Goal: Transaction & Acquisition: Purchase product/service

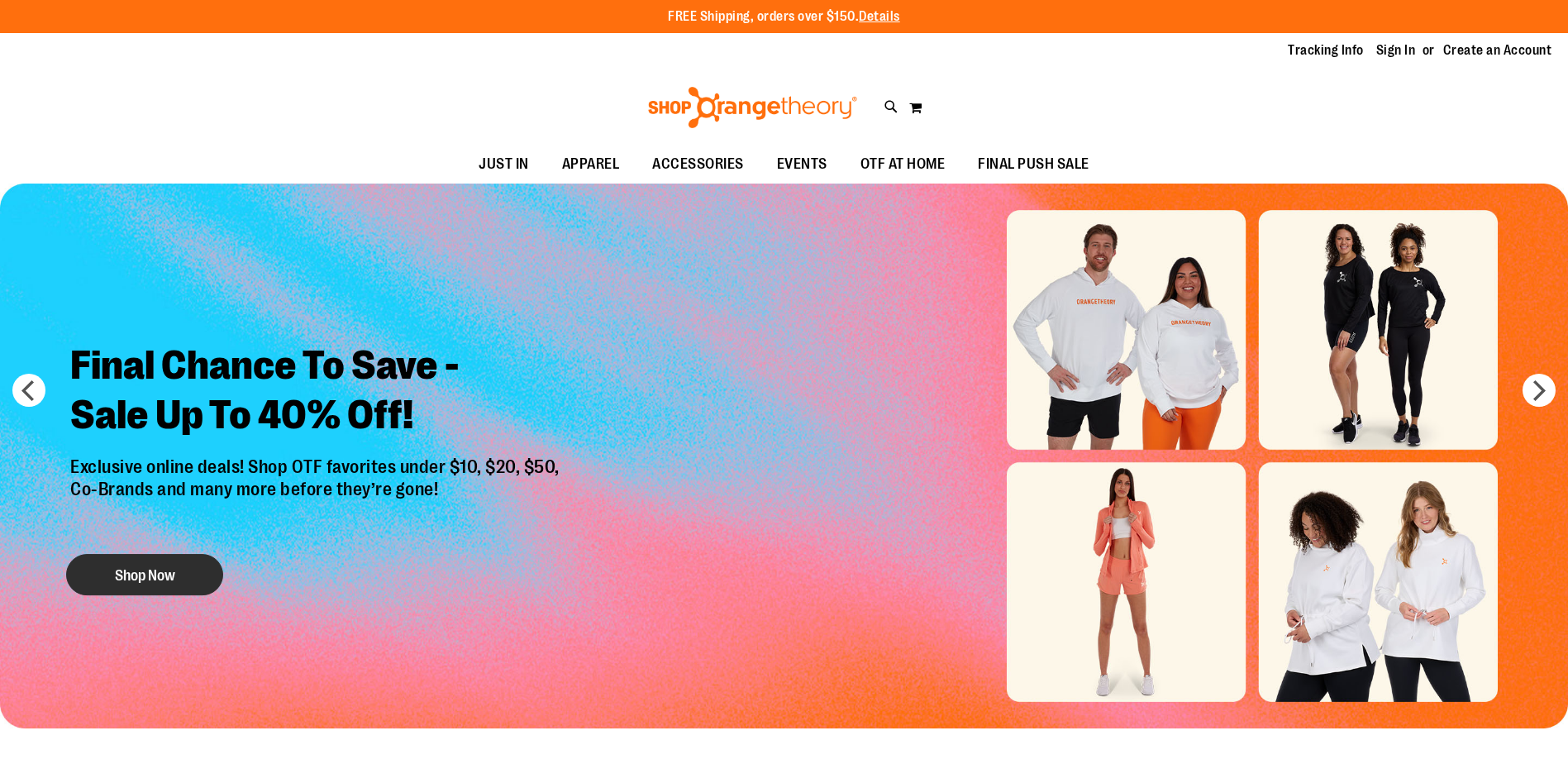
type input "**********"
click at [127, 564] on button "Shop Now" at bounding box center [145, 574] width 157 height 41
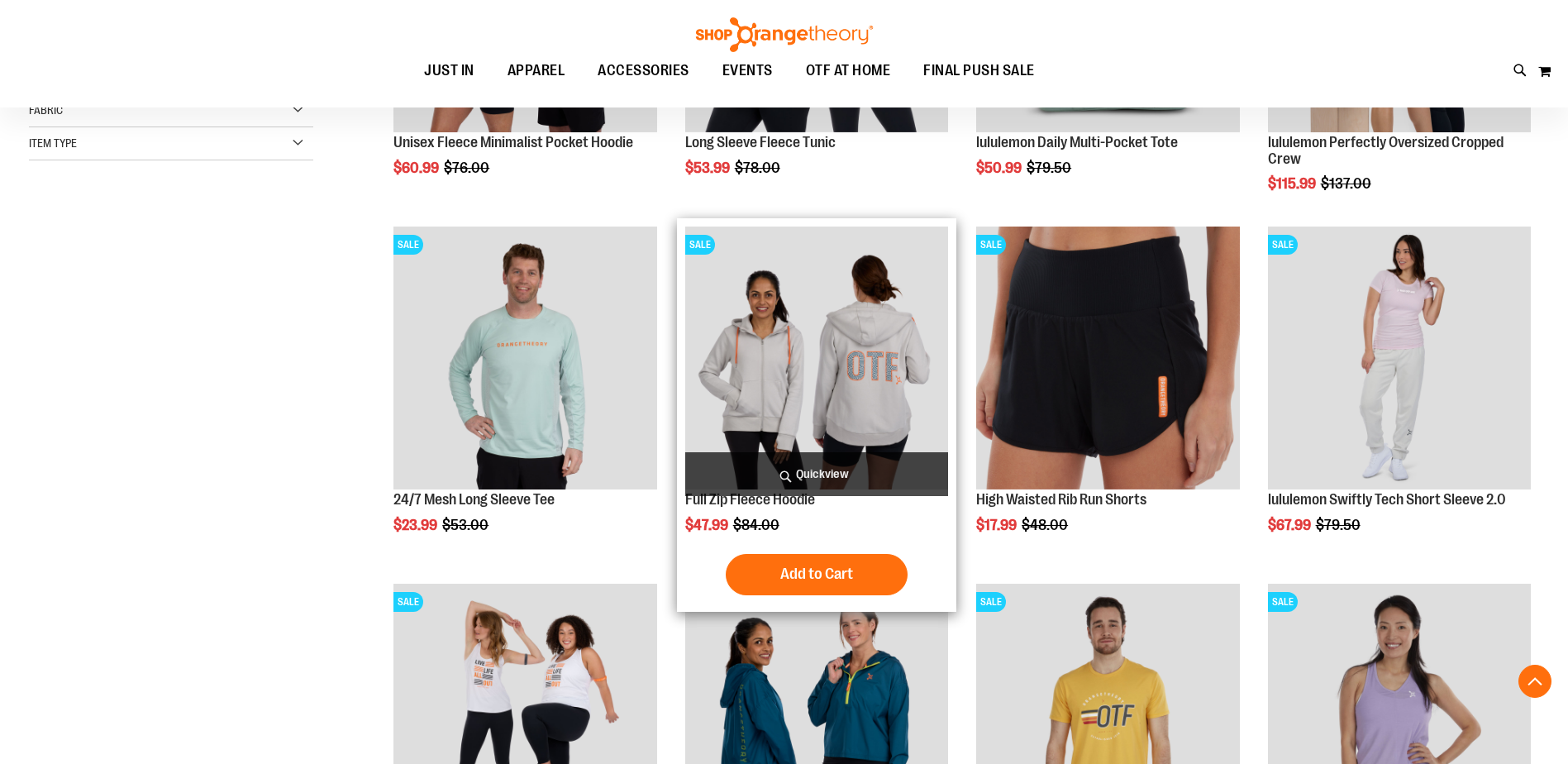
scroll to position [495, 0]
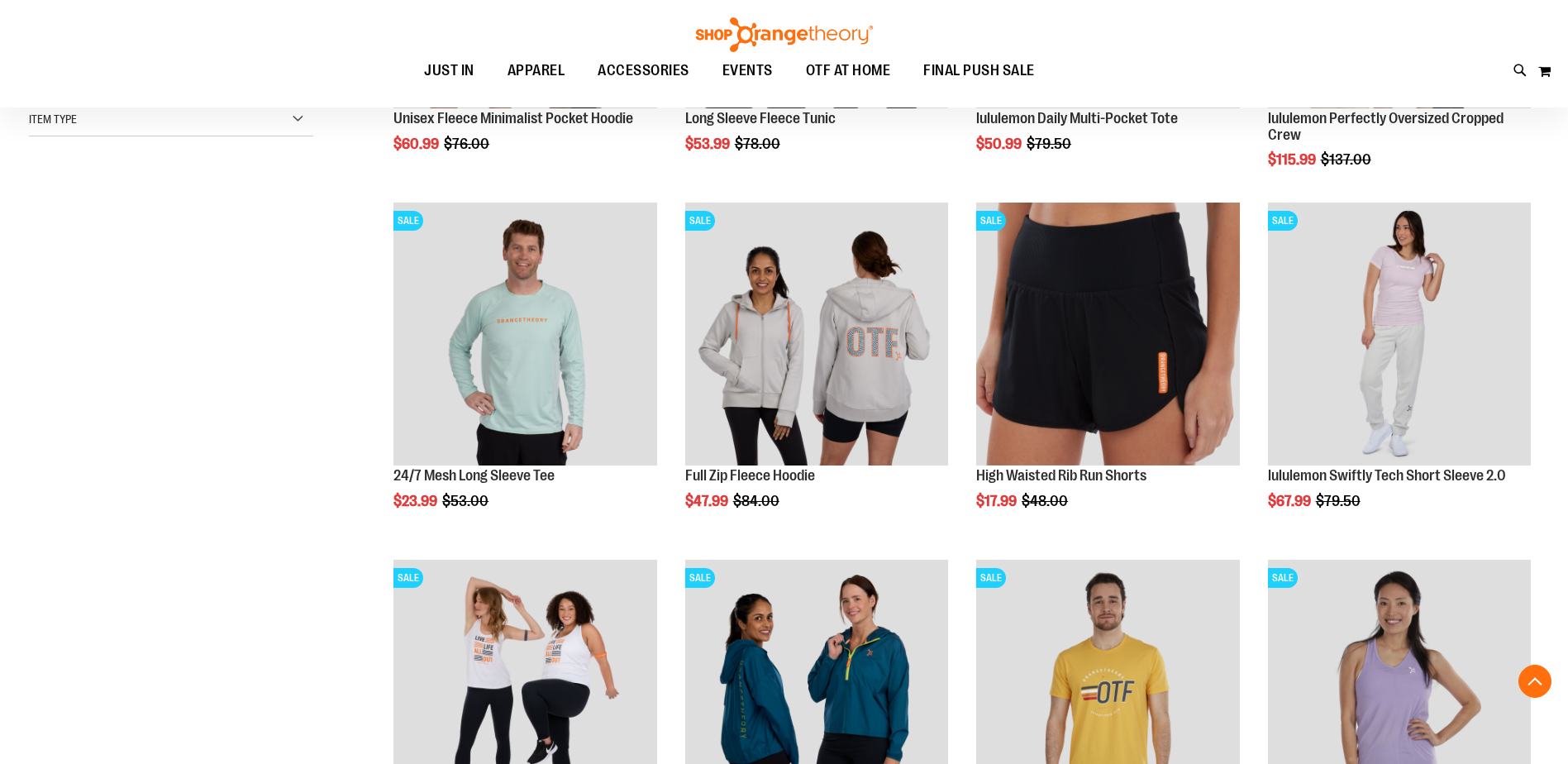
scroll to position [330, 0]
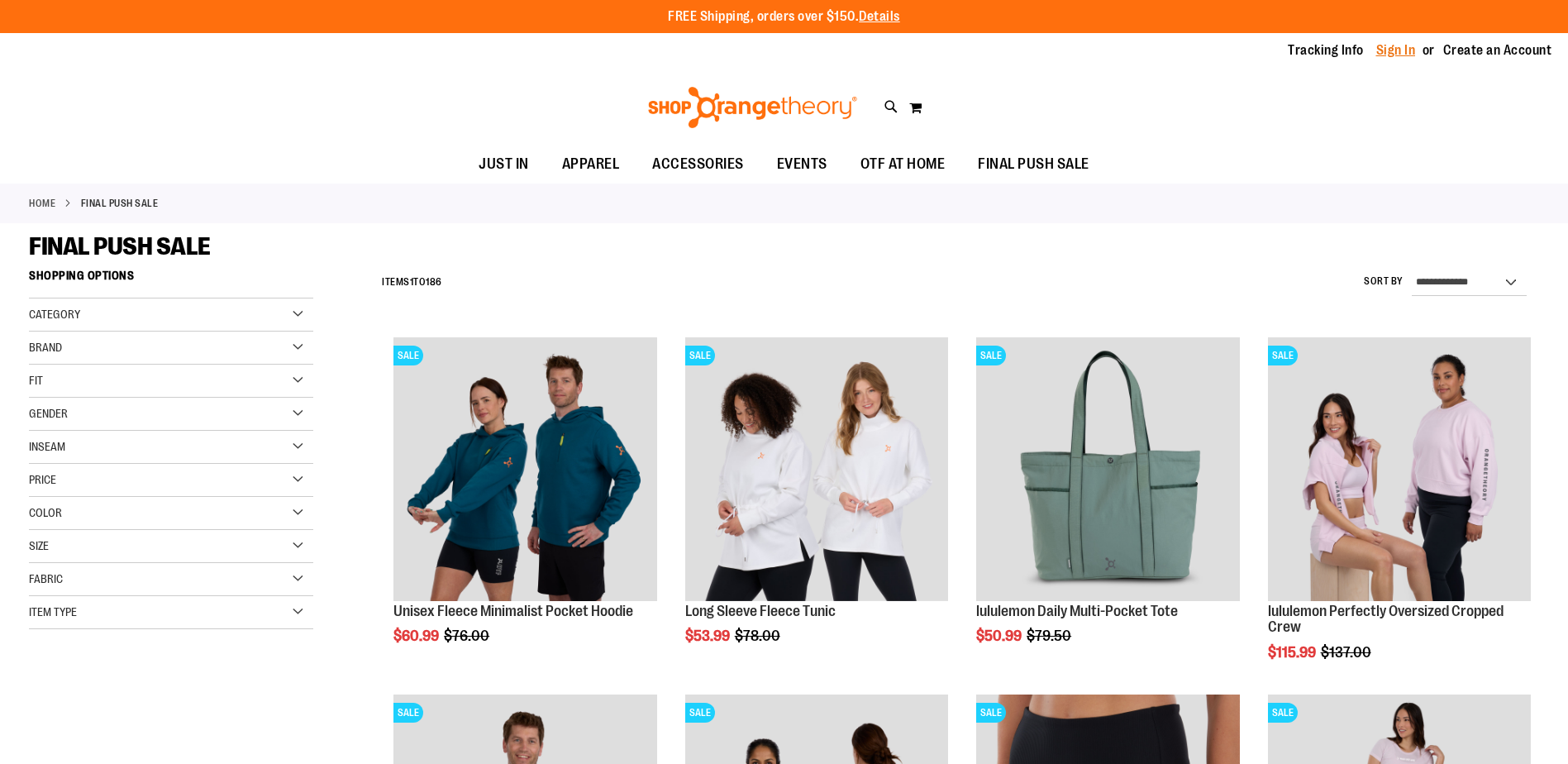
type input "**********"
click at [1409, 52] on link "Sign In" at bounding box center [1396, 50] width 40 height 19
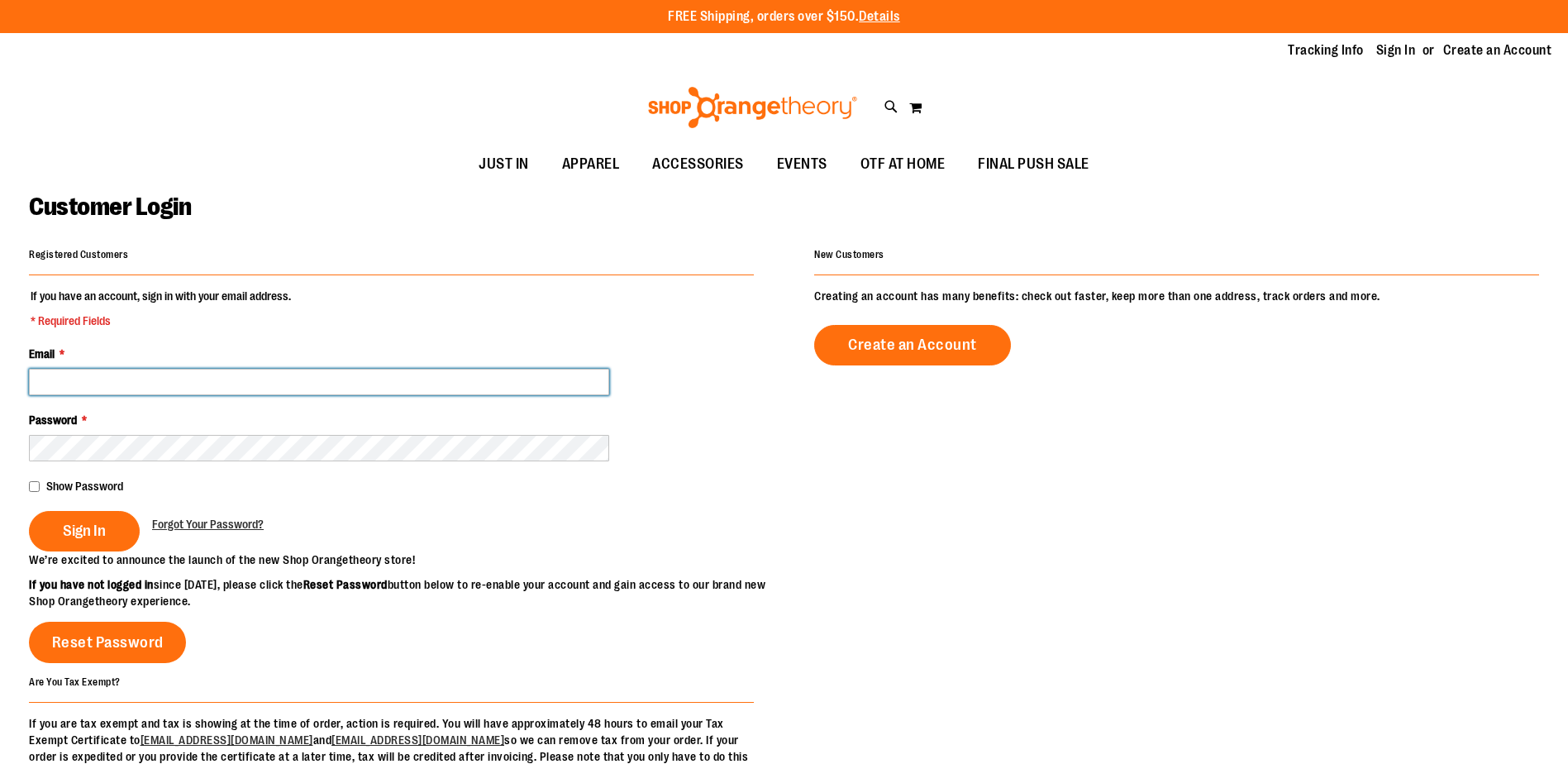
type input "**********"
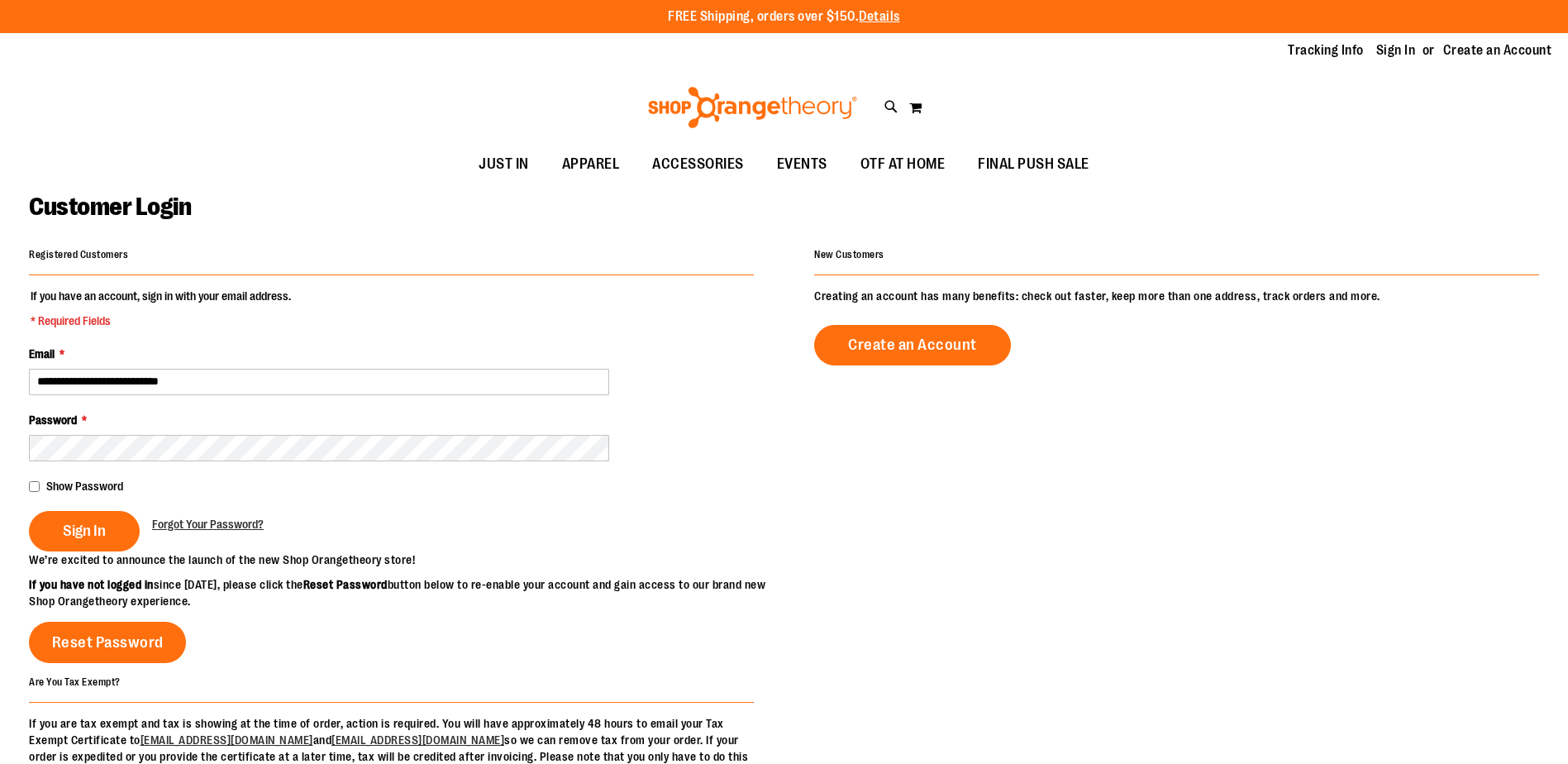
drag, startPoint x: 450, startPoint y: 389, endPoint x: -4, endPoint y: 301, distance: 462.4
click at [0, 301] on html "Skip to Content The store will not work correctly when cookies are disabled. FR…" at bounding box center [784, 382] width 1568 height 764
type input "**********"
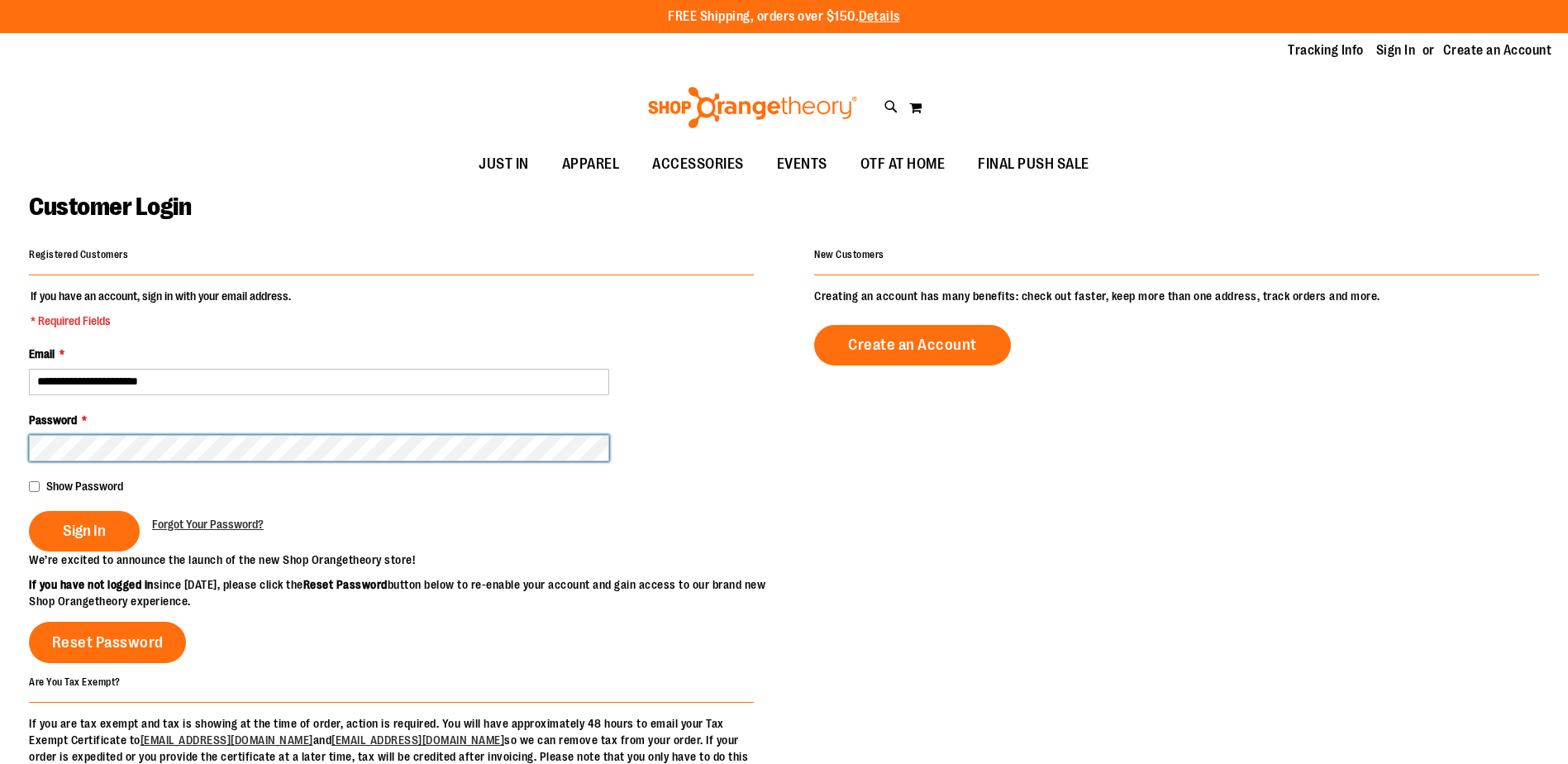
click at [20, 458] on main "**********" at bounding box center [784, 527] width 1568 height 688
click at [29, 511] on button "Sign In" at bounding box center [85, 531] width 111 height 41
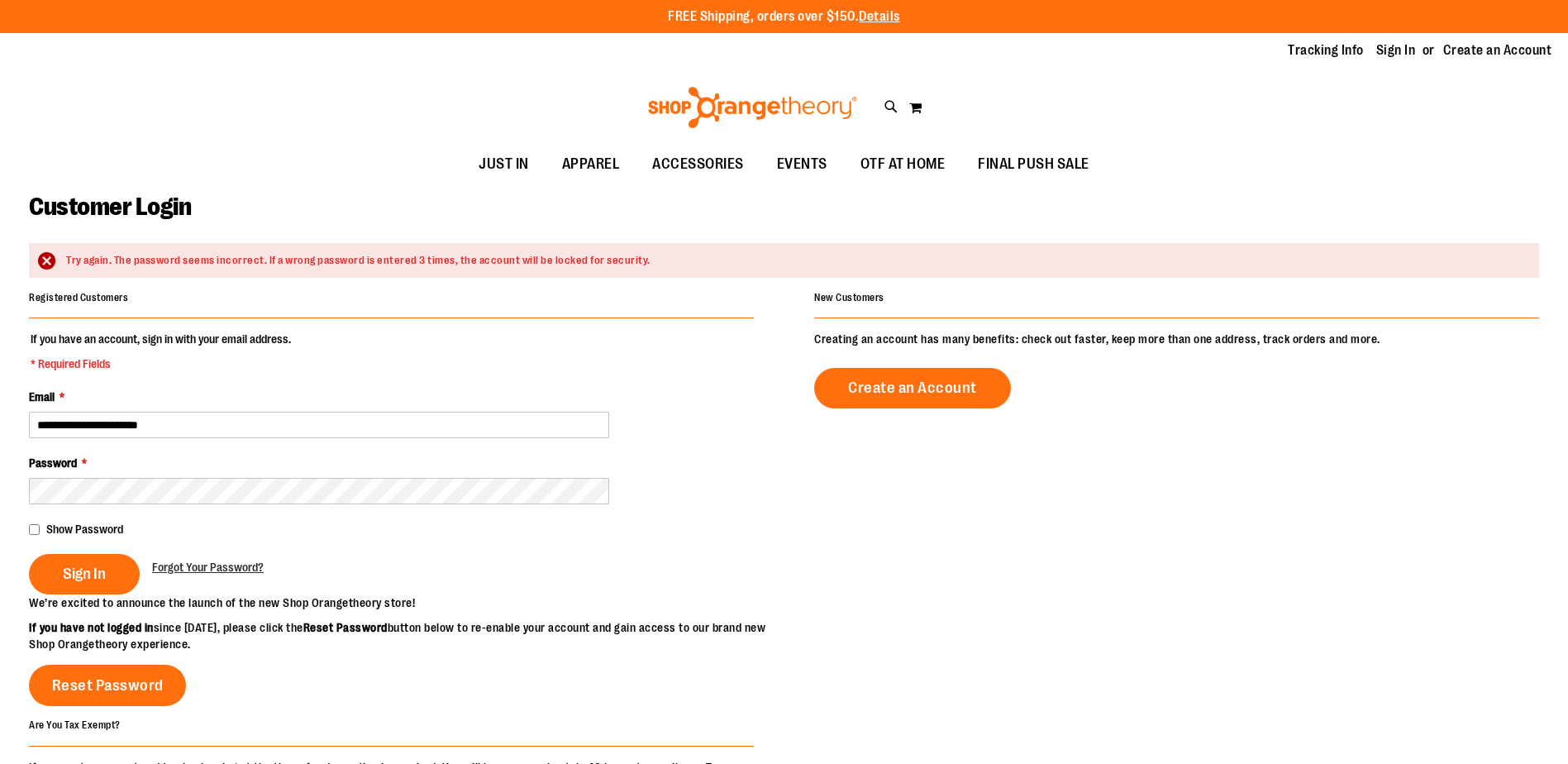
type input "**********"
click at [29, 553] on button "Sign In" at bounding box center [85, 574] width 111 height 41
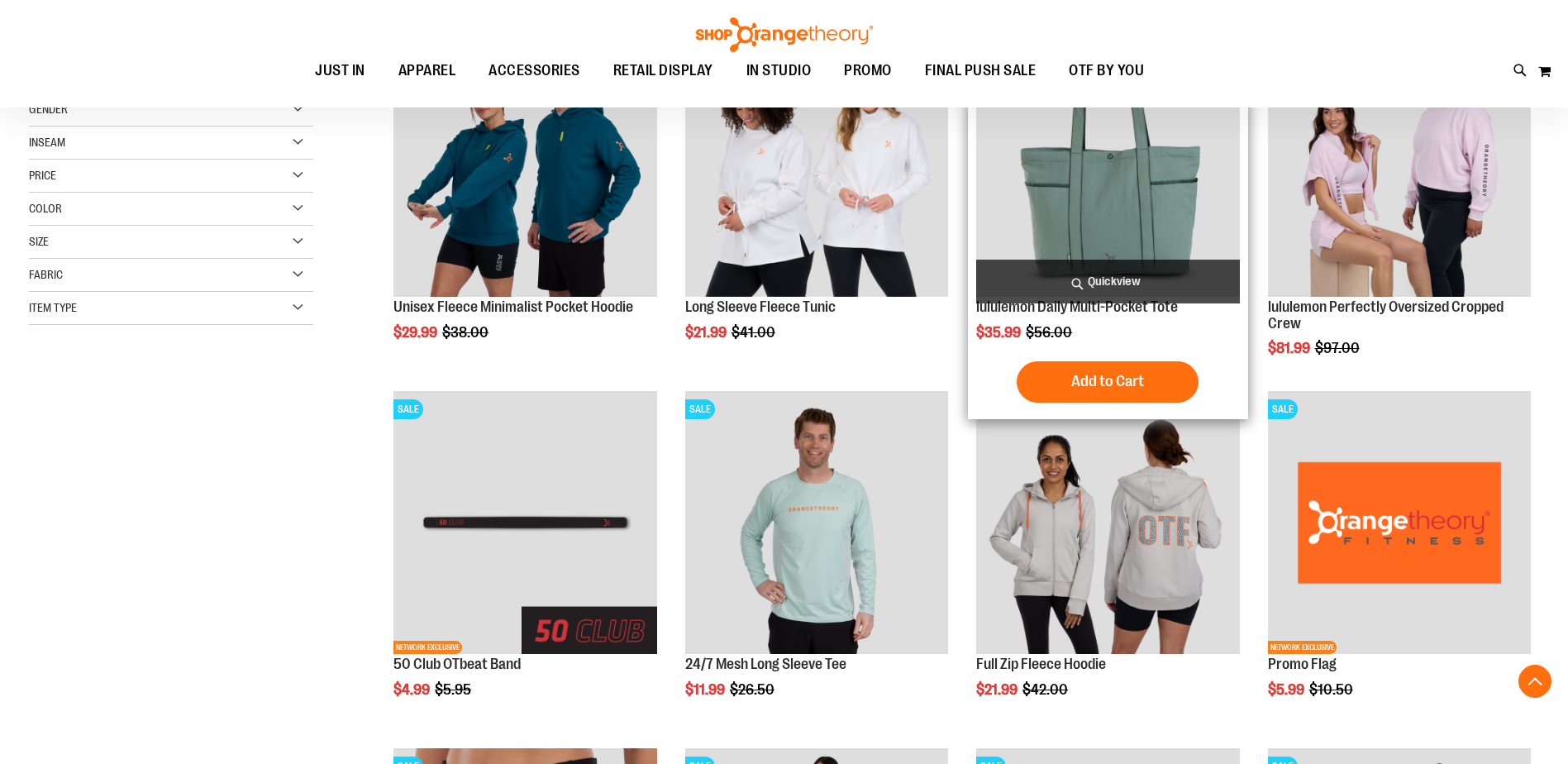
scroll to position [496, 0]
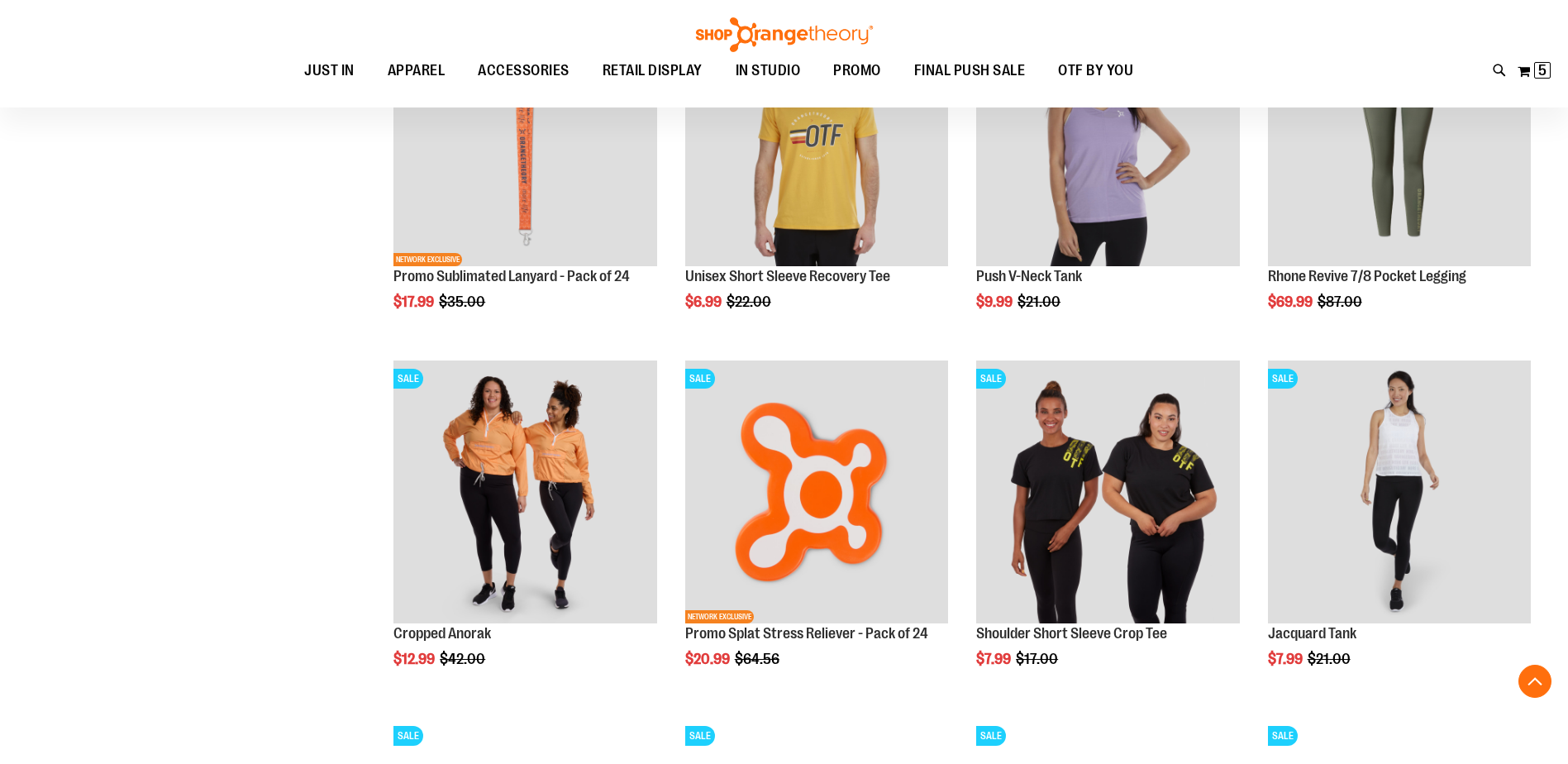
scroll to position [1487, 0]
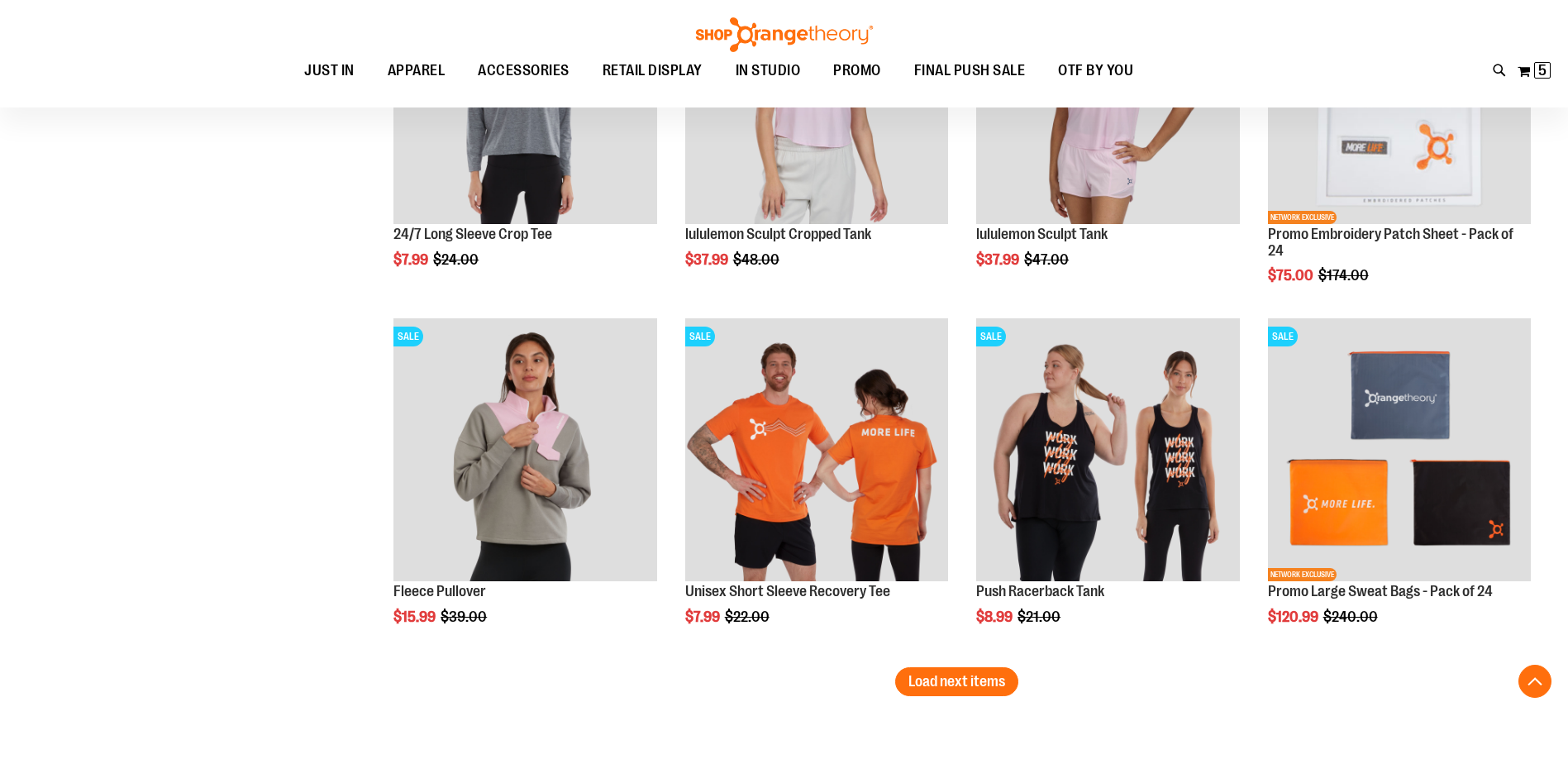
scroll to position [2976, 0]
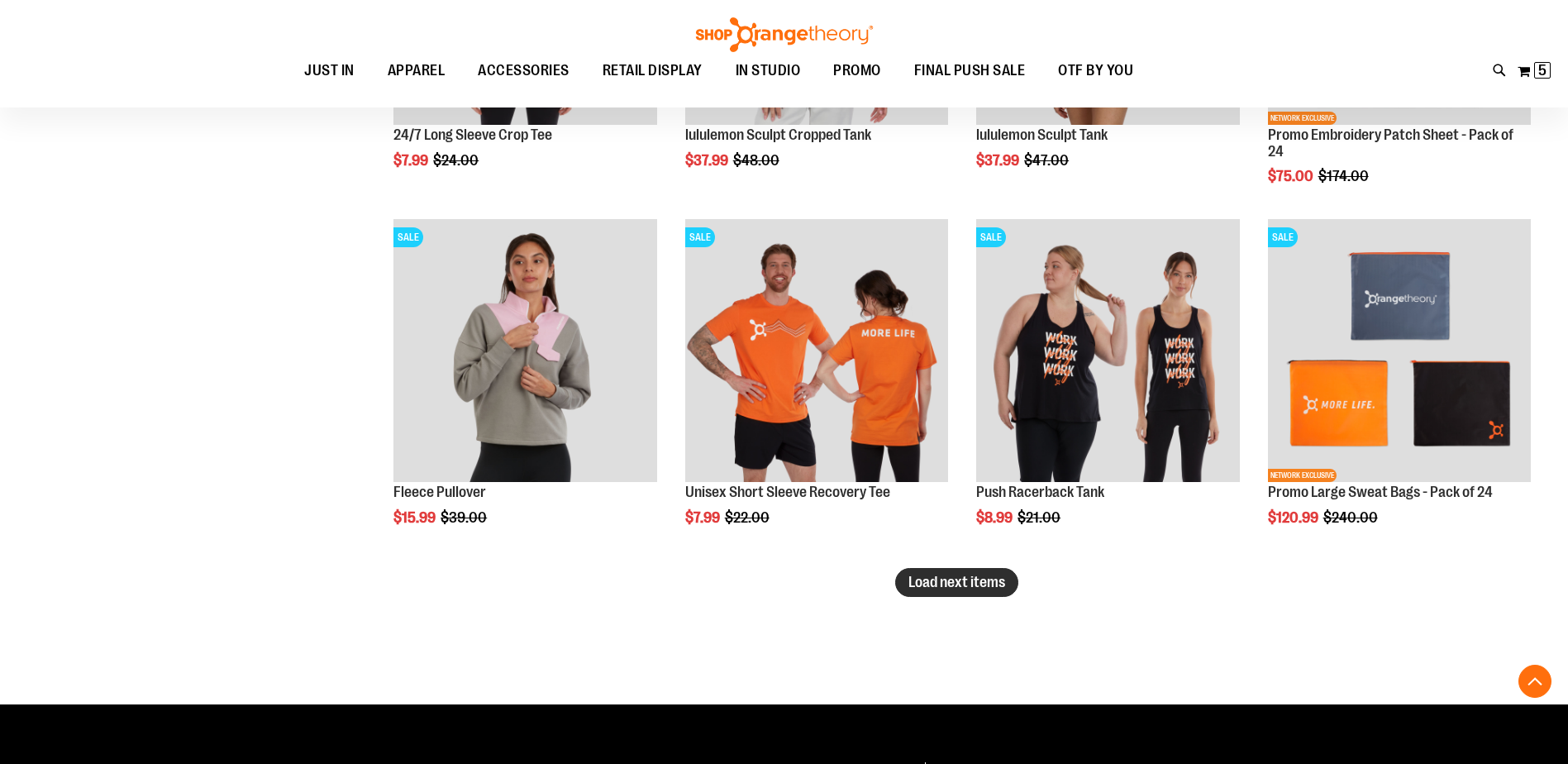
type input "**********"
click at [940, 591] on button "Load next items" at bounding box center [957, 582] width 123 height 29
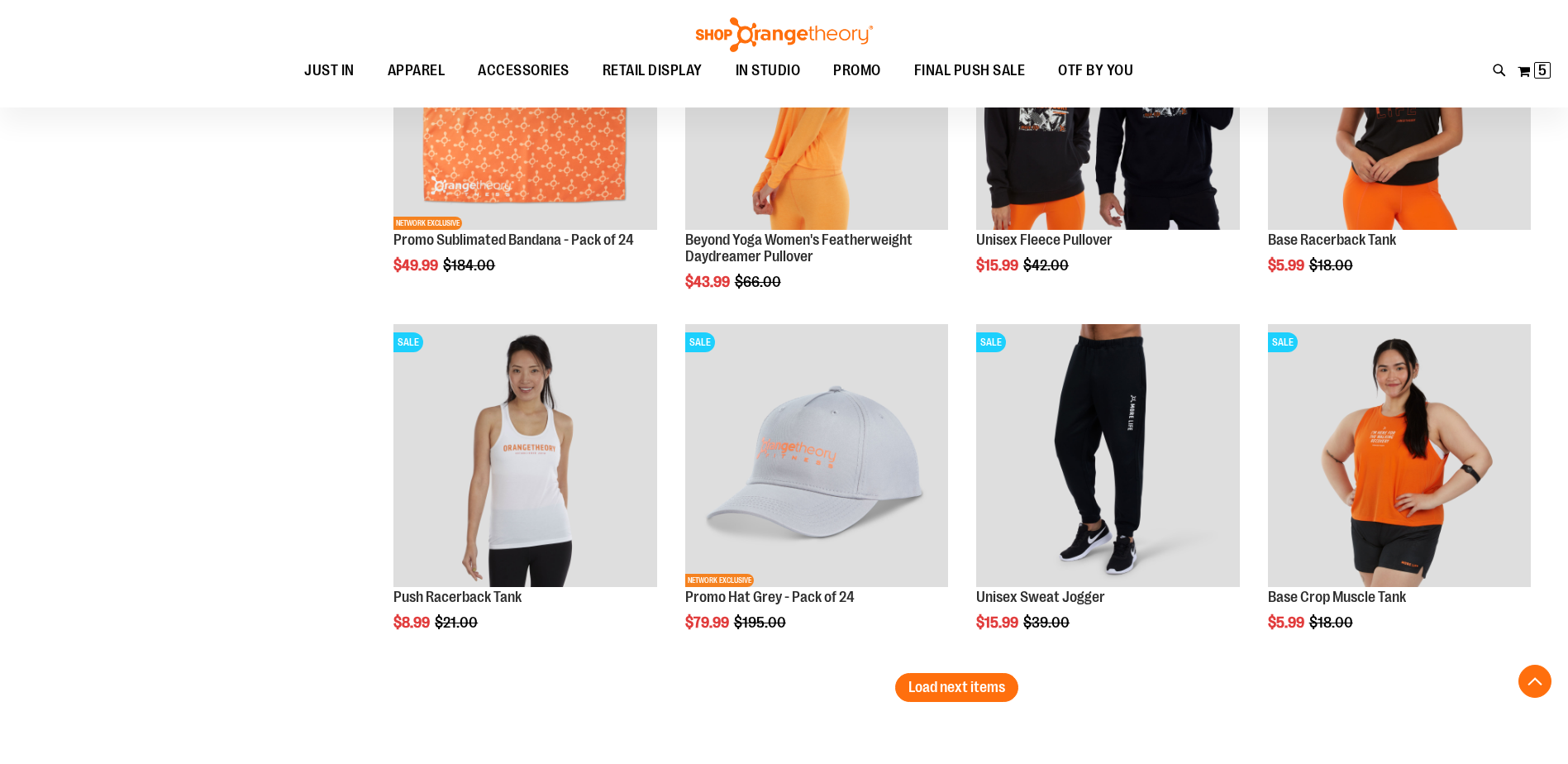
scroll to position [3967, 0]
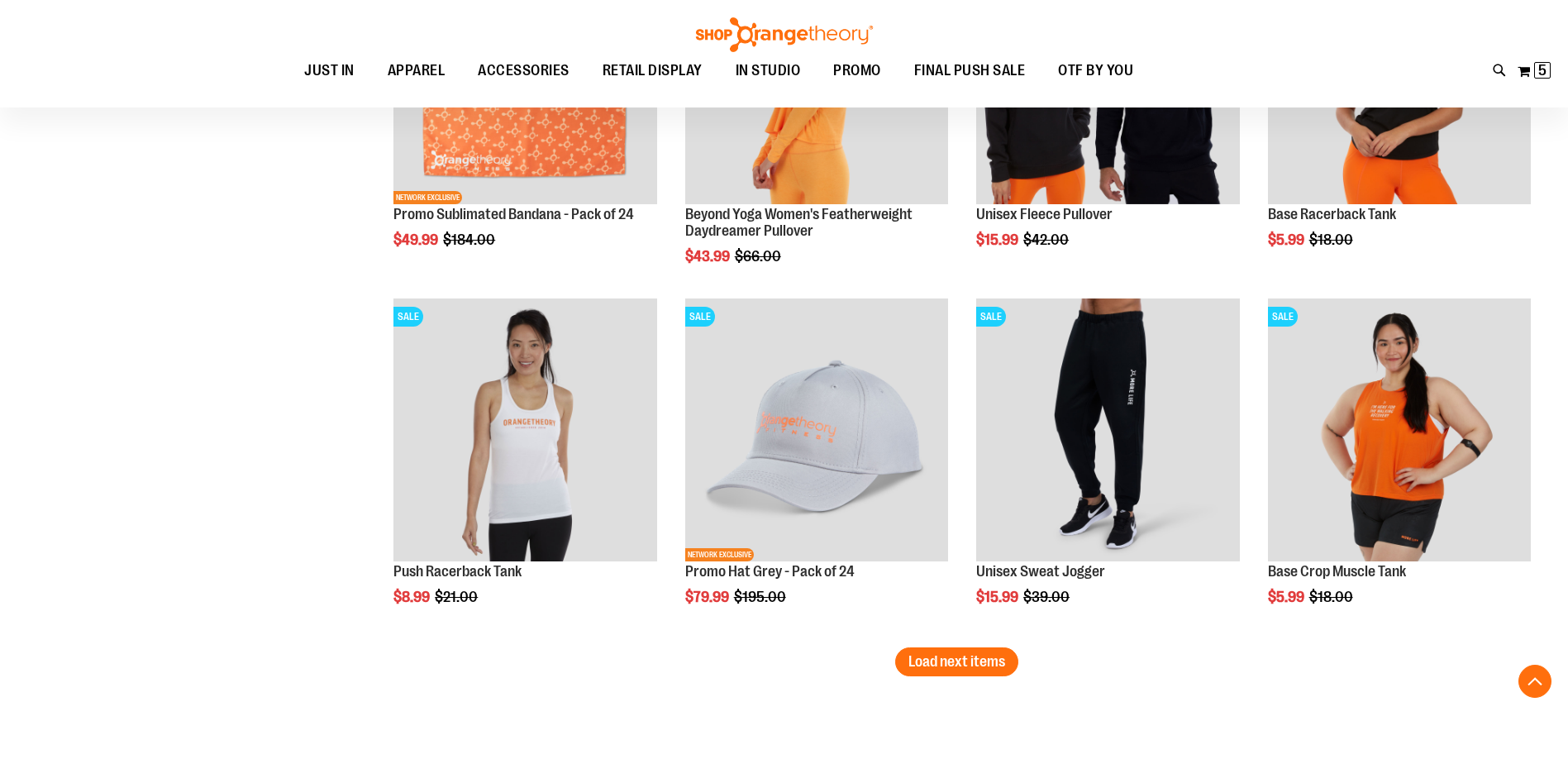
click at [977, 660] on span "Load next items" at bounding box center [957, 661] width 97 height 17
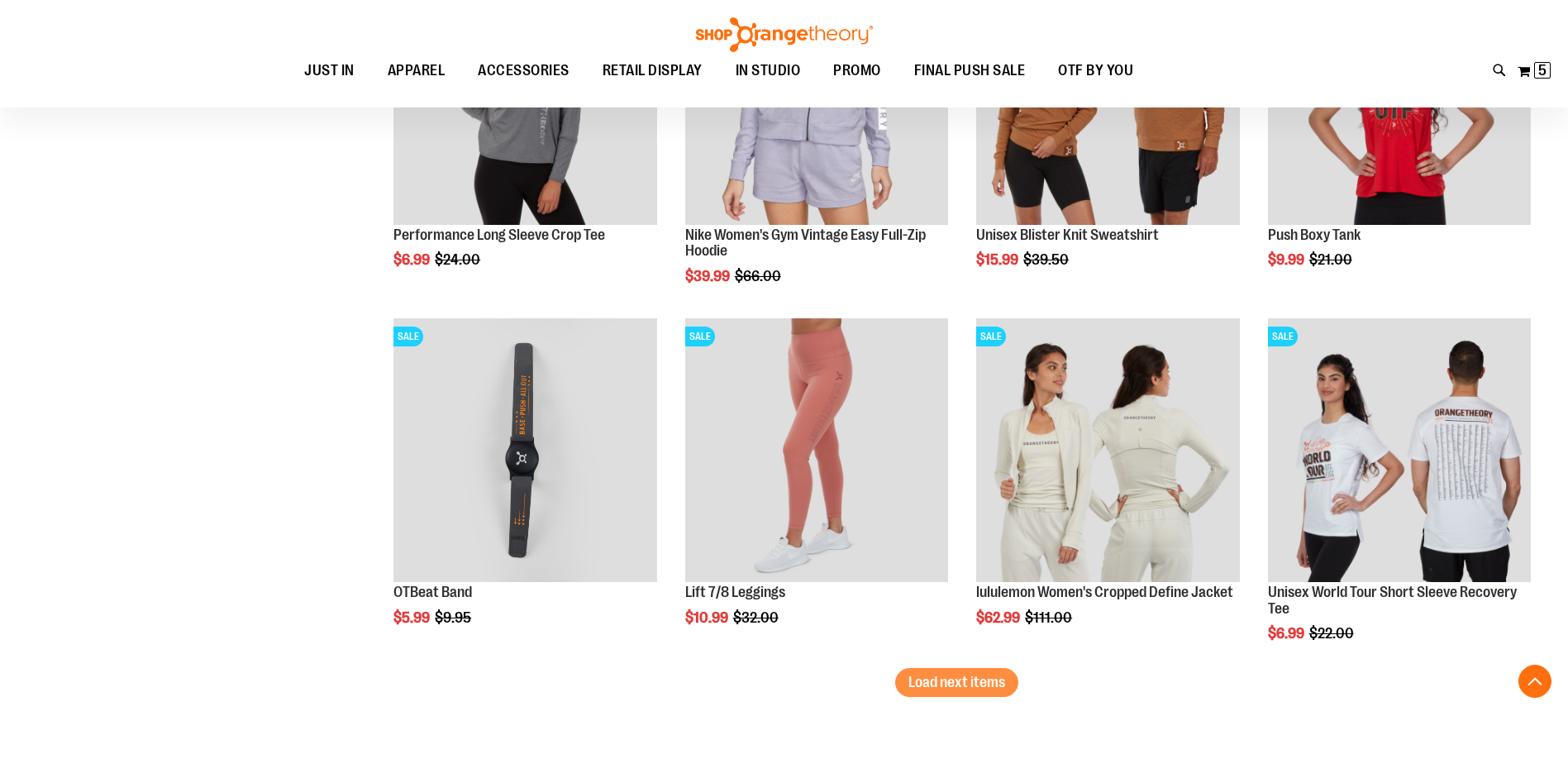
scroll to position [5042, 0]
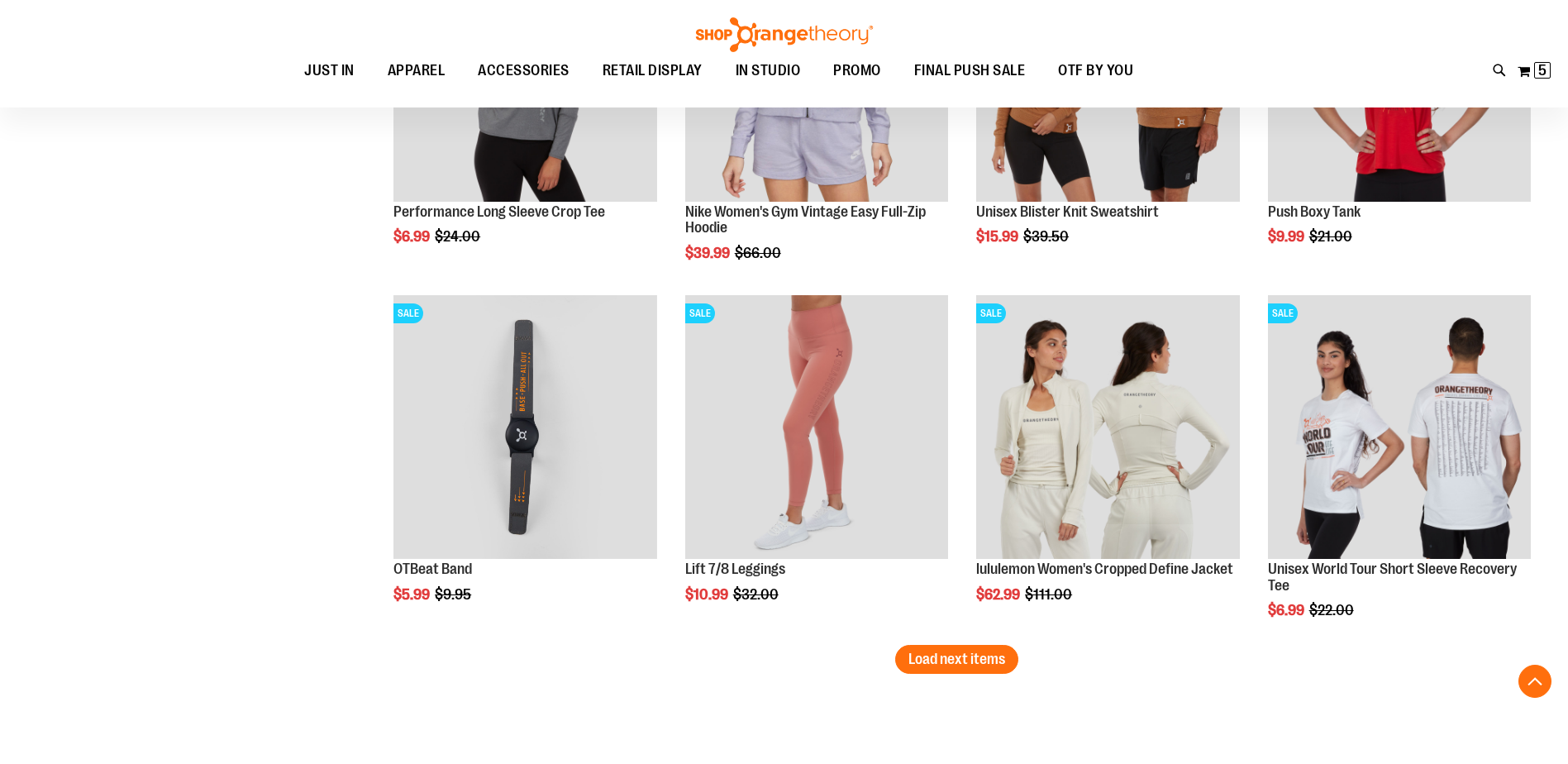
click at [1004, 665] on button "Load next items" at bounding box center [957, 659] width 123 height 29
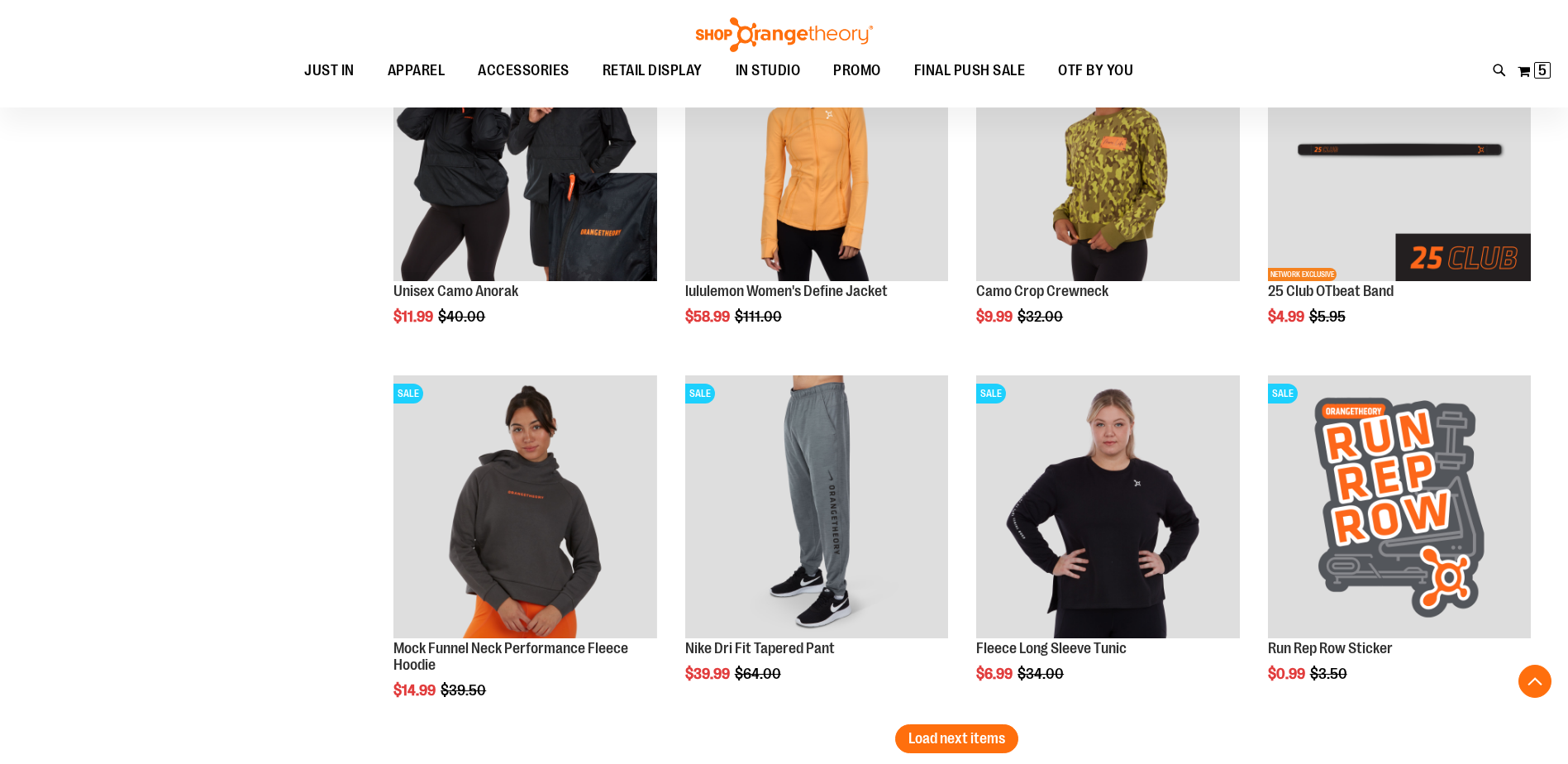
scroll to position [6116, 0]
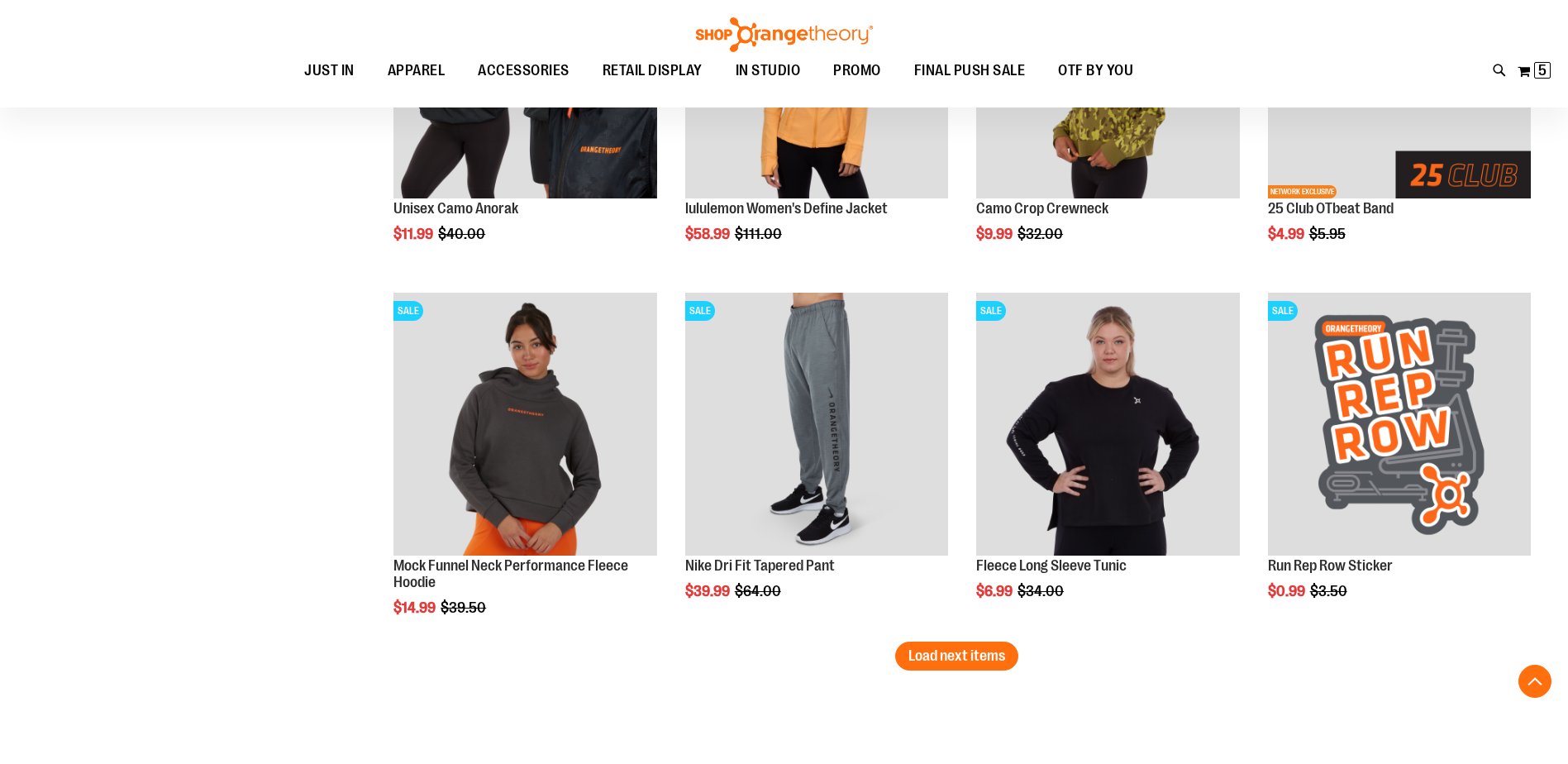
click at [959, 656] on span "Load next items" at bounding box center [957, 655] width 97 height 17
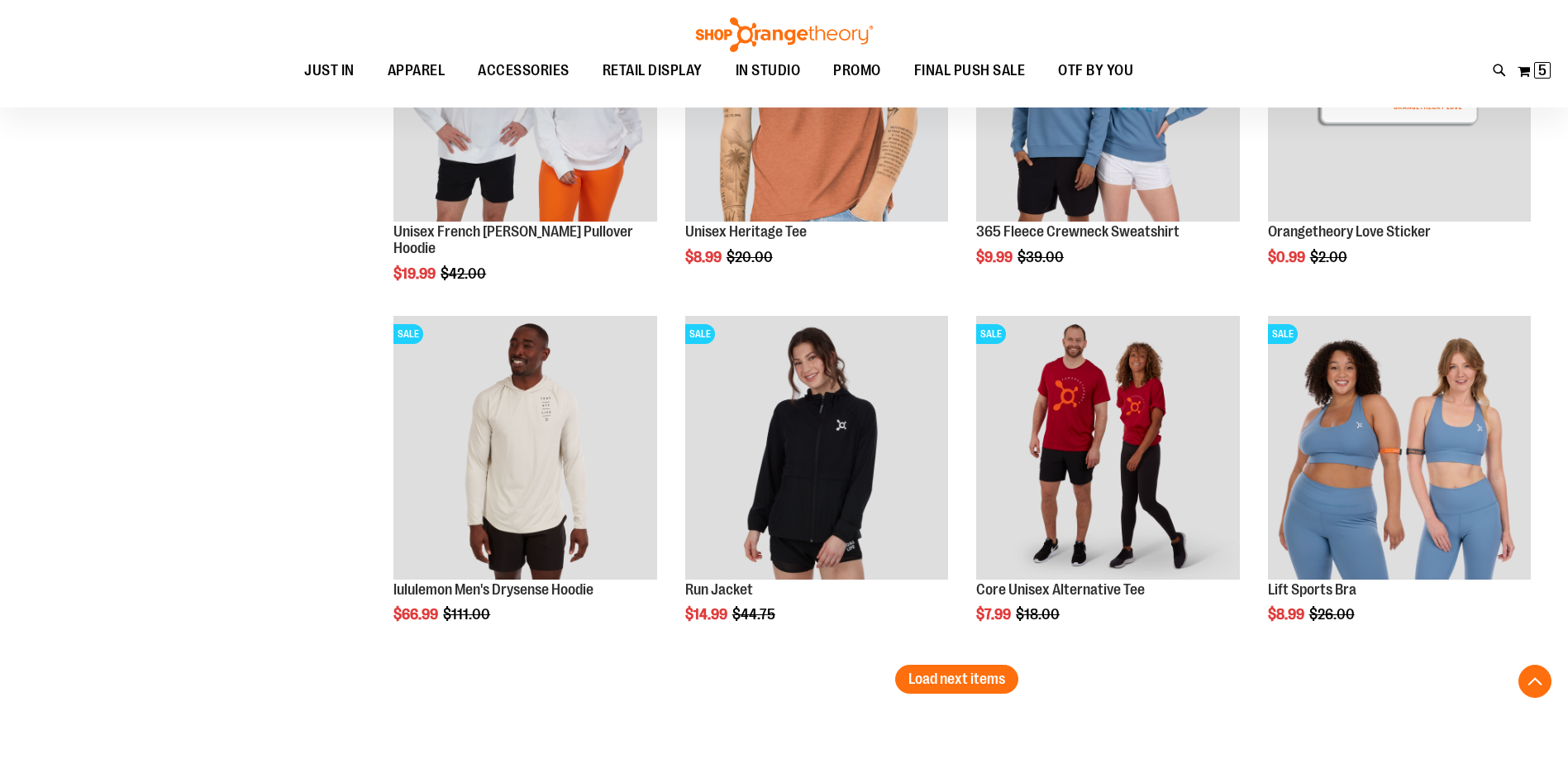
scroll to position [7191, 0]
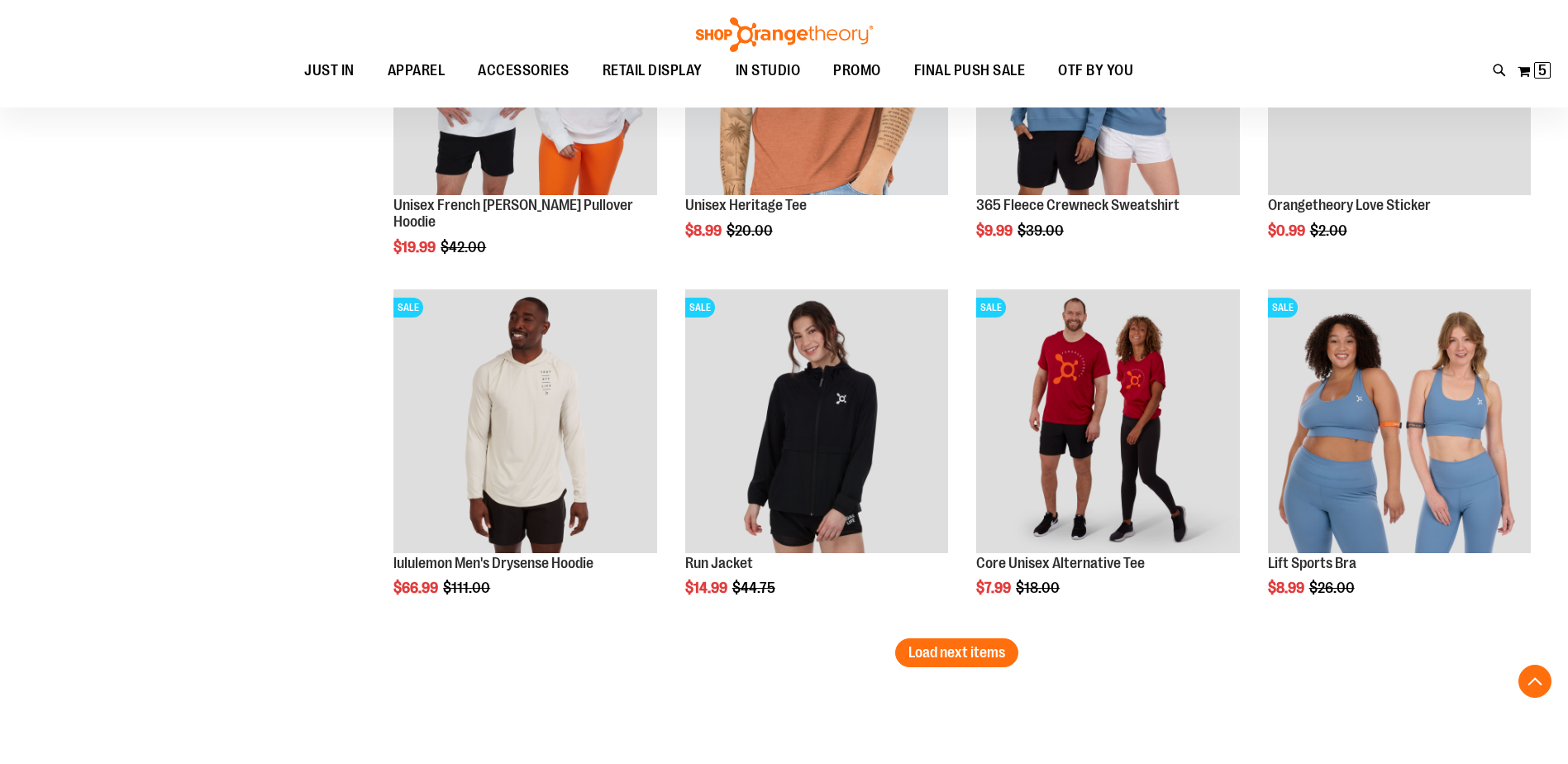
click at [972, 664] on button "Load next items" at bounding box center [957, 652] width 123 height 29
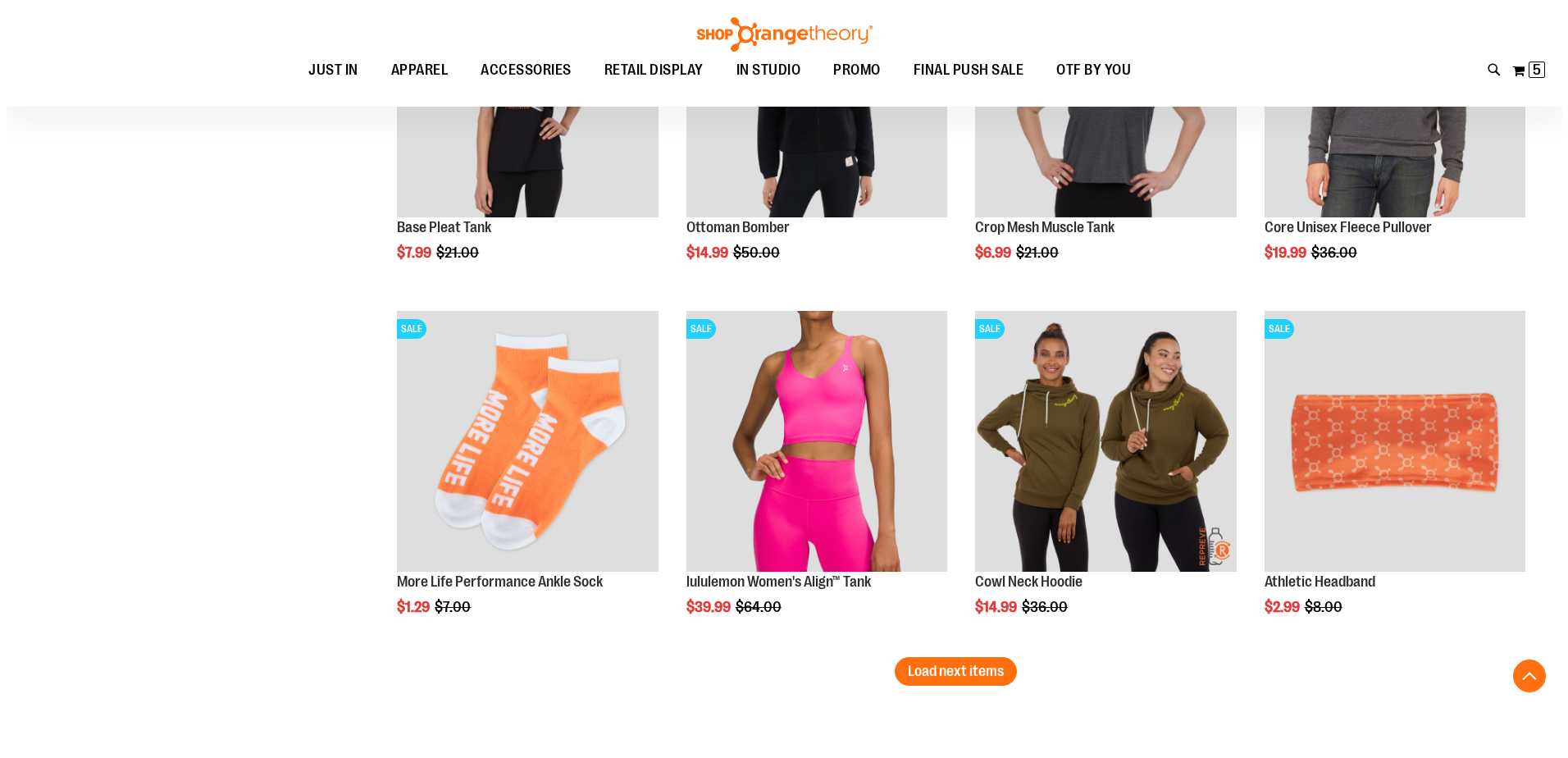
scroll to position [8201, 0]
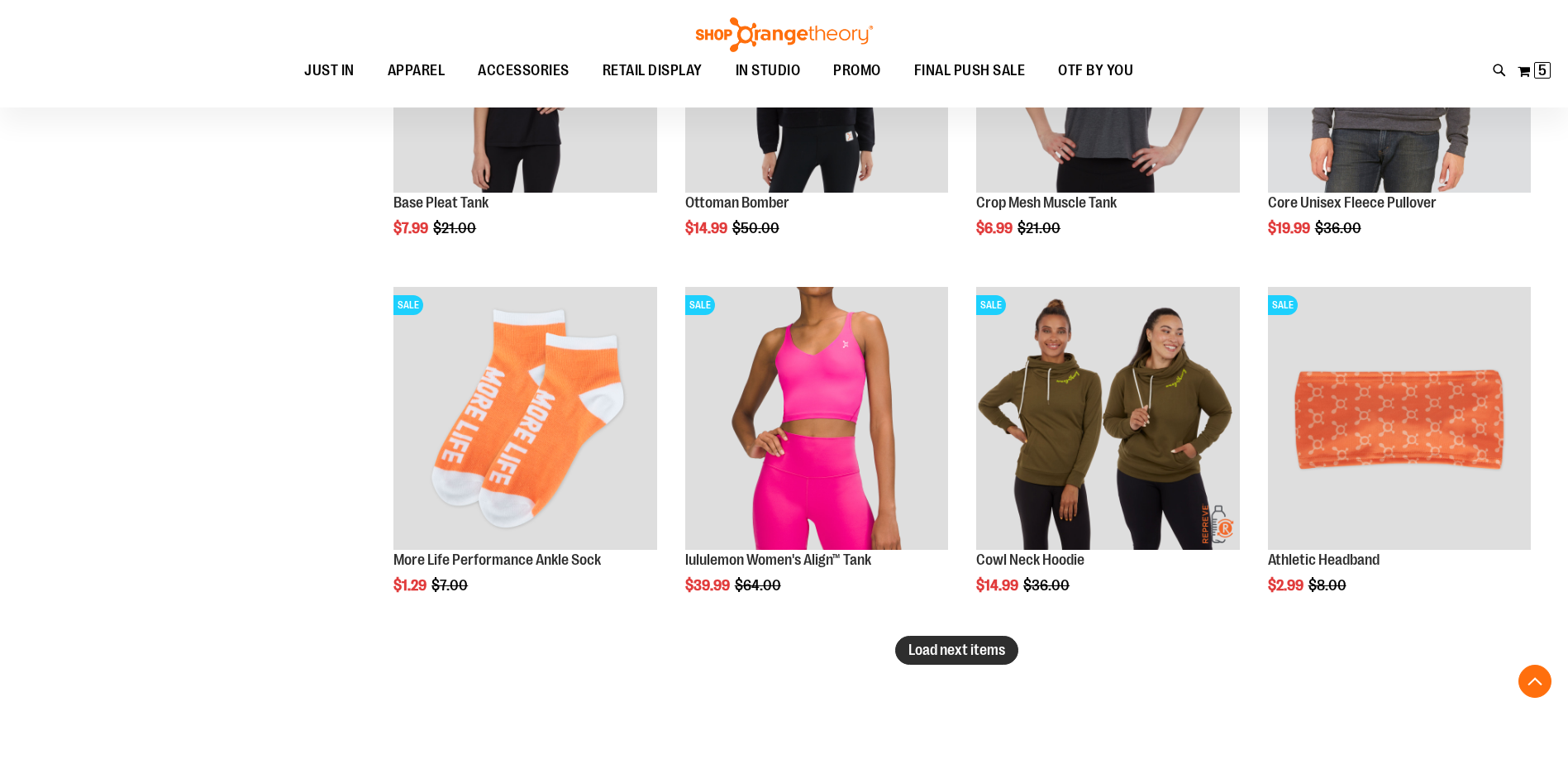
click at [962, 647] on span "Load next items" at bounding box center [957, 649] width 97 height 17
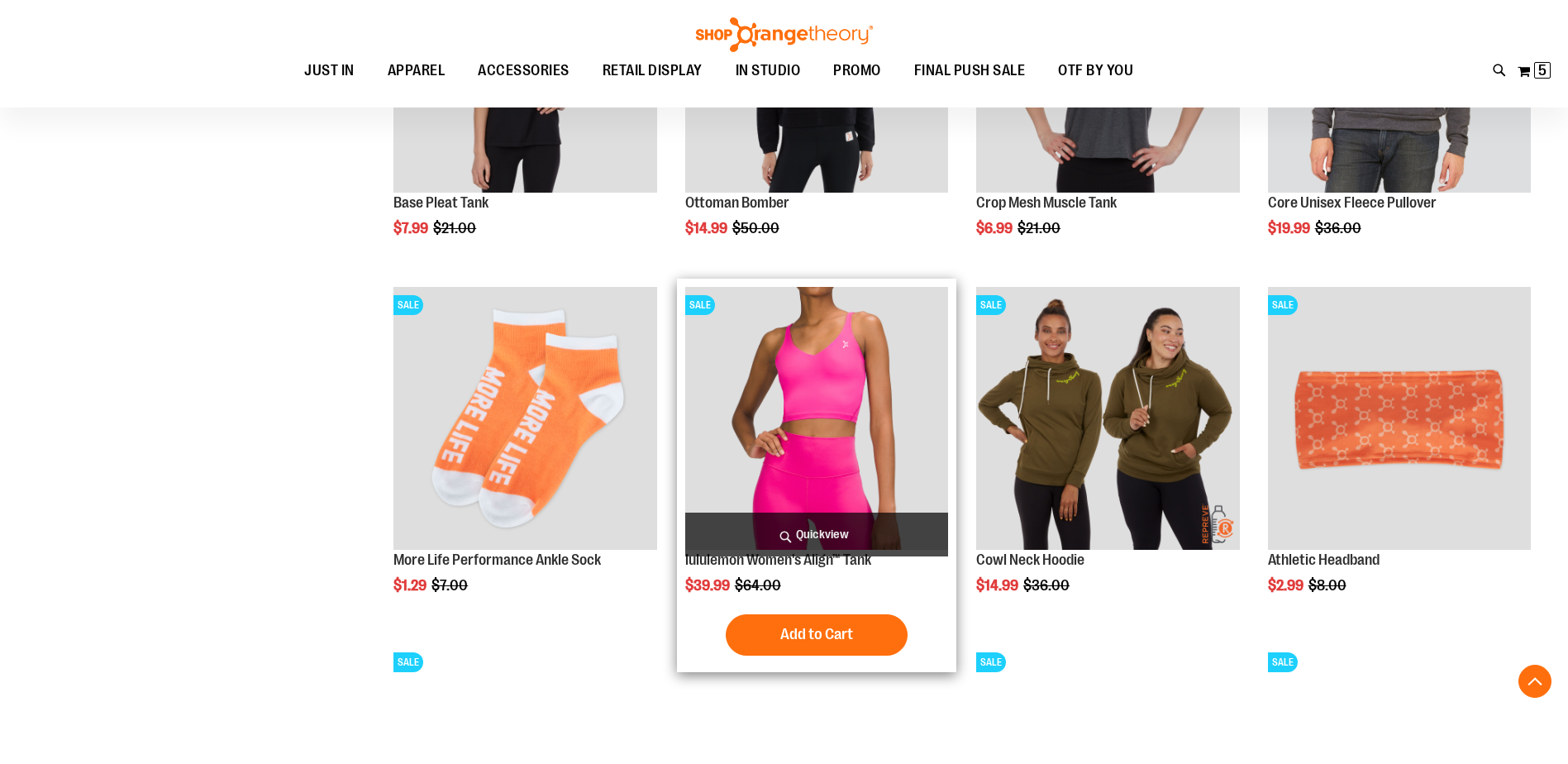
click at [917, 516] on span "Quickview" at bounding box center [817, 535] width 263 height 44
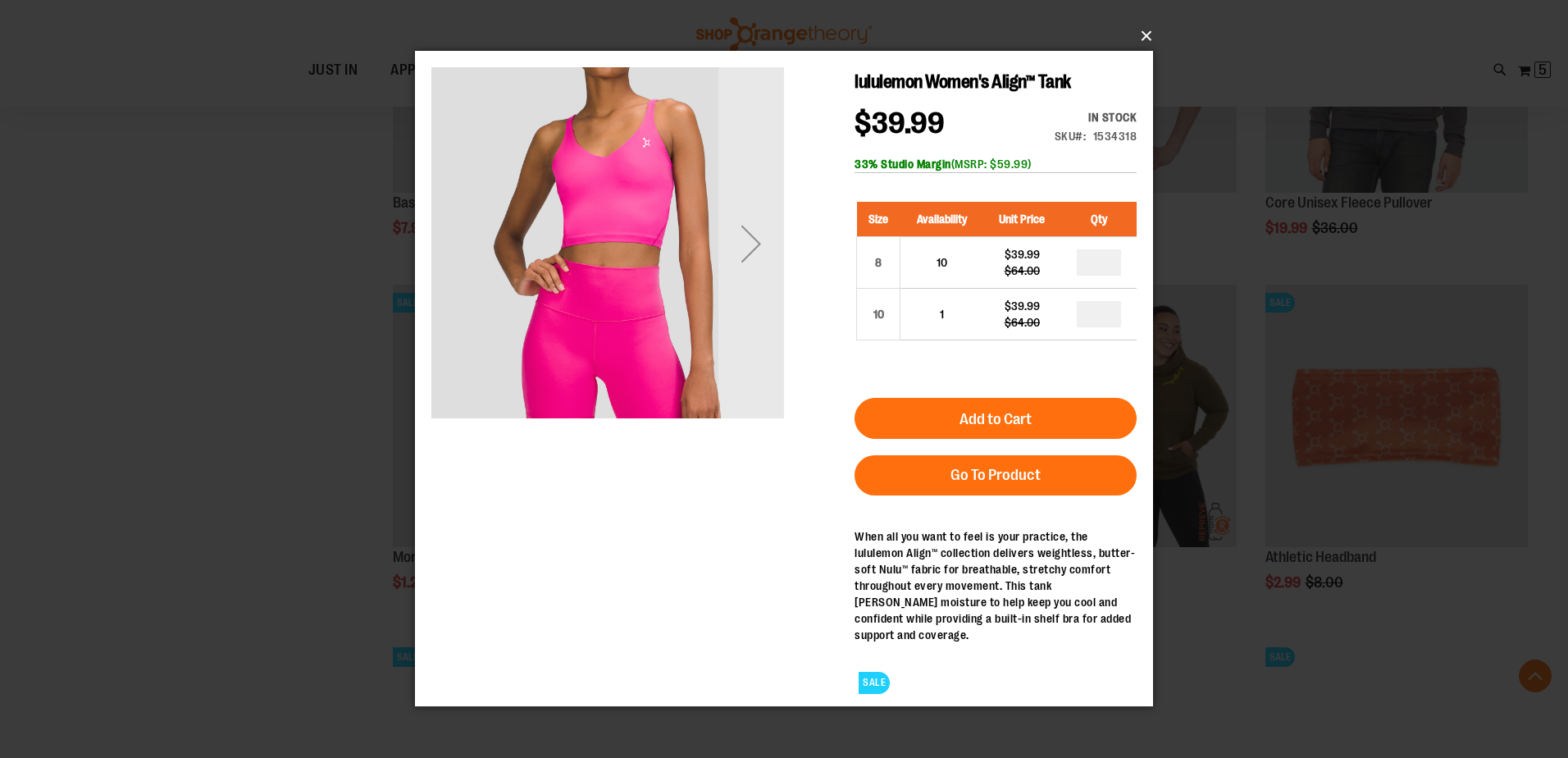
click at [1138, 37] on button "×" at bounding box center [789, 36] width 738 height 36
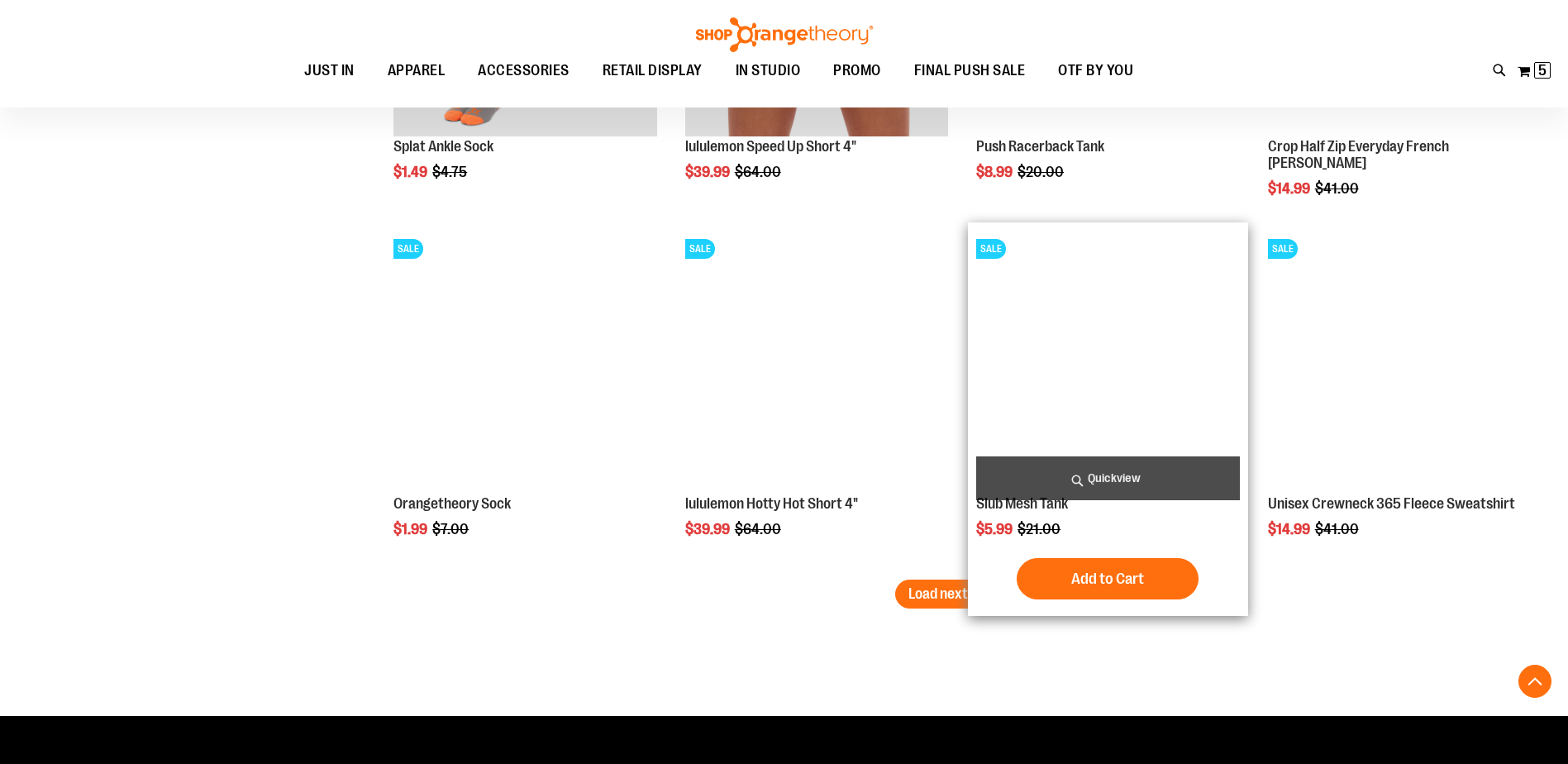
scroll to position [9423, 0]
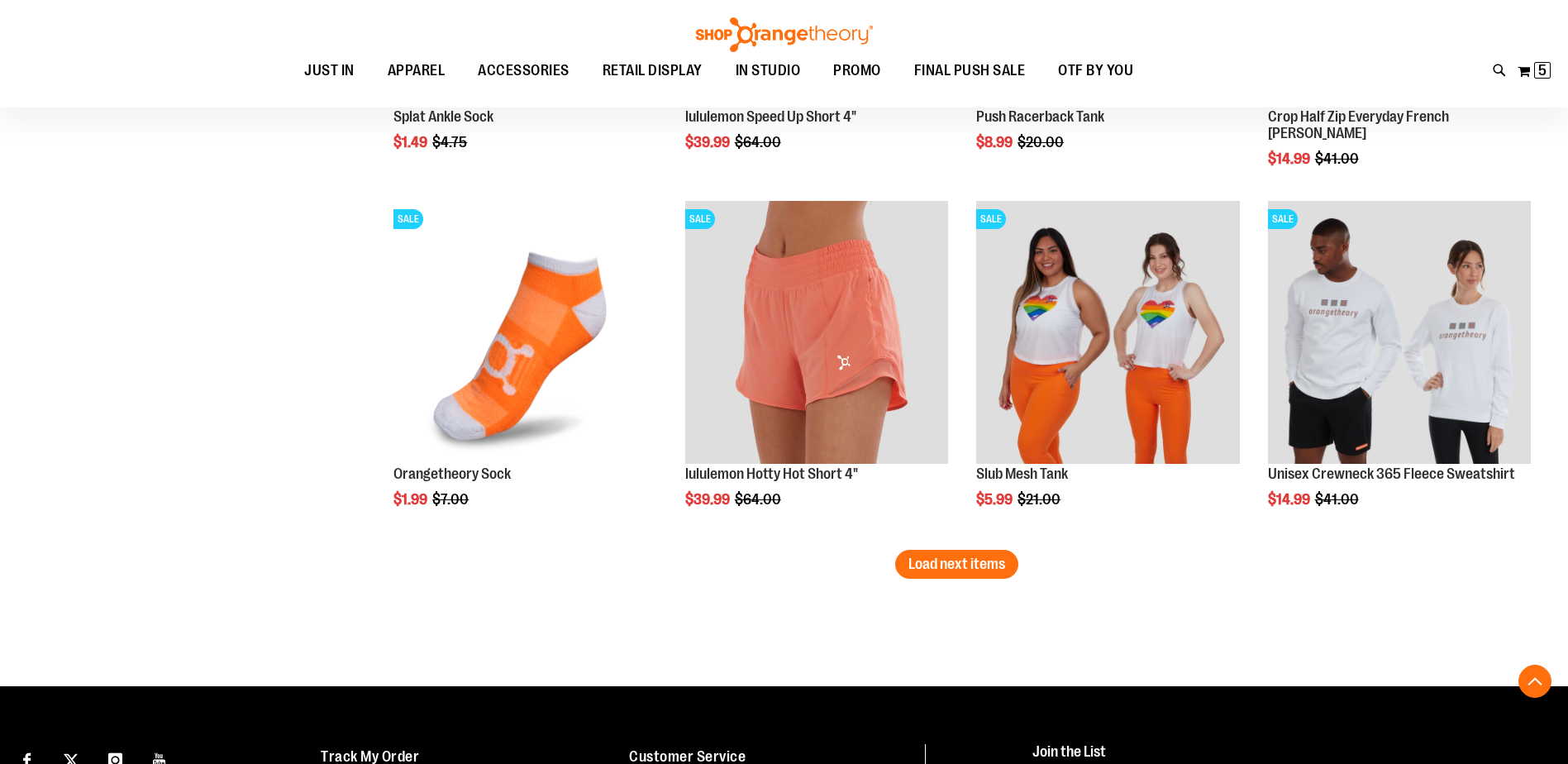
click at [986, 558] on span "Load next items" at bounding box center [957, 563] width 97 height 17
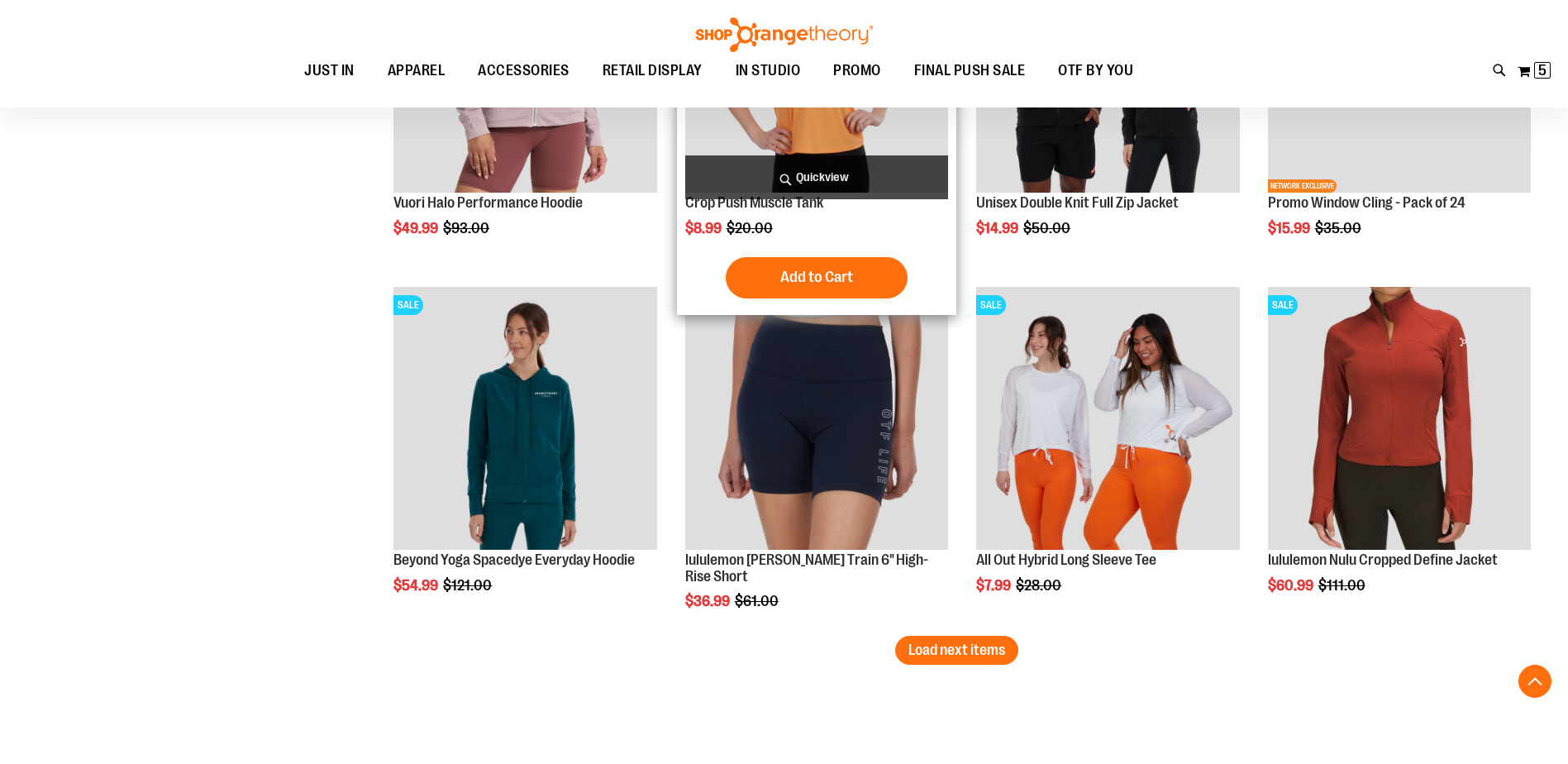
scroll to position [10415, 0]
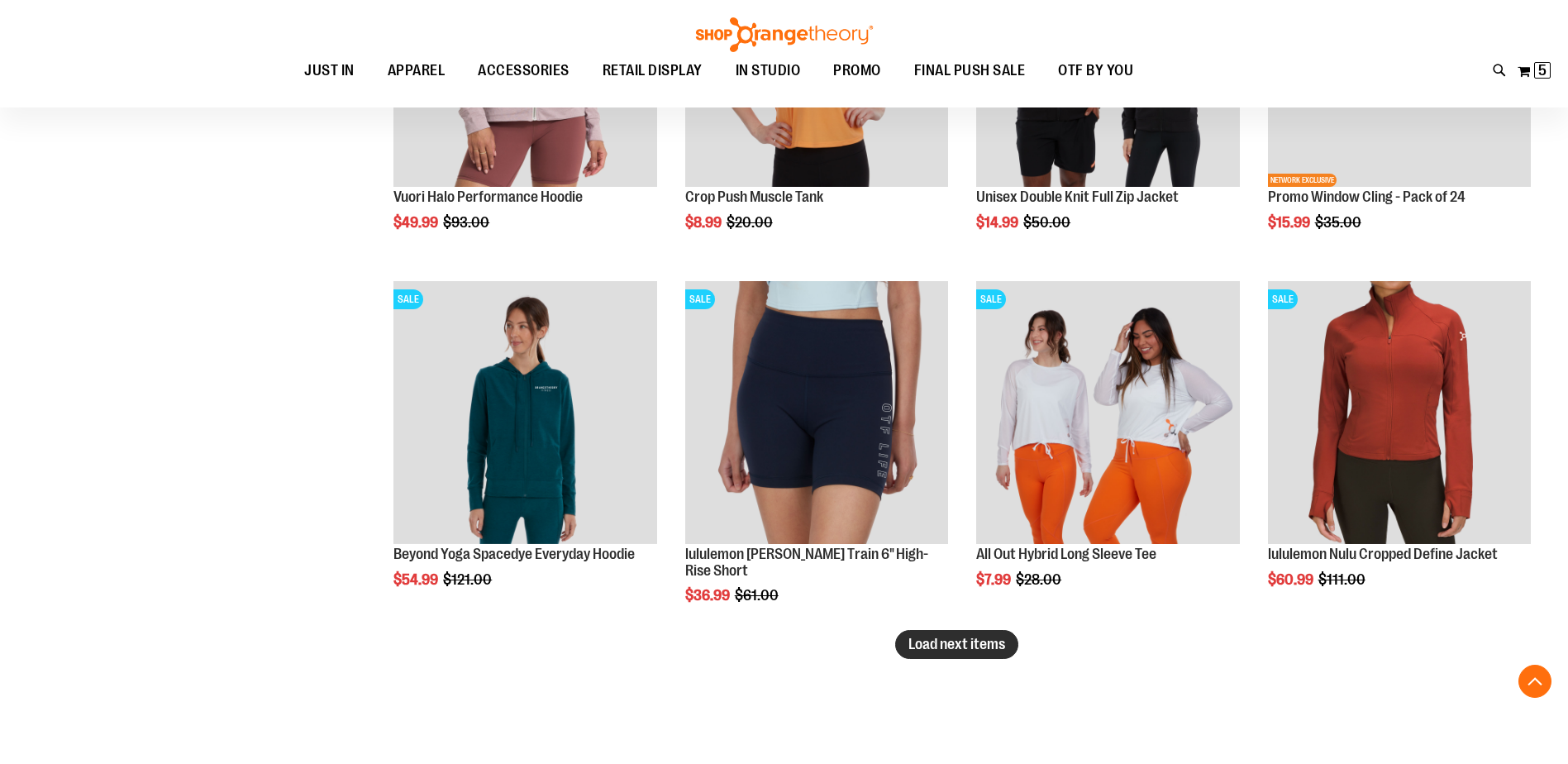
click at [947, 648] on span "Load next items" at bounding box center [957, 643] width 97 height 17
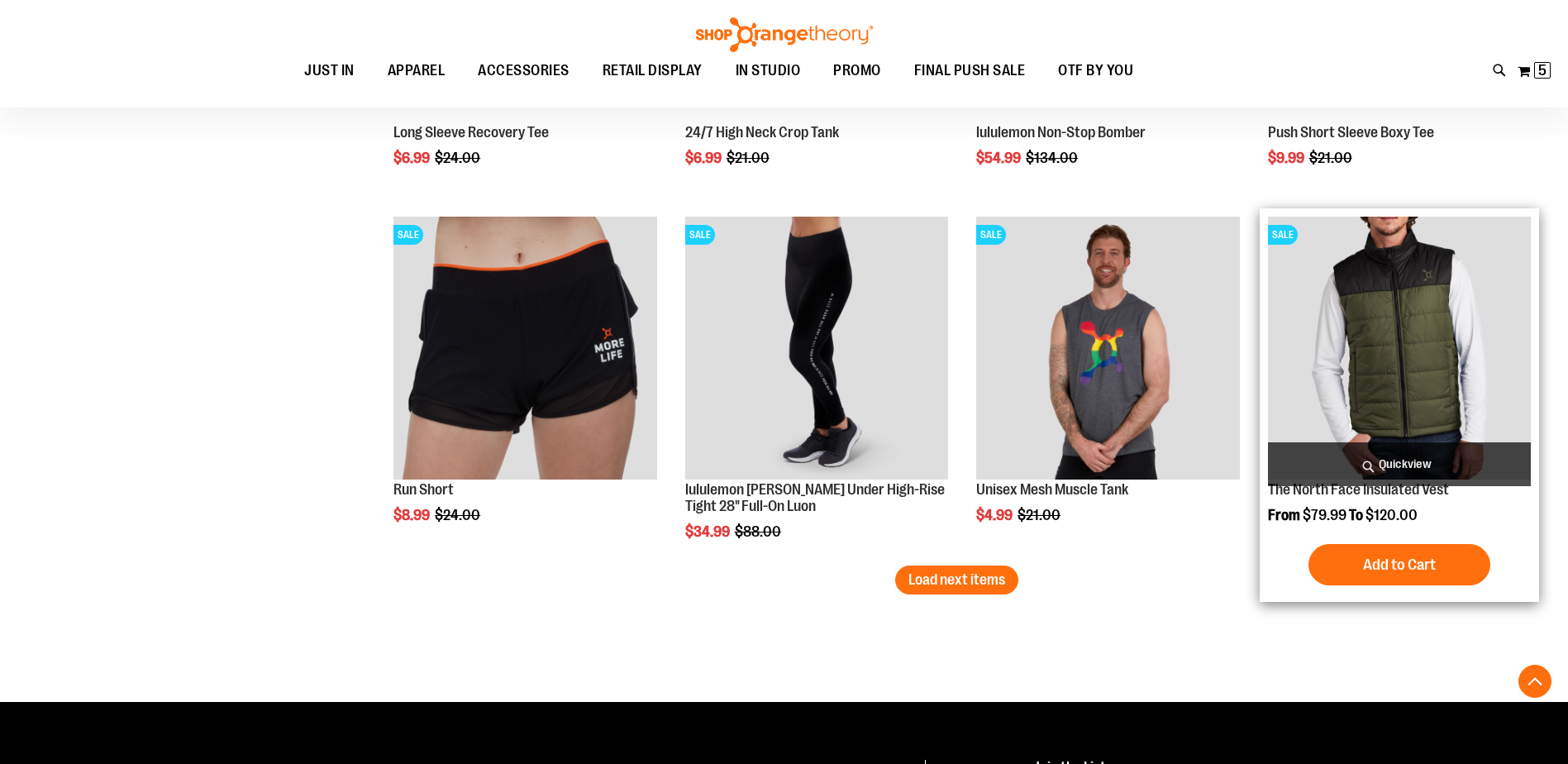
scroll to position [11572, 0]
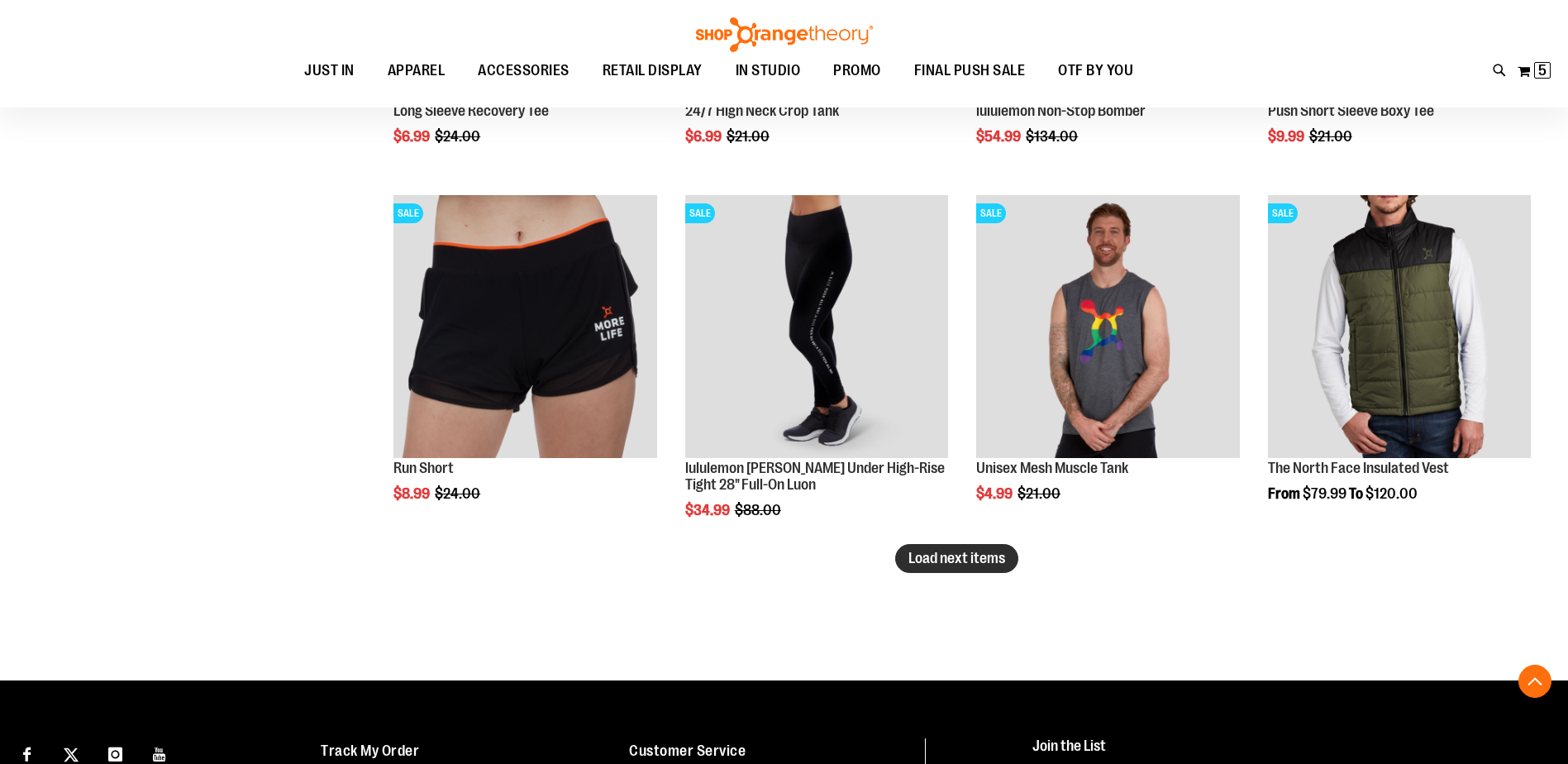
drag, startPoint x: 921, startPoint y: 557, endPoint x: 913, endPoint y: 559, distance: 8.2
click at [913, 559] on span "Load next items" at bounding box center [957, 558] width 97 height 17
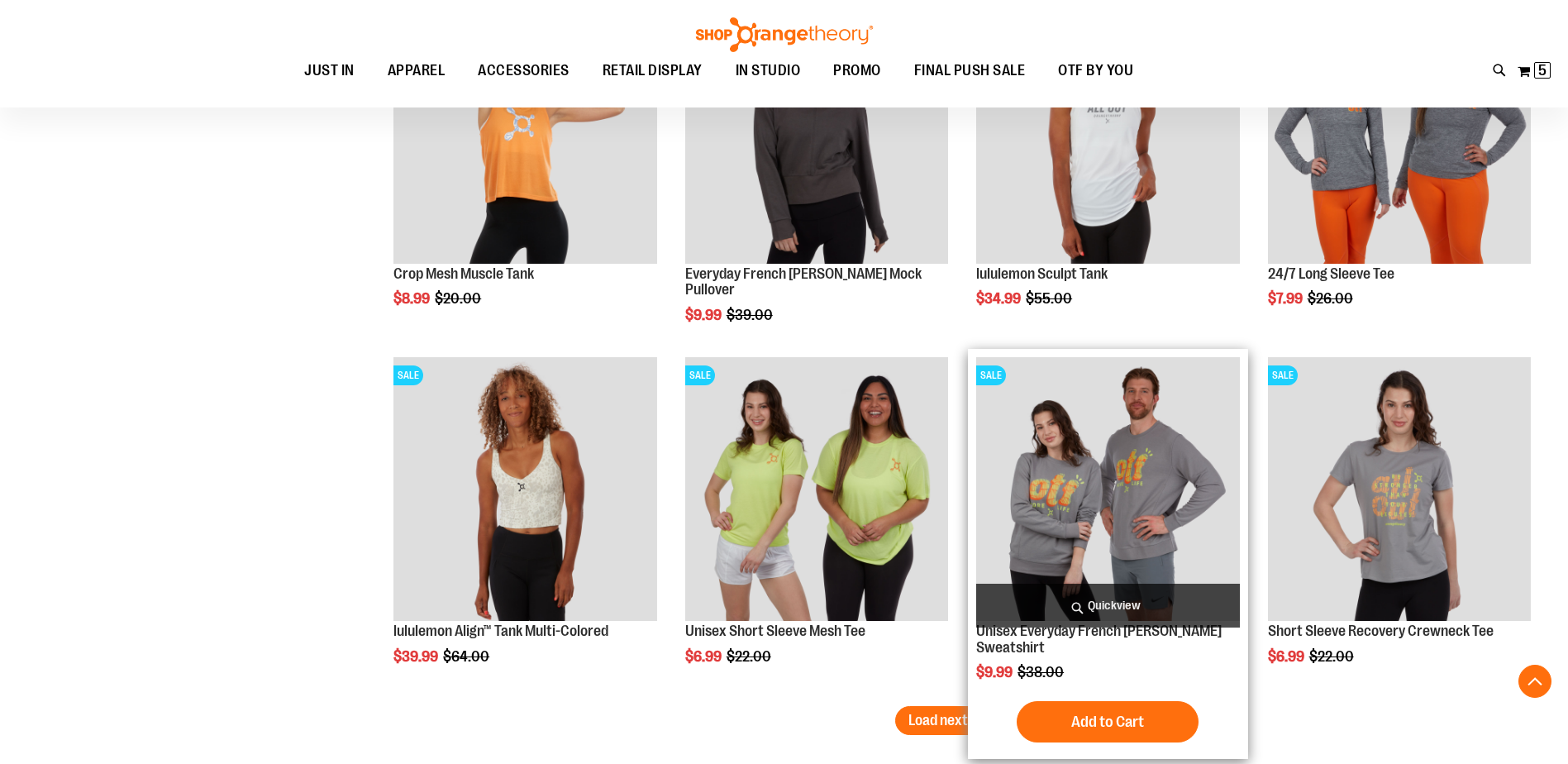
scroll to position [12564, 0]
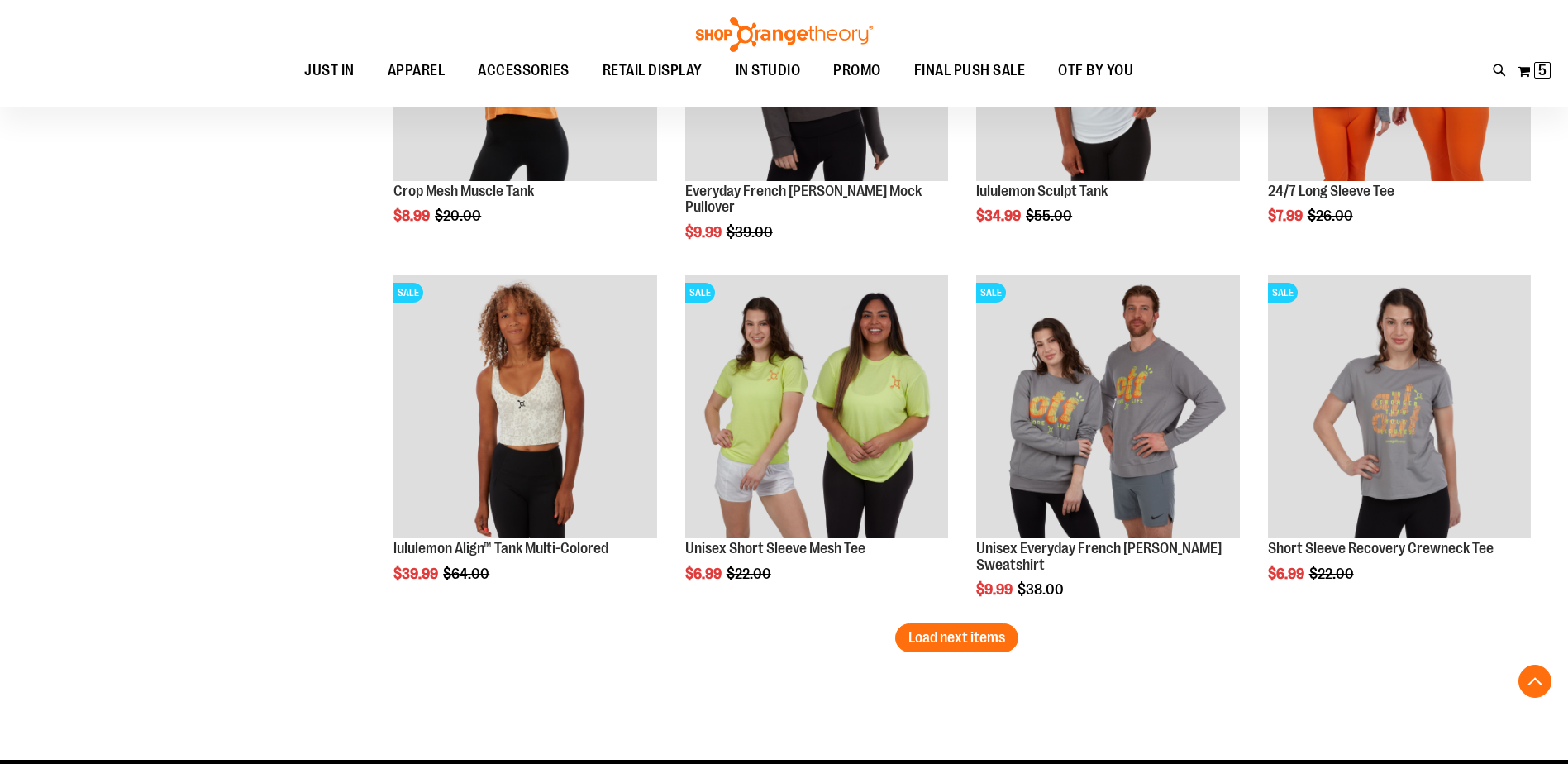
click at [970, 647] on button "Load next items" at bounding box center [957, 637] width 123 height 29
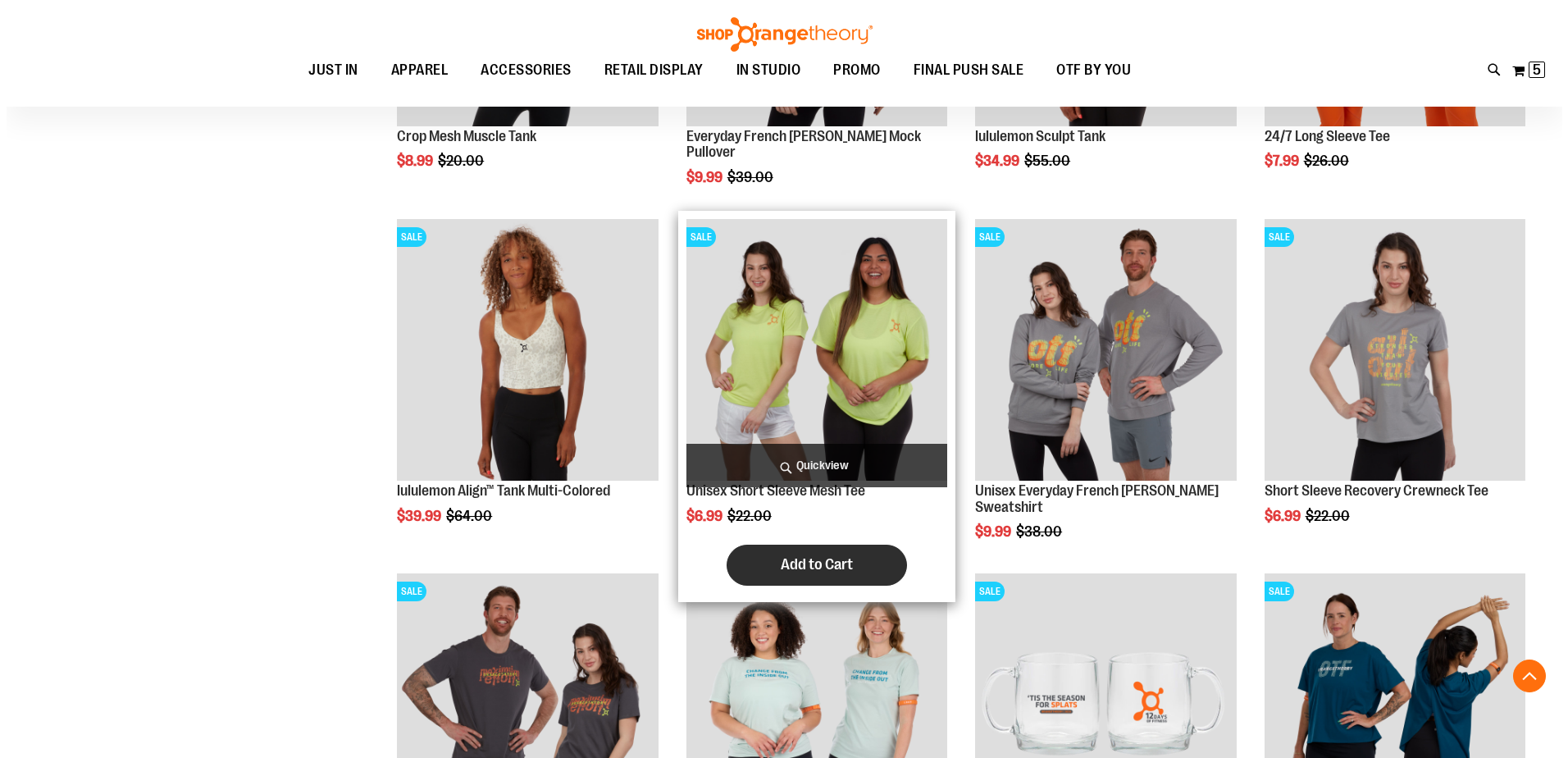
scroll to position [12547, 0]
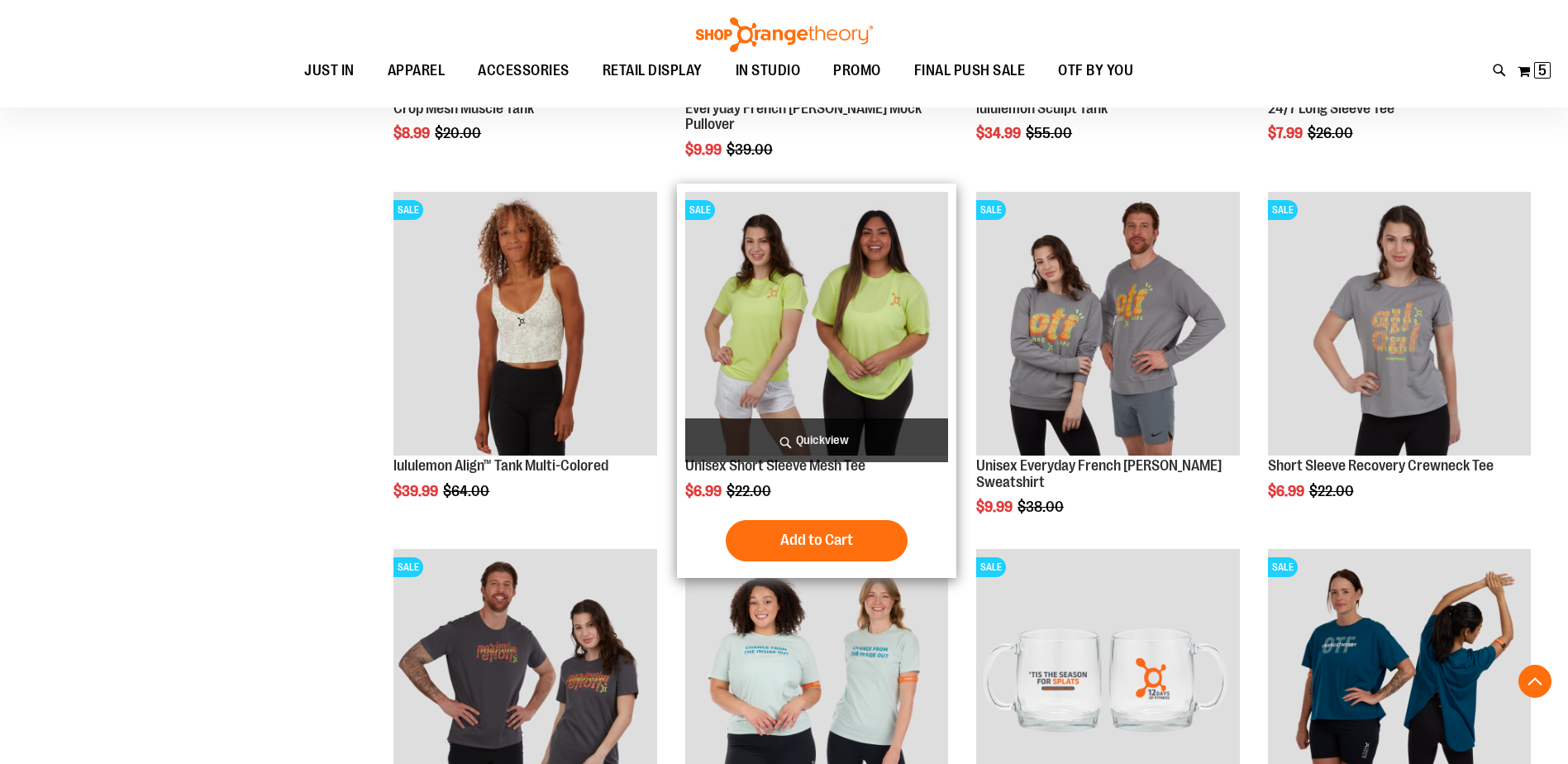
click at [809, 439] on span "Quickview" at bounding box center [817, 441] width 263 height 44
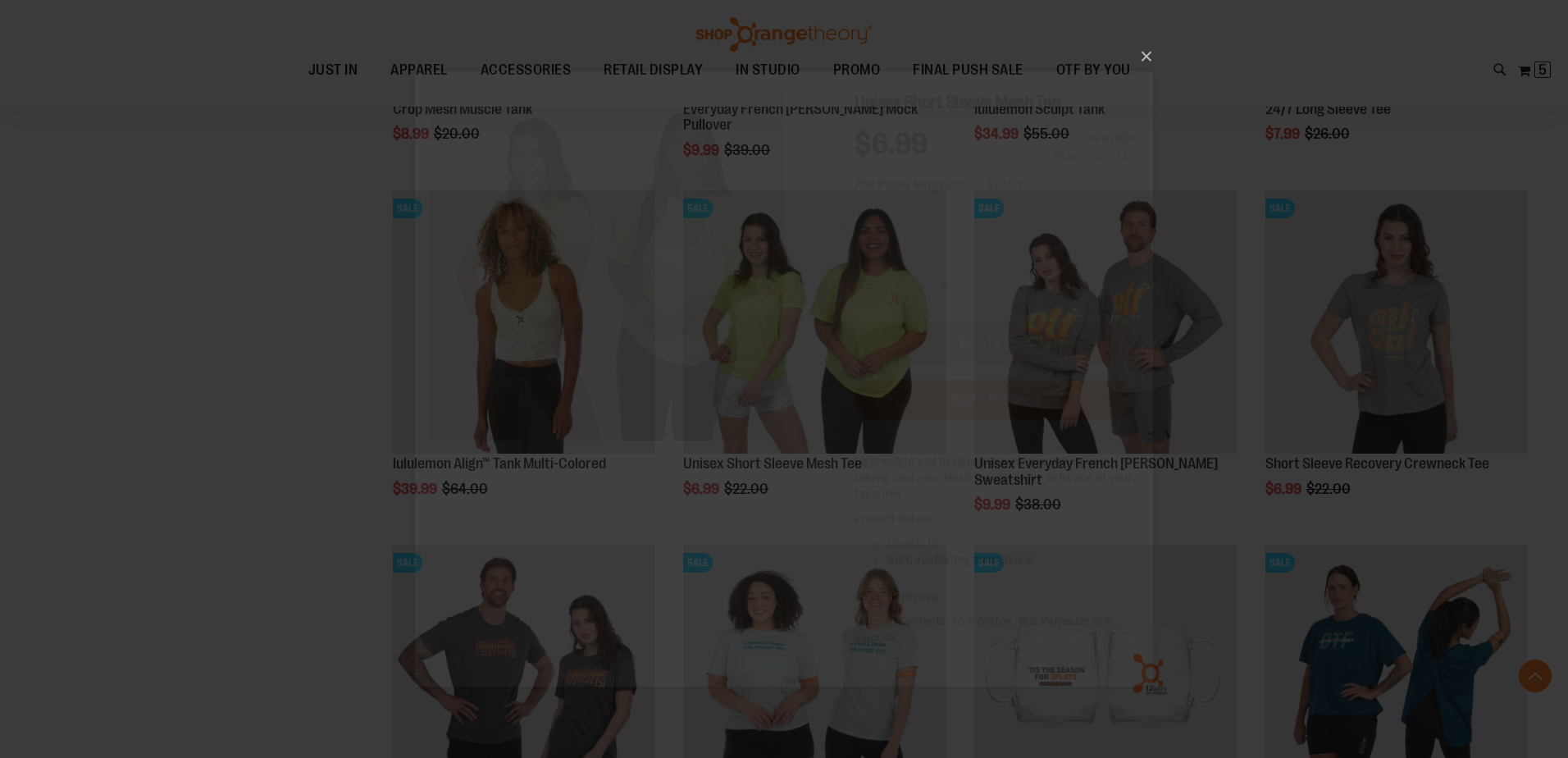
scroll to position [0, 0]
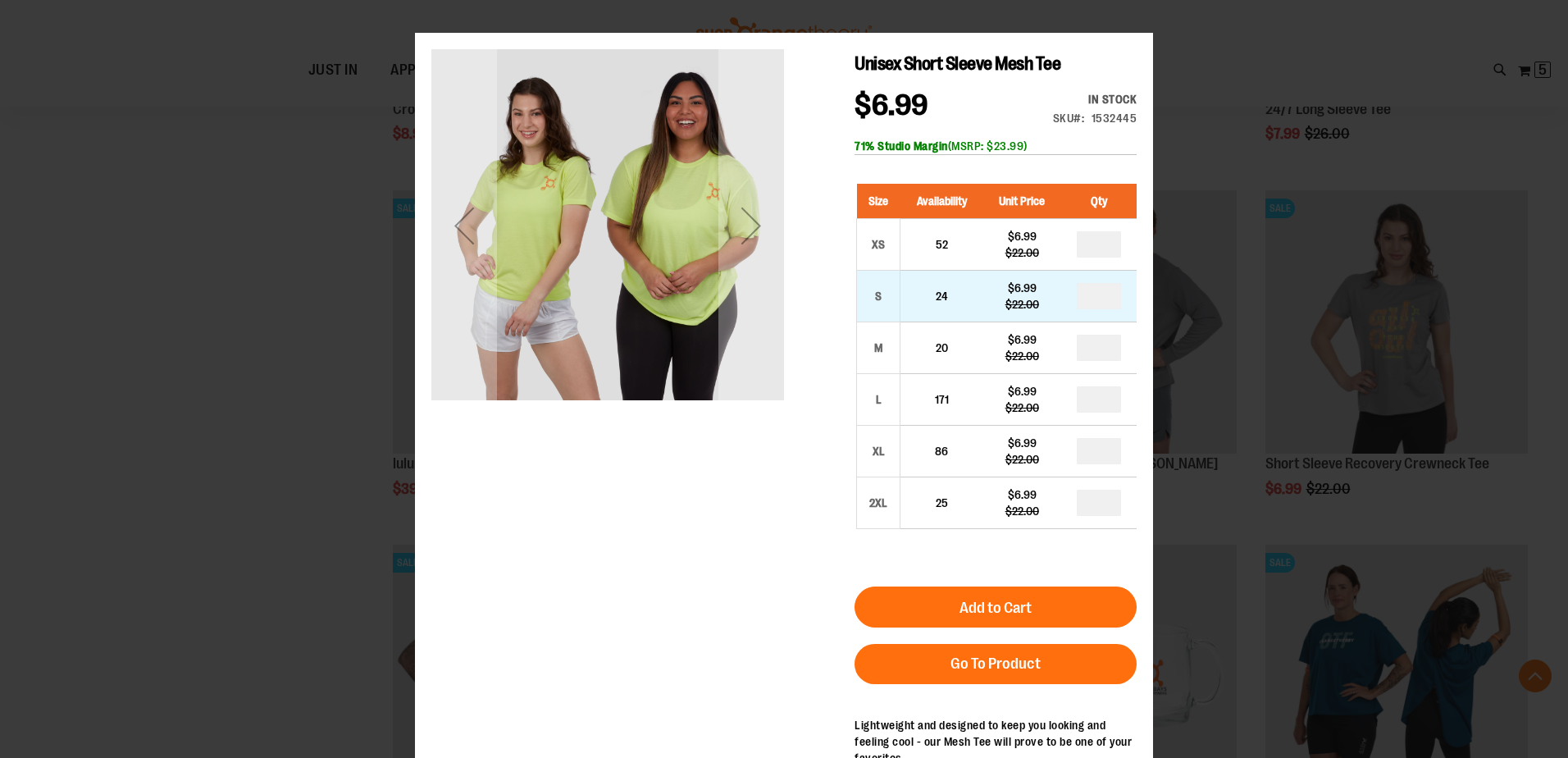
drag, startPoint x: 1124, startPoint y: 267, endPoint x: 1121, endPoint y: 276, distance: 9.5
click at [1121, 278] on td "*" at bounding box center [1099, 296] width 75 height 52
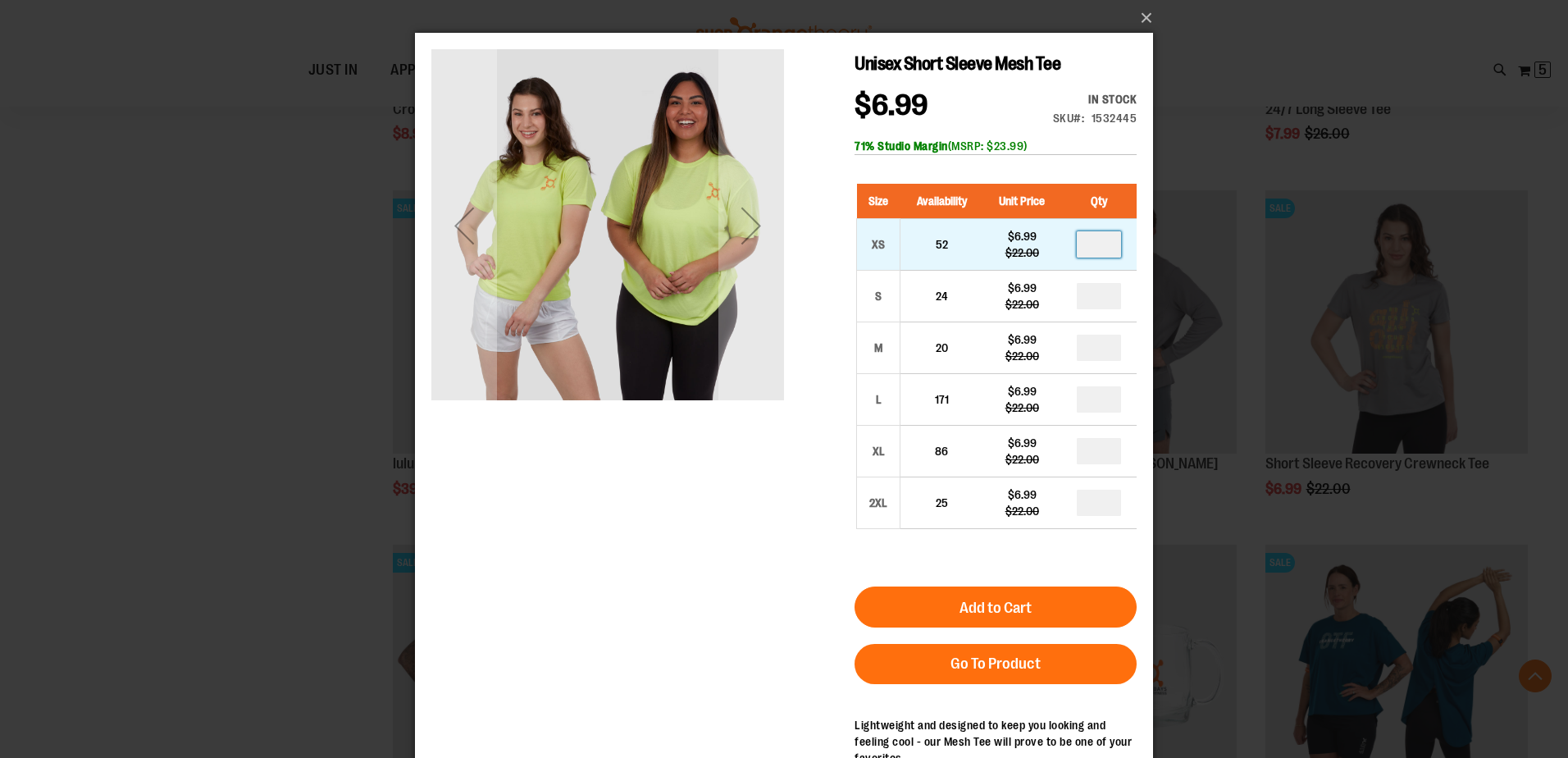
drag, startPoint x: 1121, startPoint y: 276, endPoint x: 1077, endPoint y: 240, distance: 56.9
click at [1065, 242] on td at bounding box center [1099, 244] width 75 height 52
type input "*"
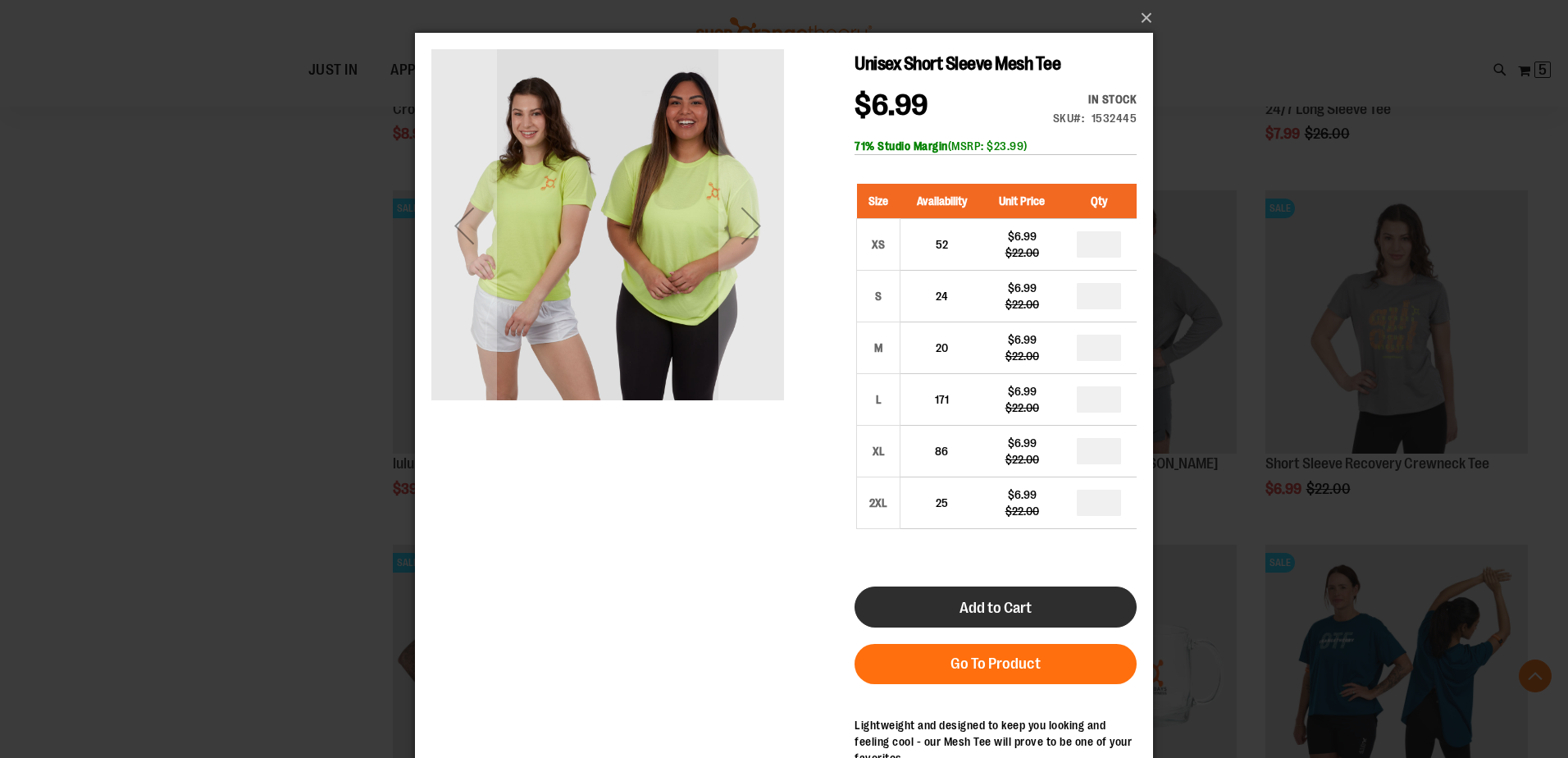
drag, startPoint x: 949, startPoint y: 594, endPoint x: 1630, endPoint y: 531, distance: 683.9
click at [949, 594] on button "Add to Cart" at bounding box center [995, 607] width 282 height 41
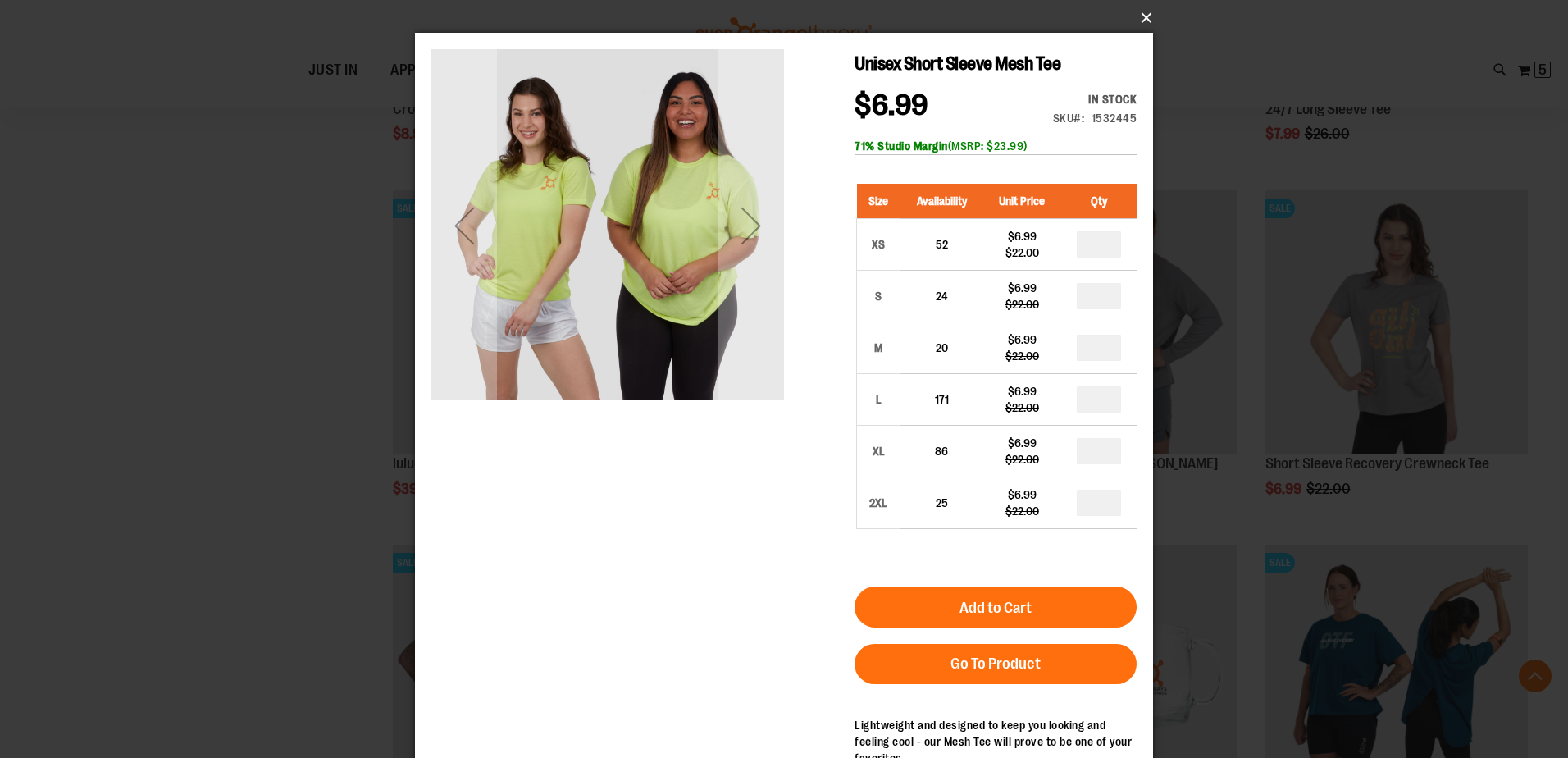
click at [1145, 22] on button "×" at bounding box center [789, 17] width 738 height 36
click at [1133, 16] on button "×" at bounding box center [789, 17] width 738 height 36
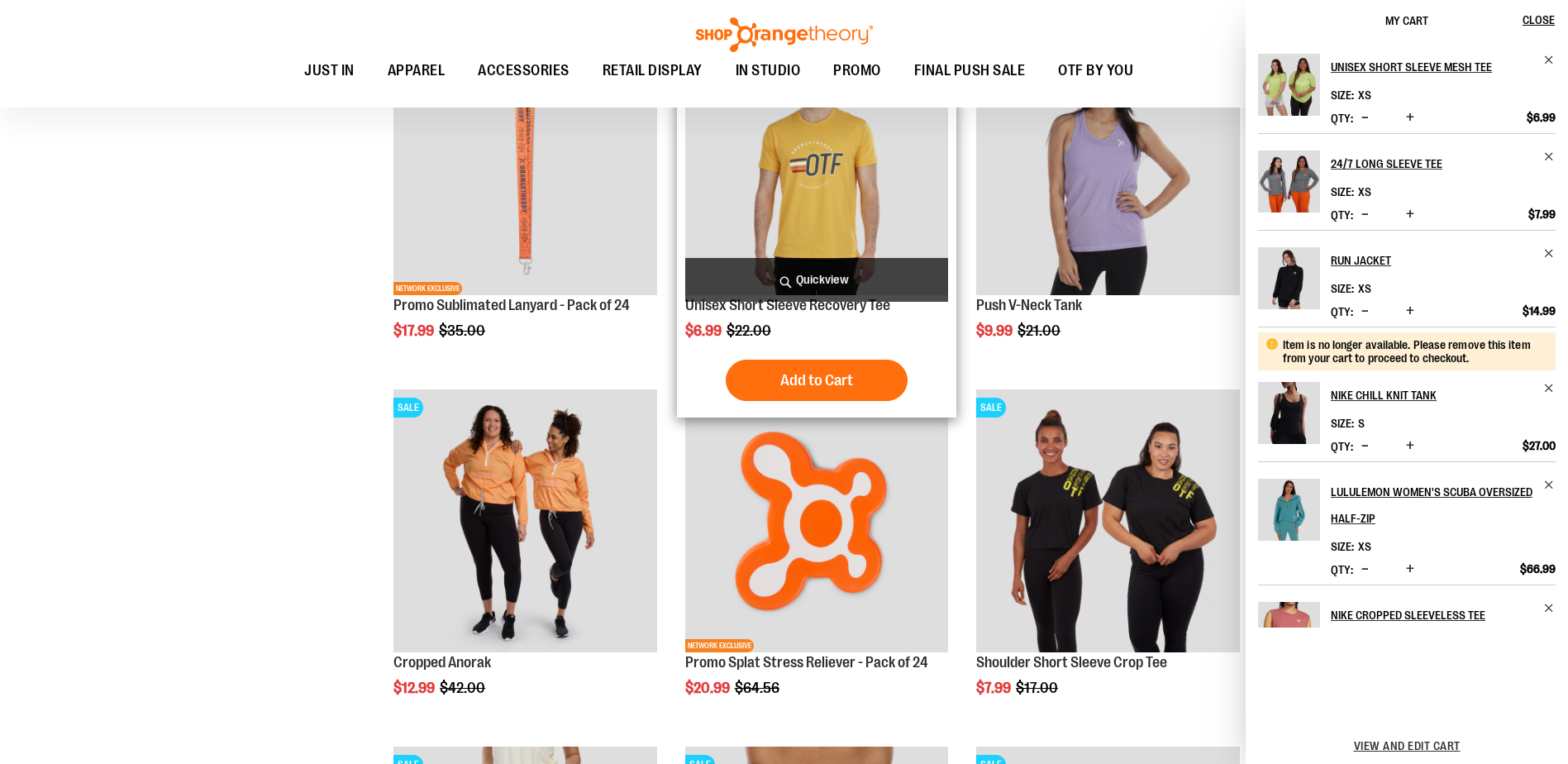
scroll to position [1487, 0]
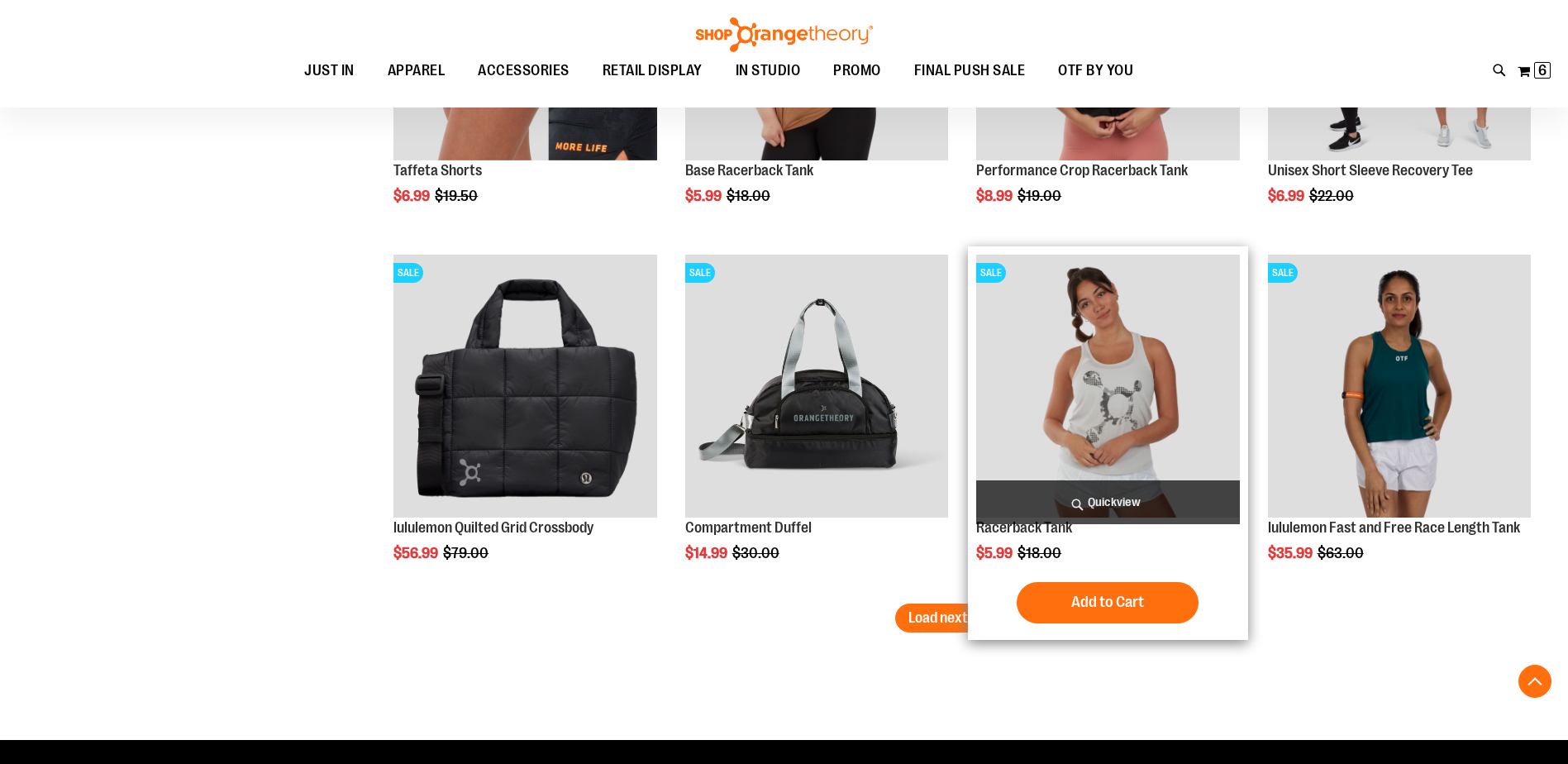
scroll to position [13693, 0]
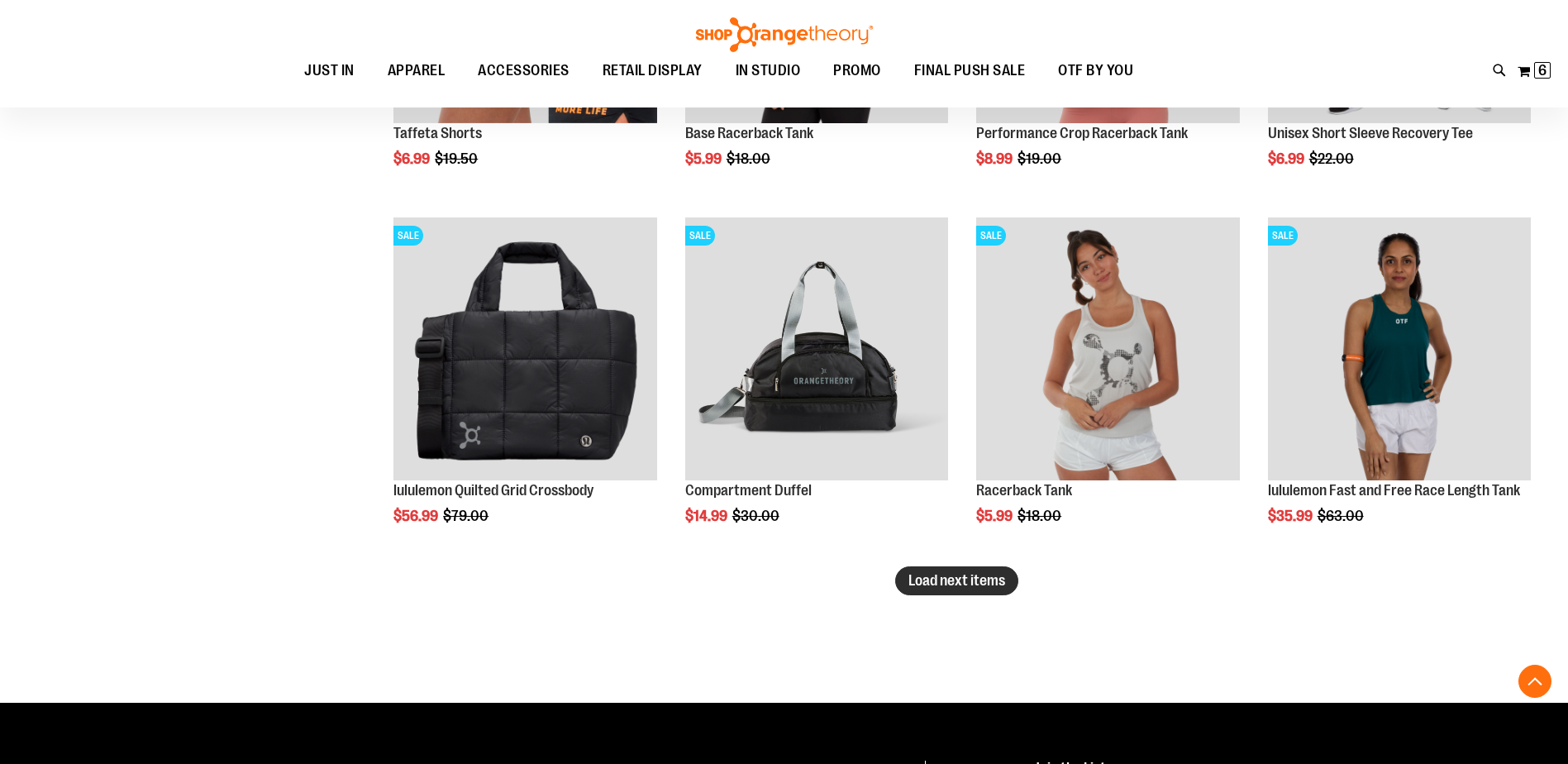
click at [972, 577] on span "Load next items" at bounding box center [957, 580] width 97 height 17
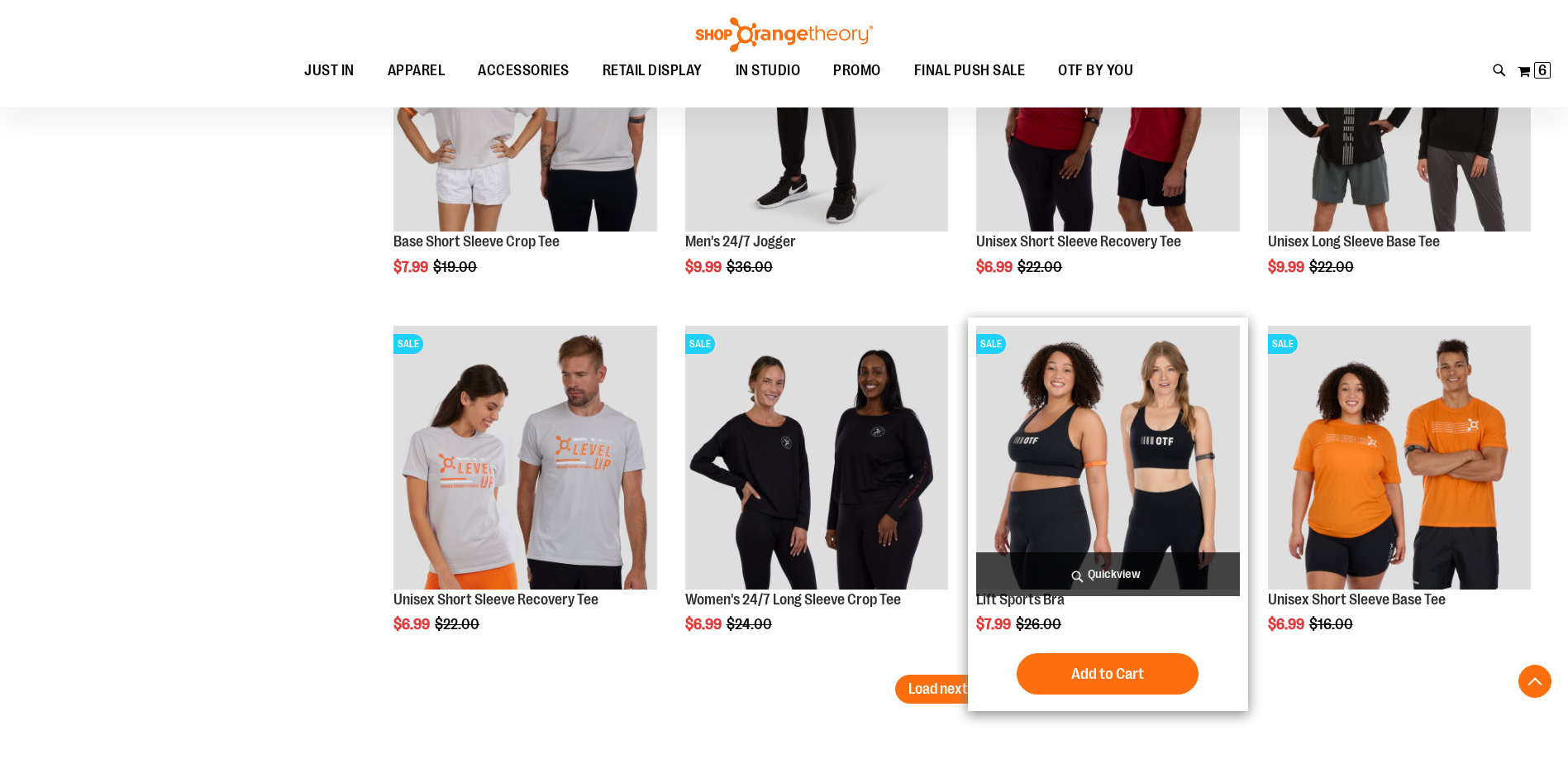
scroll to position [14685, 0]
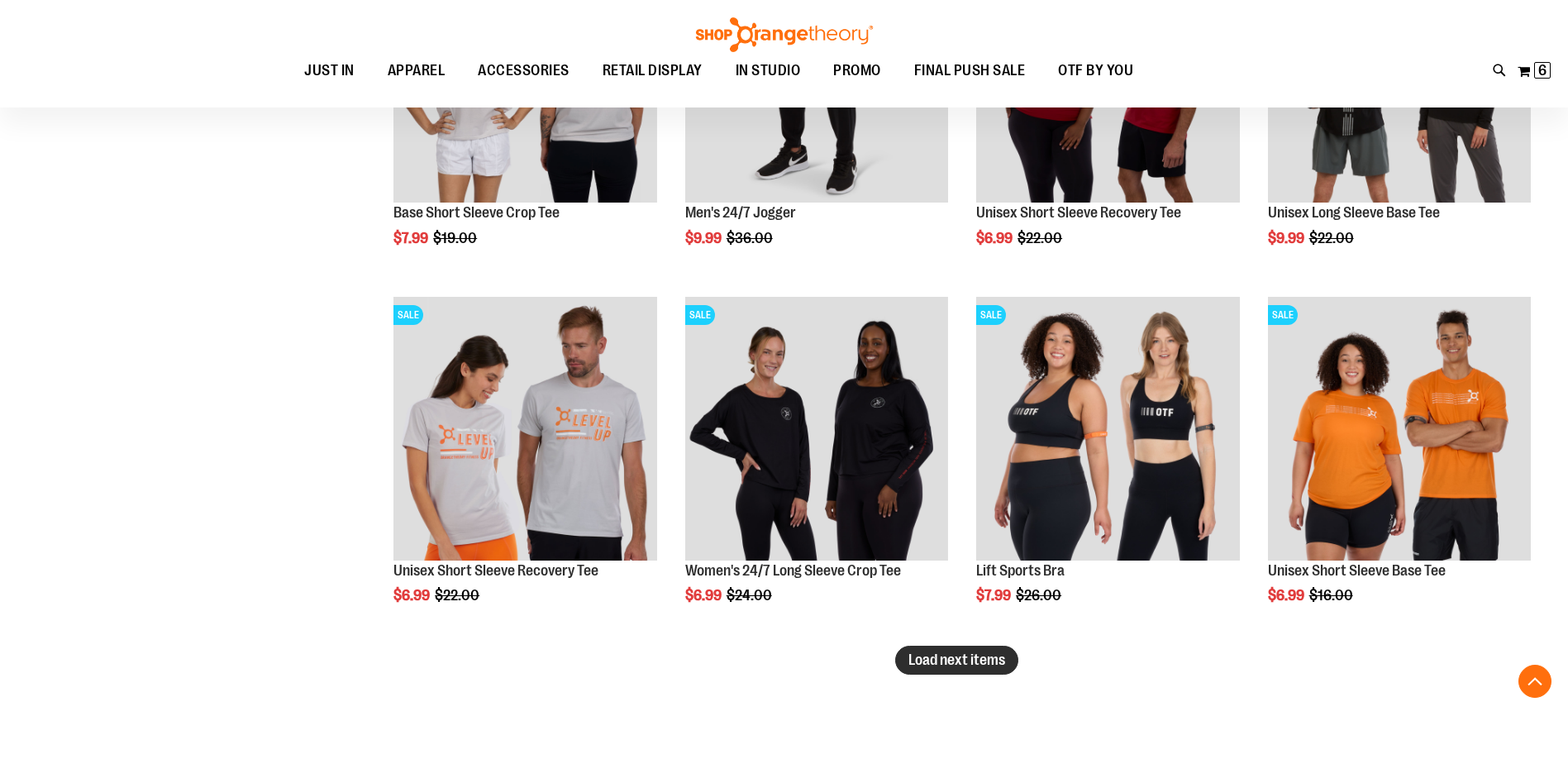
click at [924, 657] on span "Load next items" at bounding box center [957, 659] width 97 height 17
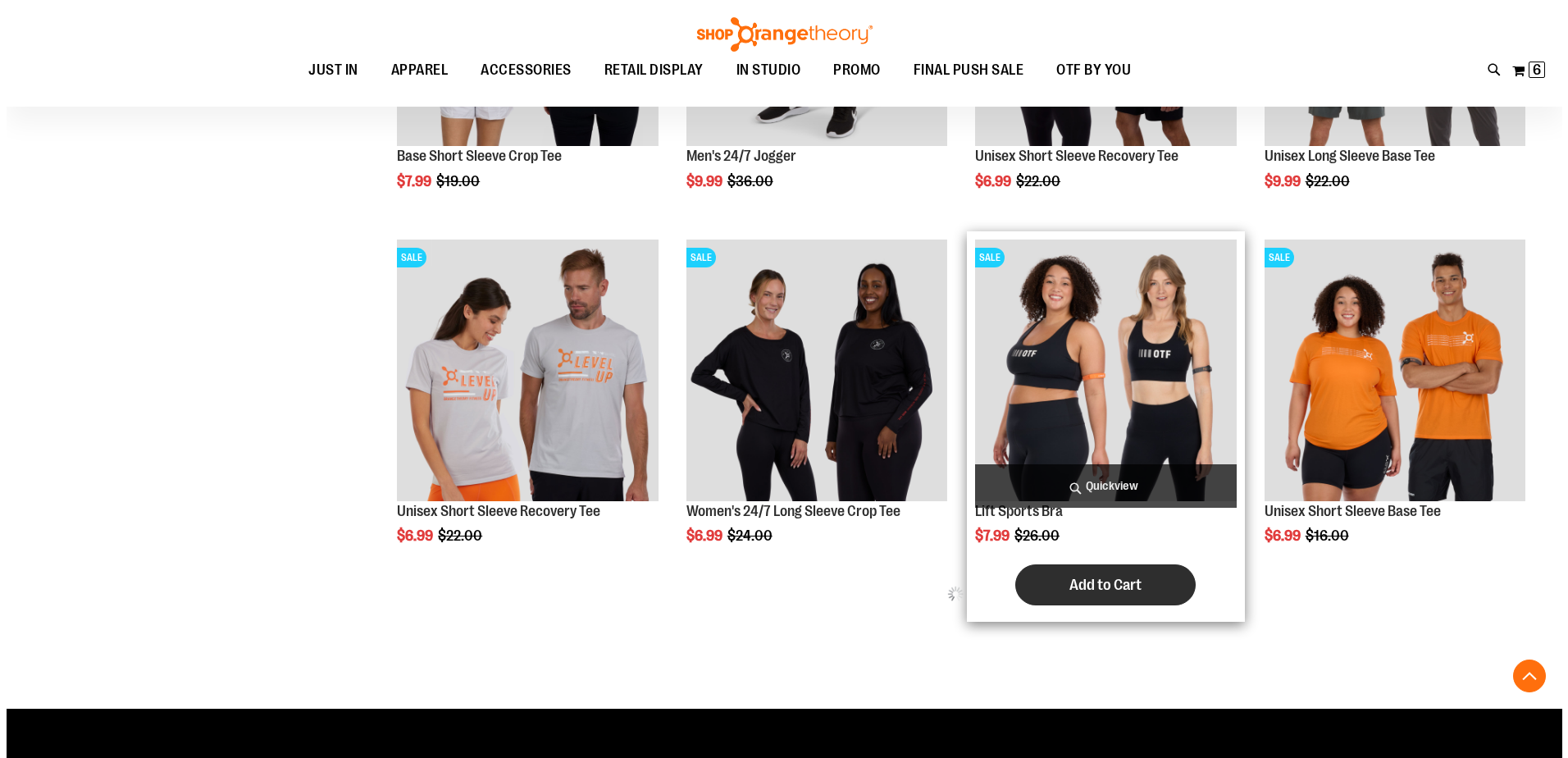
scroll to position [14651, 0]
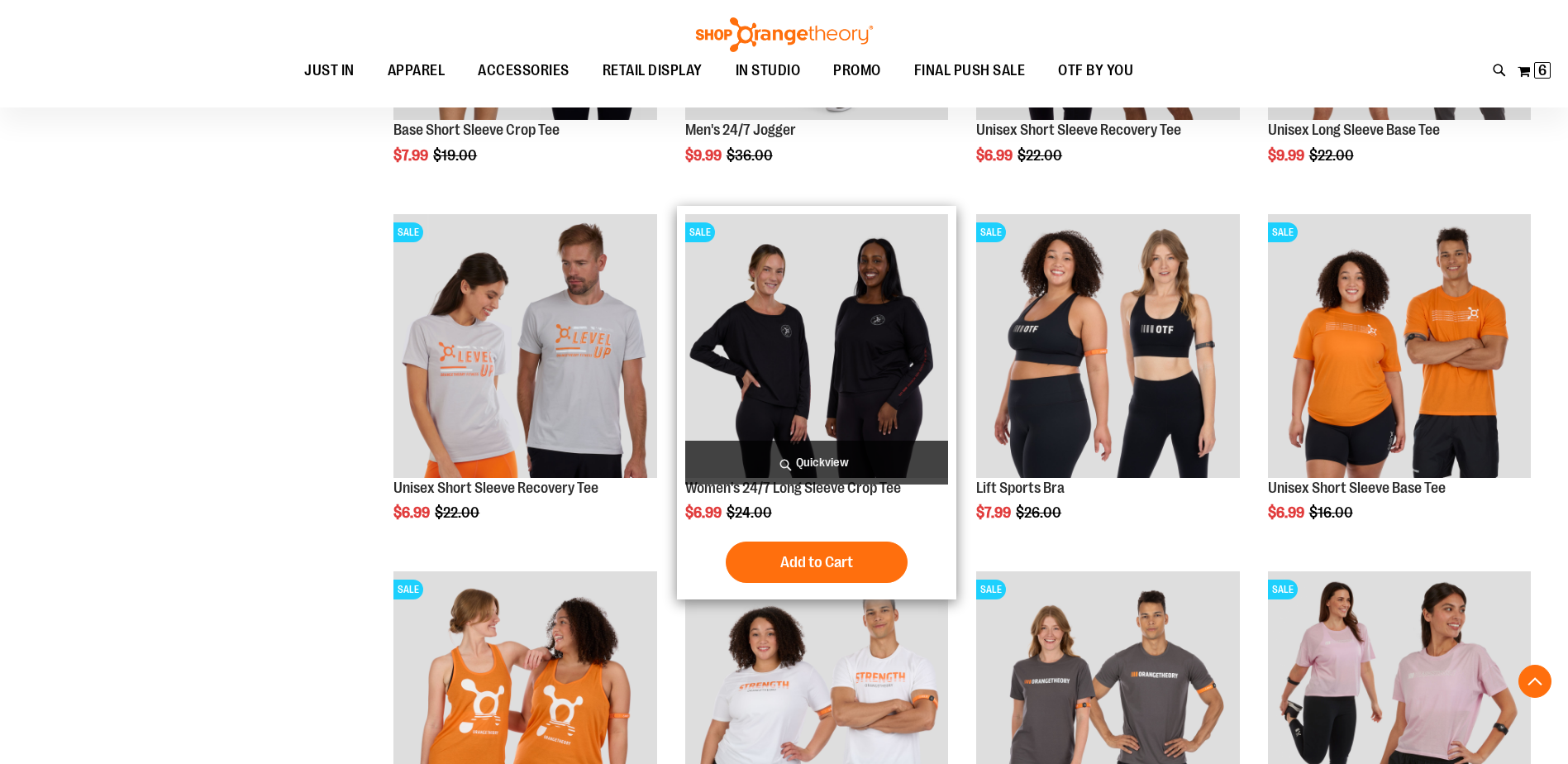
click at [886, 460] on span "Quickview" at bounding box center [817, 463] width 263 height 44
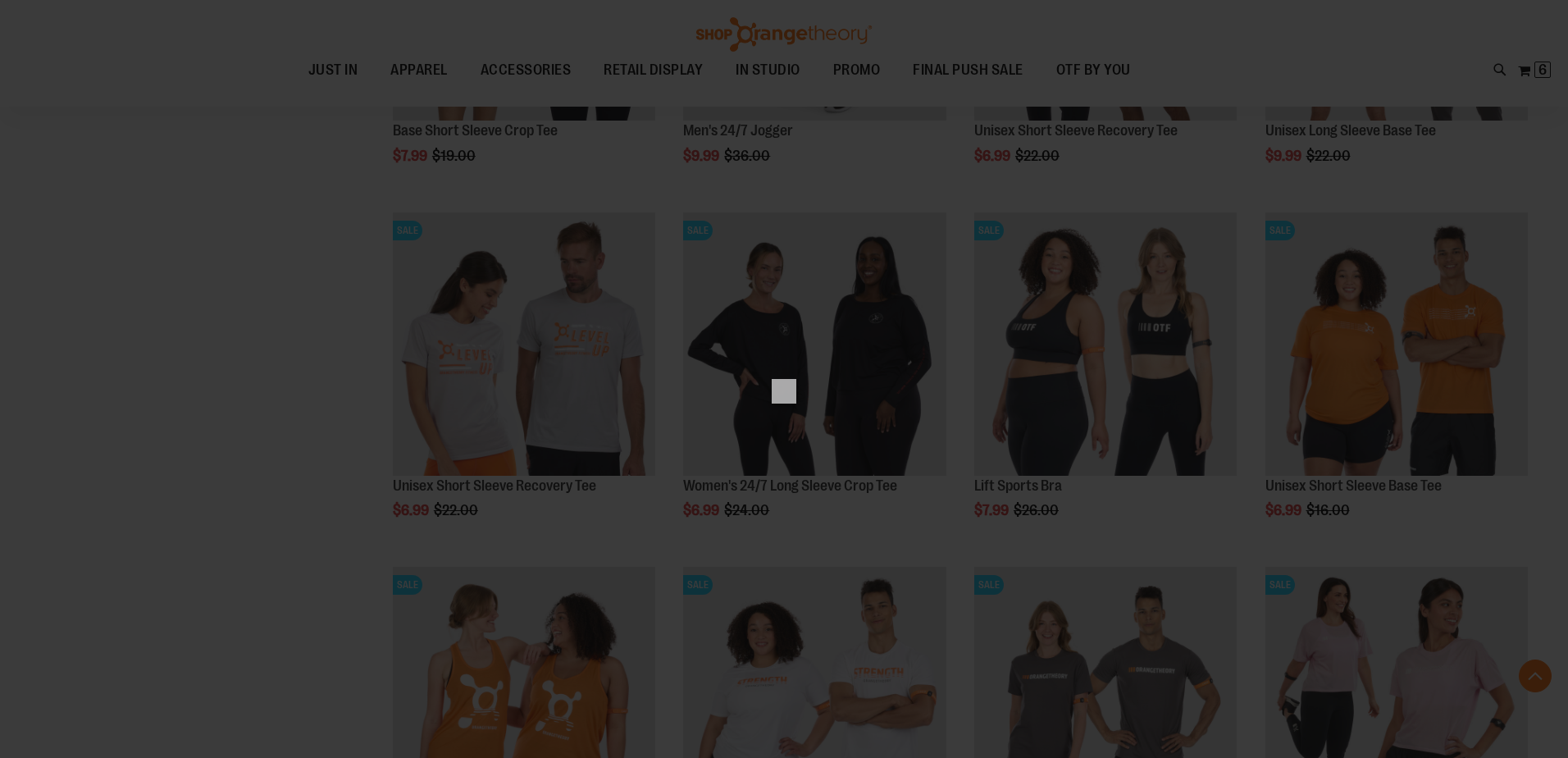
scroll to position [0, 0]
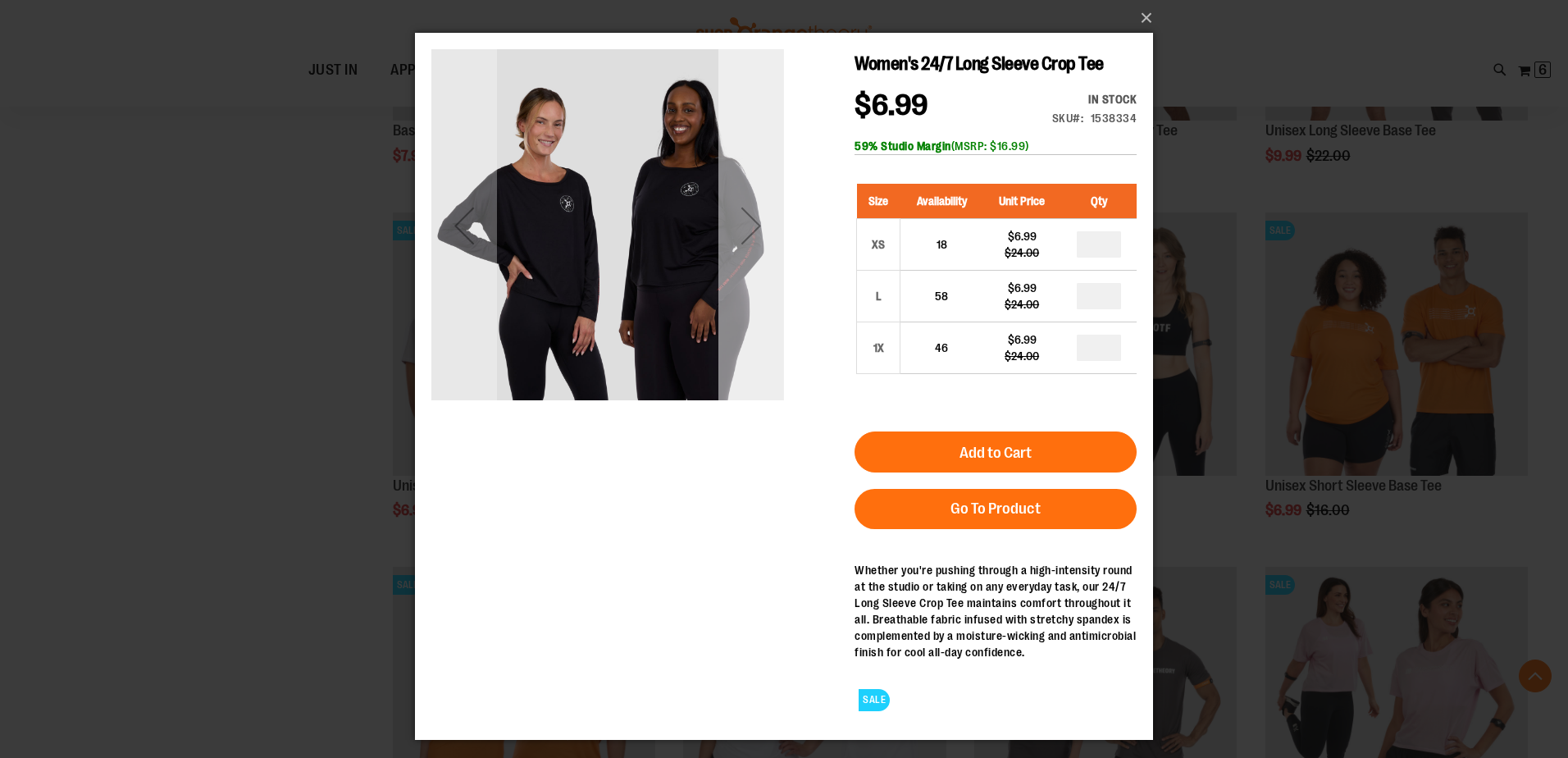
click at [755, 247] on div "Next" at bounding box center [751, 225] width 66 height 66
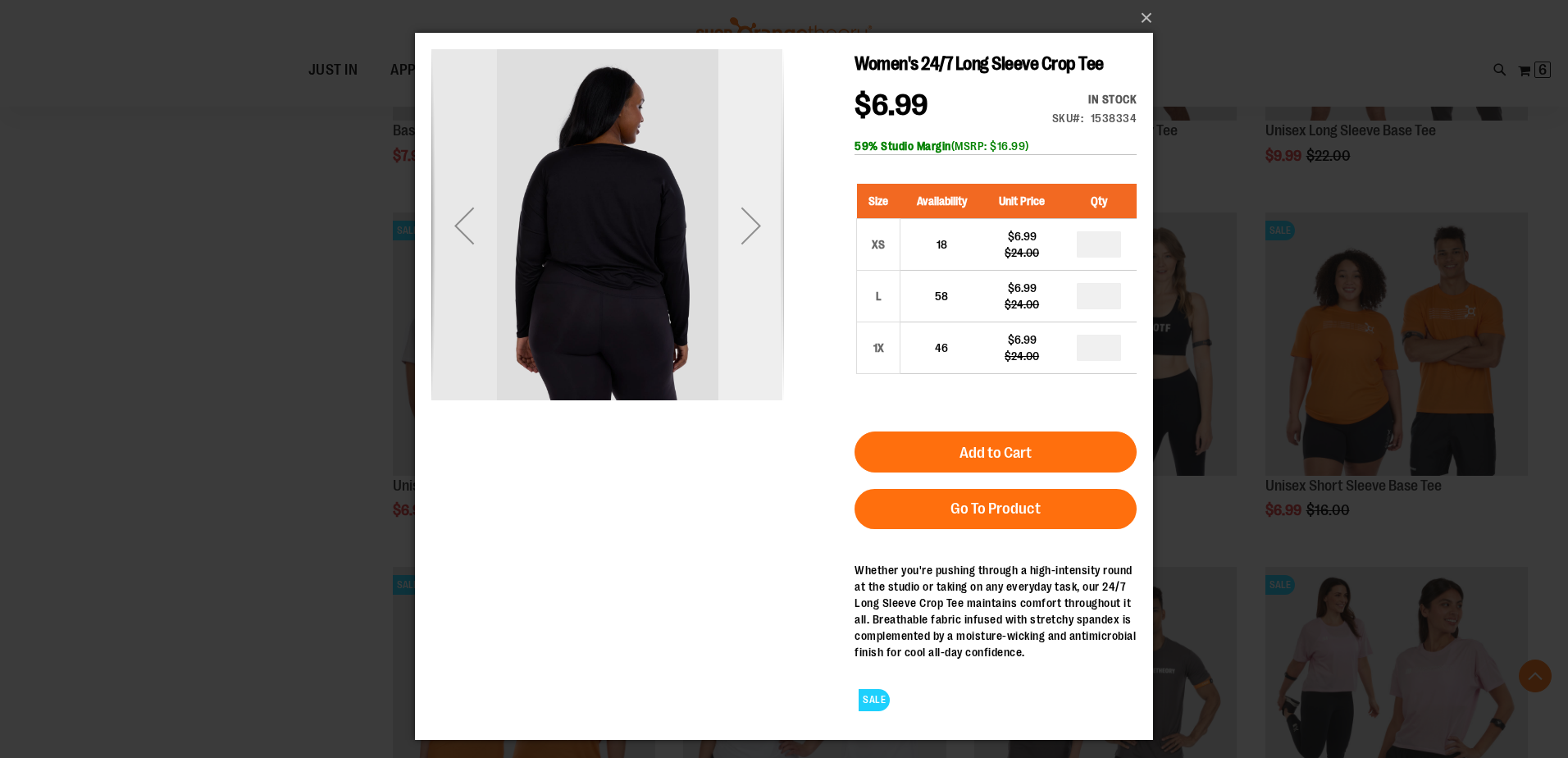
click at [745, 240] on div "Next" at bounding box center [751, 225] width 66 height 66
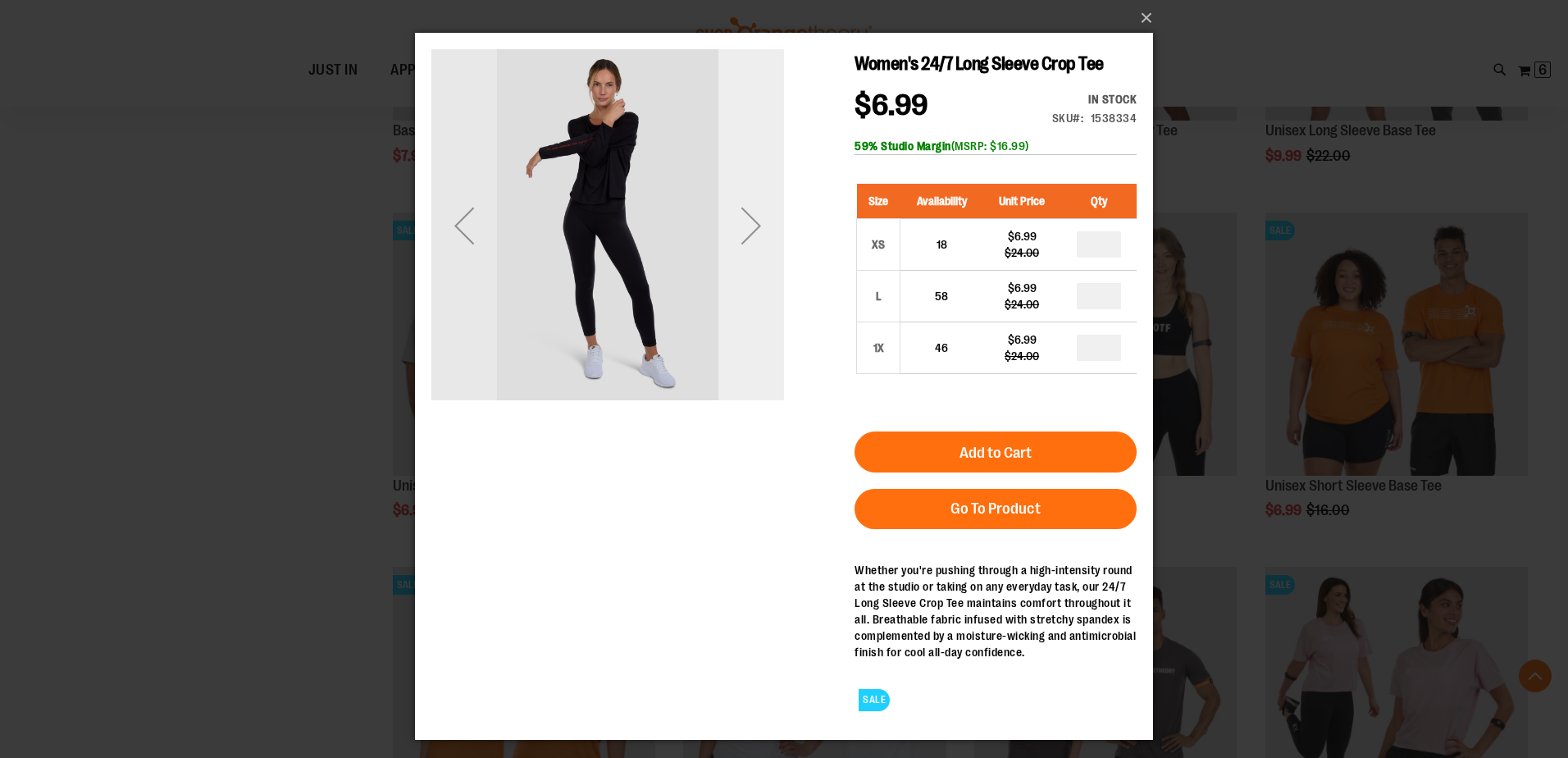
click at [745, 240] on div "Next" at bounding box center [751, 225] width 66 height 66
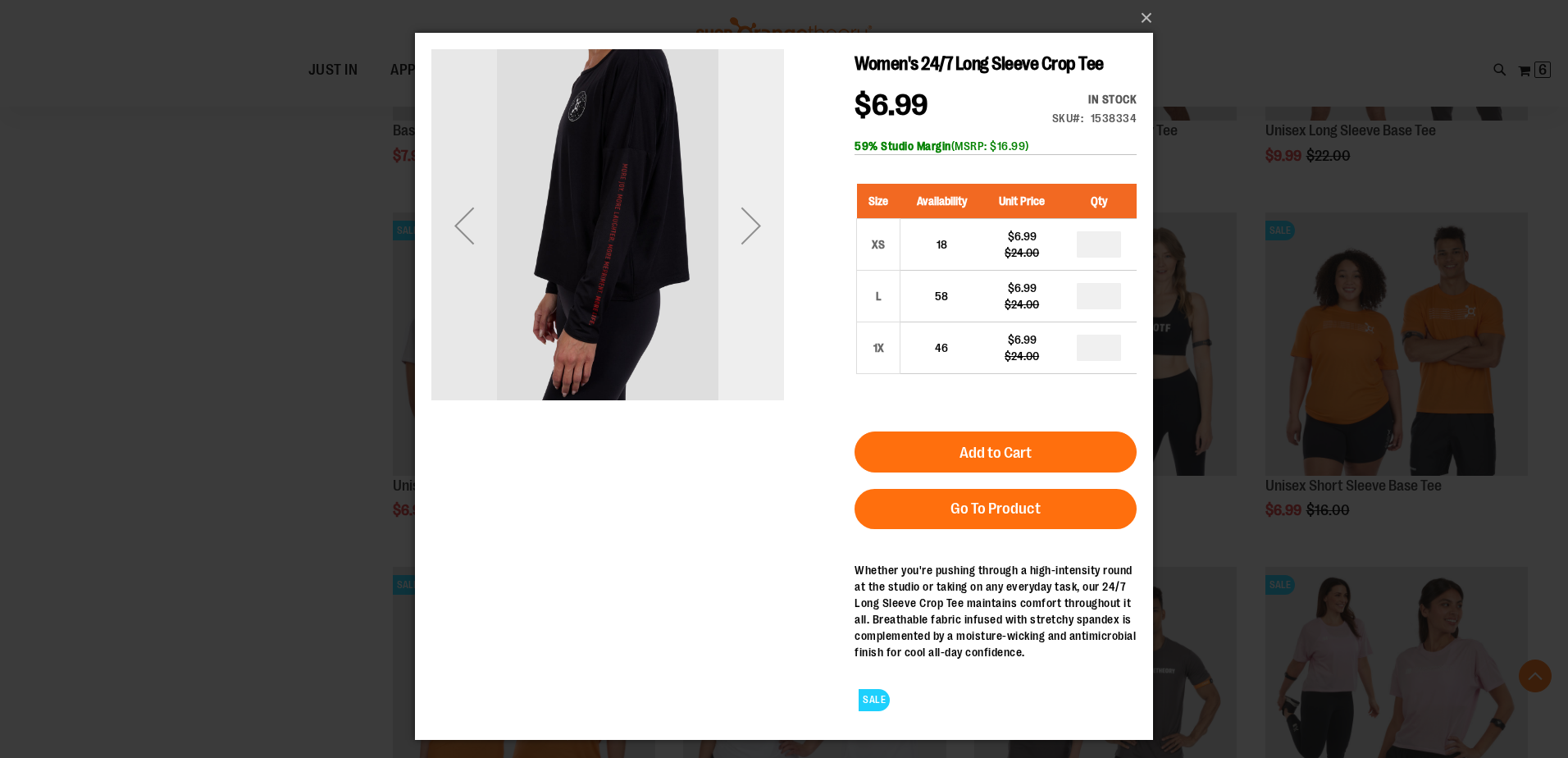
click at [738, 236] on div "Next" at bounding box center [751, 225] width 66 height 66
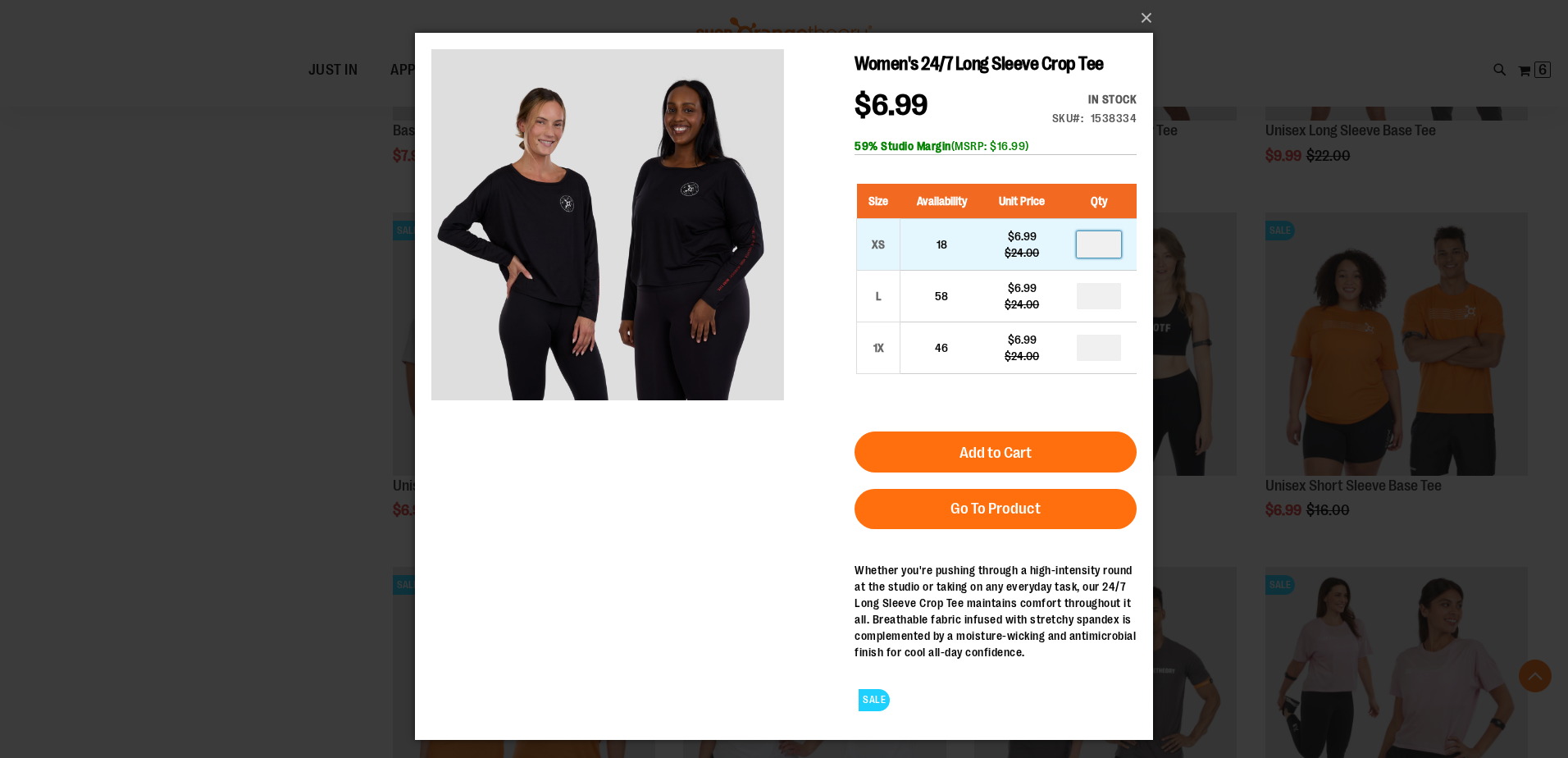
click at [1099, 244] on input "number" at bounding box center [1099, 245] width 45 height 26
type input "*"
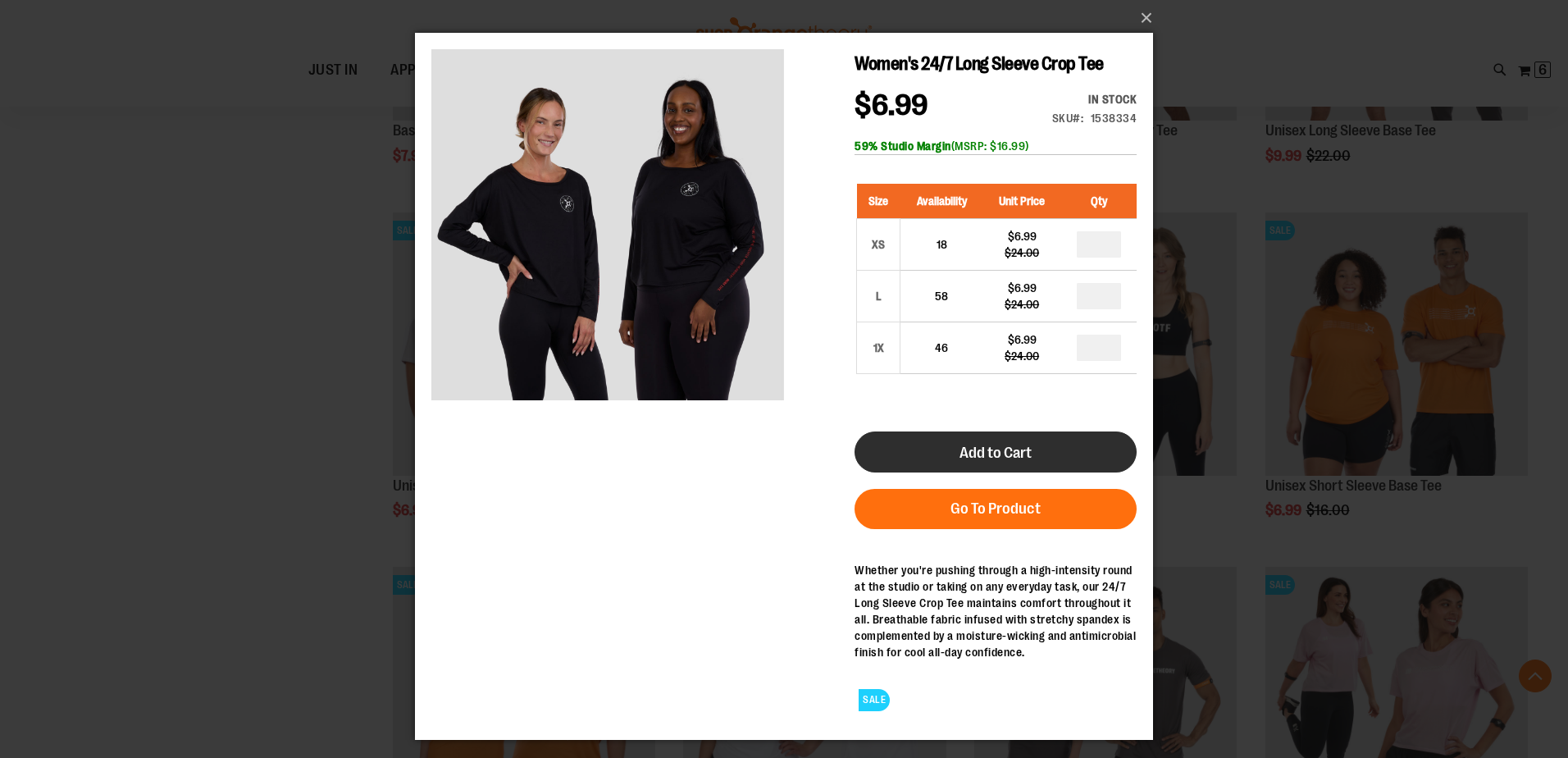
click at [1049, 444] on button "Add to Cart" at bounding box center [995, 451] width 282 height 41
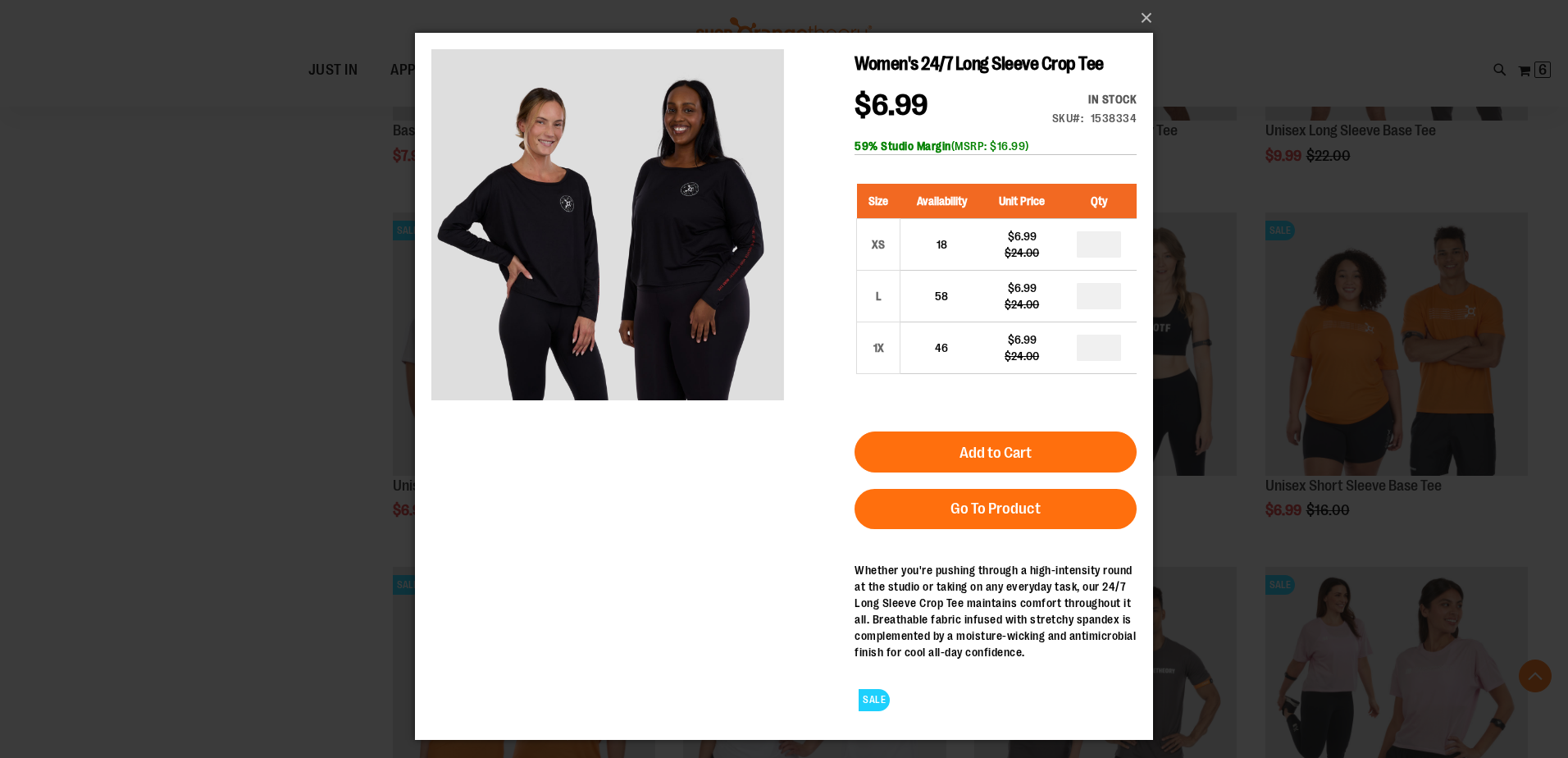
click at [1254, 46] on div "×" at bounding box center [784, 379] width 1568 height 758
drag, startPoint x: 1145, startPoint y: 14, endPoint x: 1176, endPoint y: 26, distance: 33.2
click at [1148, 14] on button "×" at bounding box center [789, 17] width 738 height 36
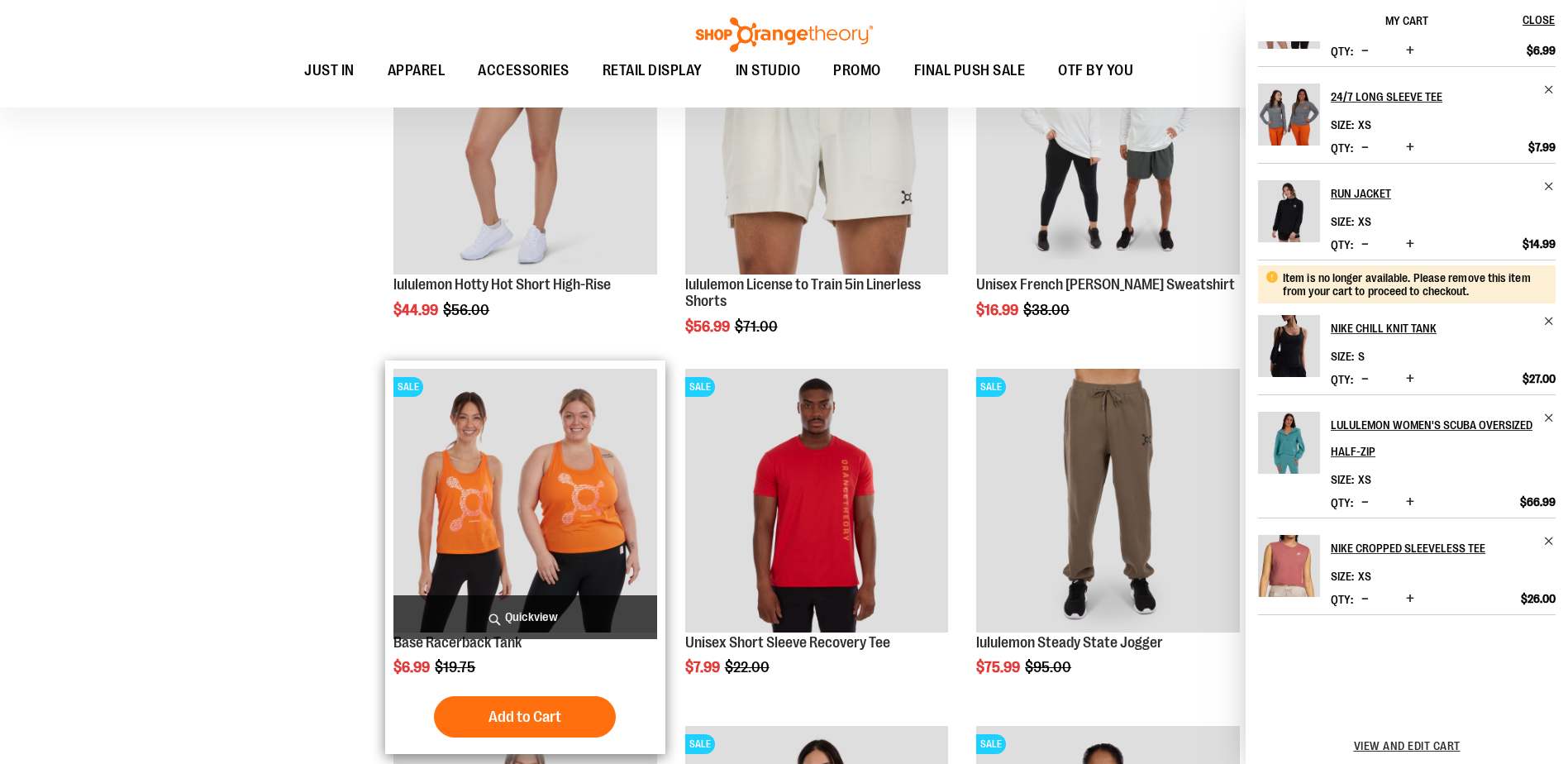
scroll to position [2140, 0]
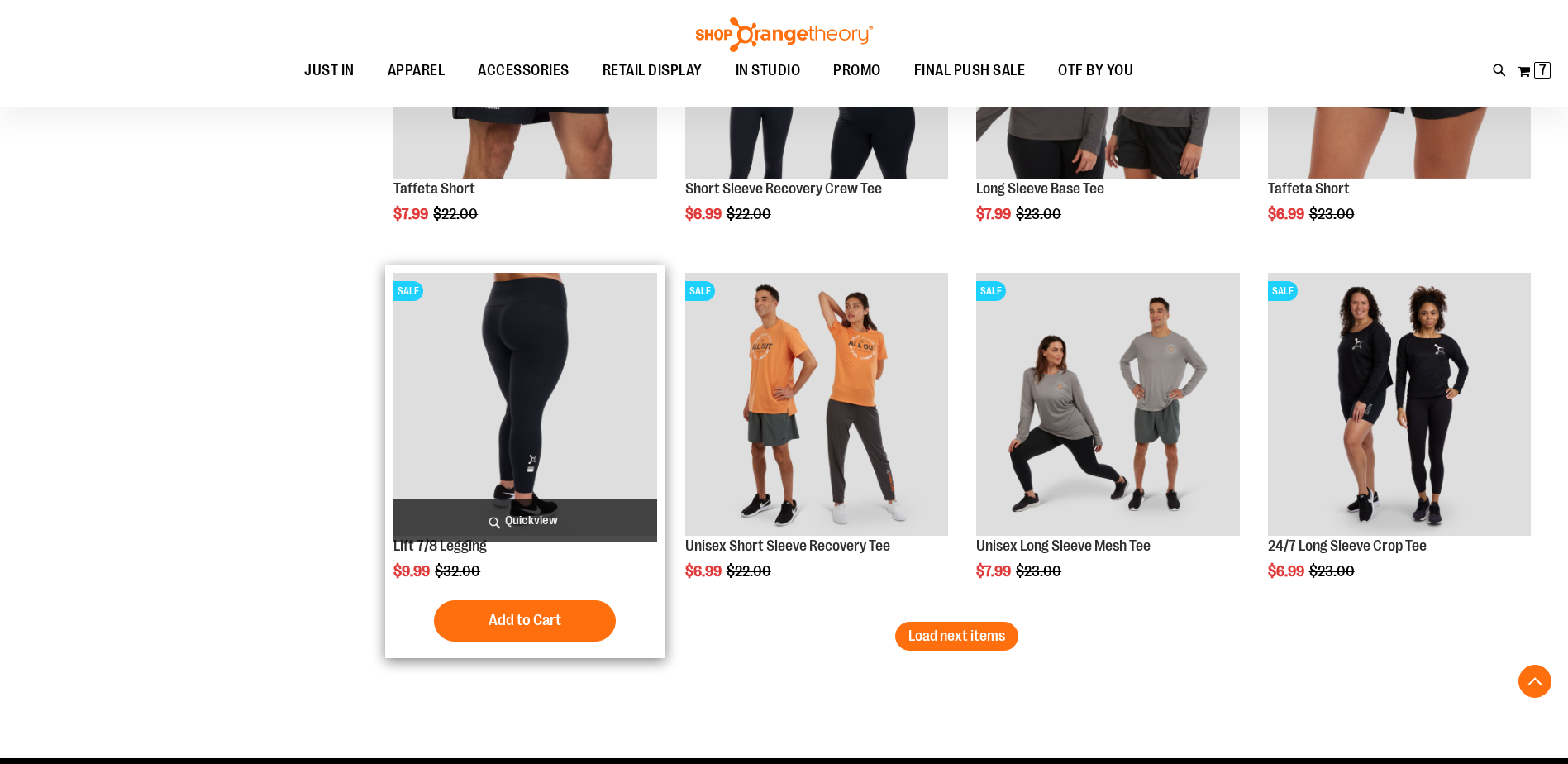
scroll to position [15825, 0]
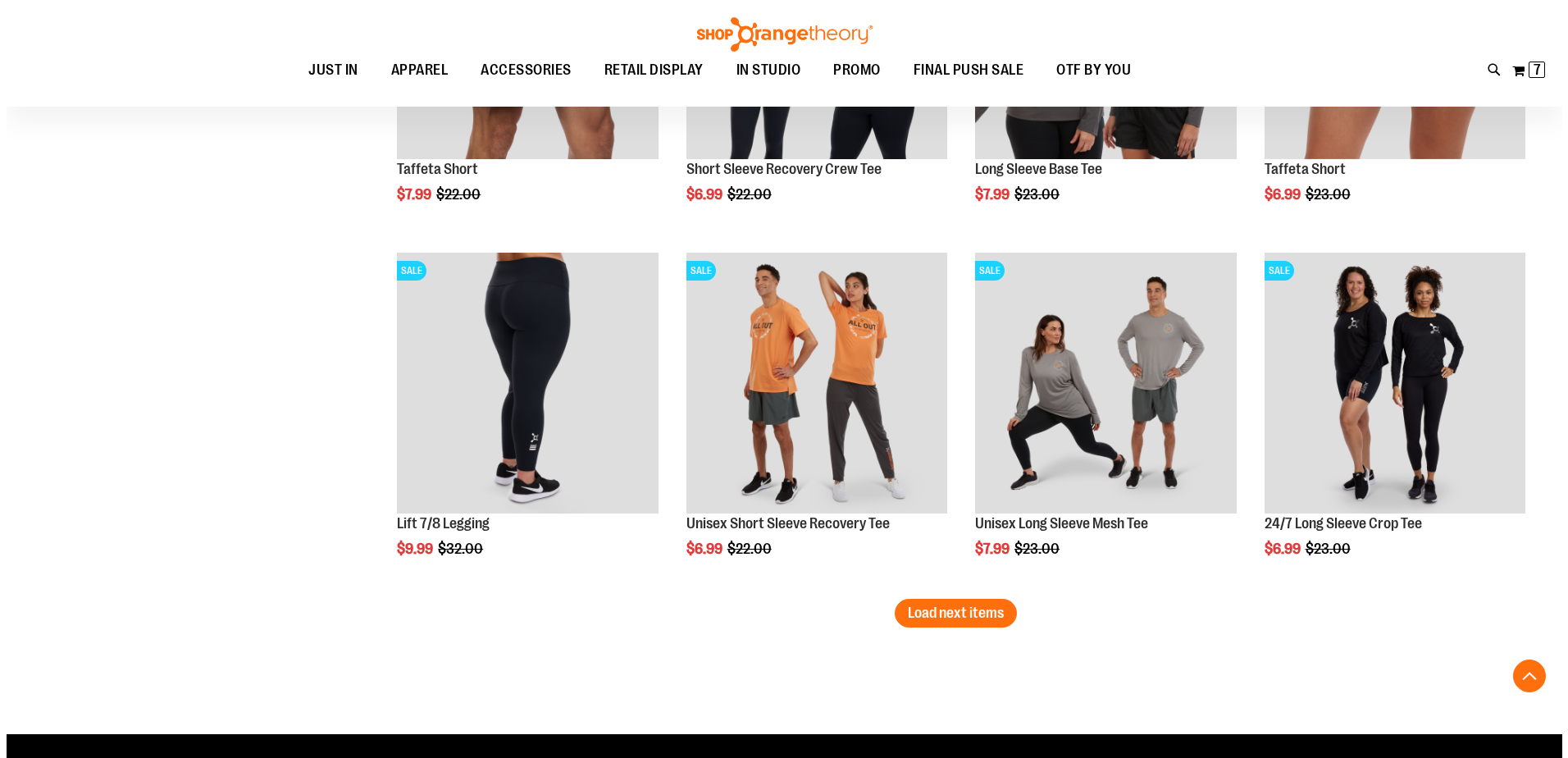
scroll to position [15701, 0]
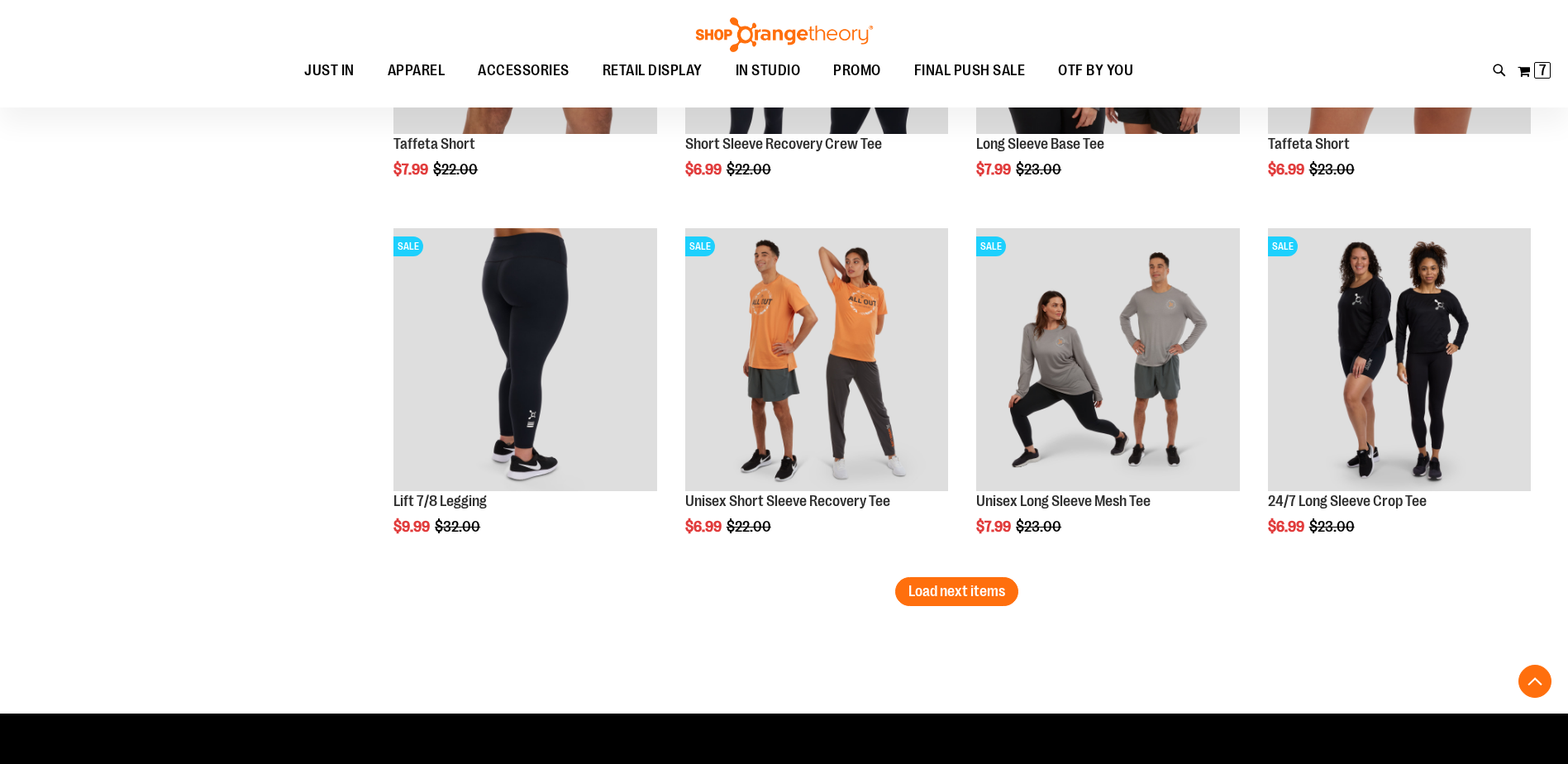
click at [995, 598] on span "Load next items" at bounding box center [957, 590] width 97 height 17
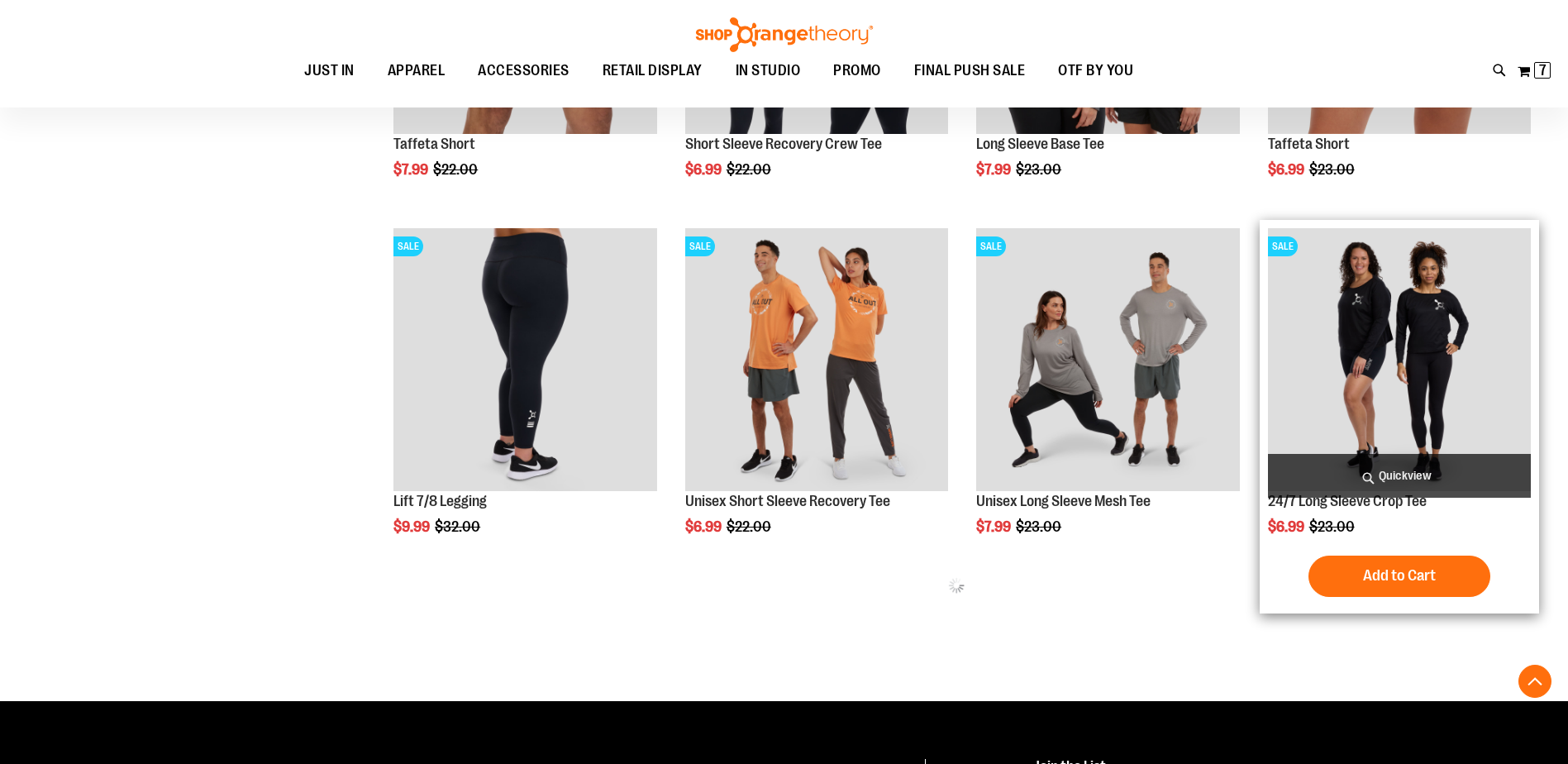
click at [1357, 487] on span "Quickview" at bounding box center [1400, 476] width 263 height 44
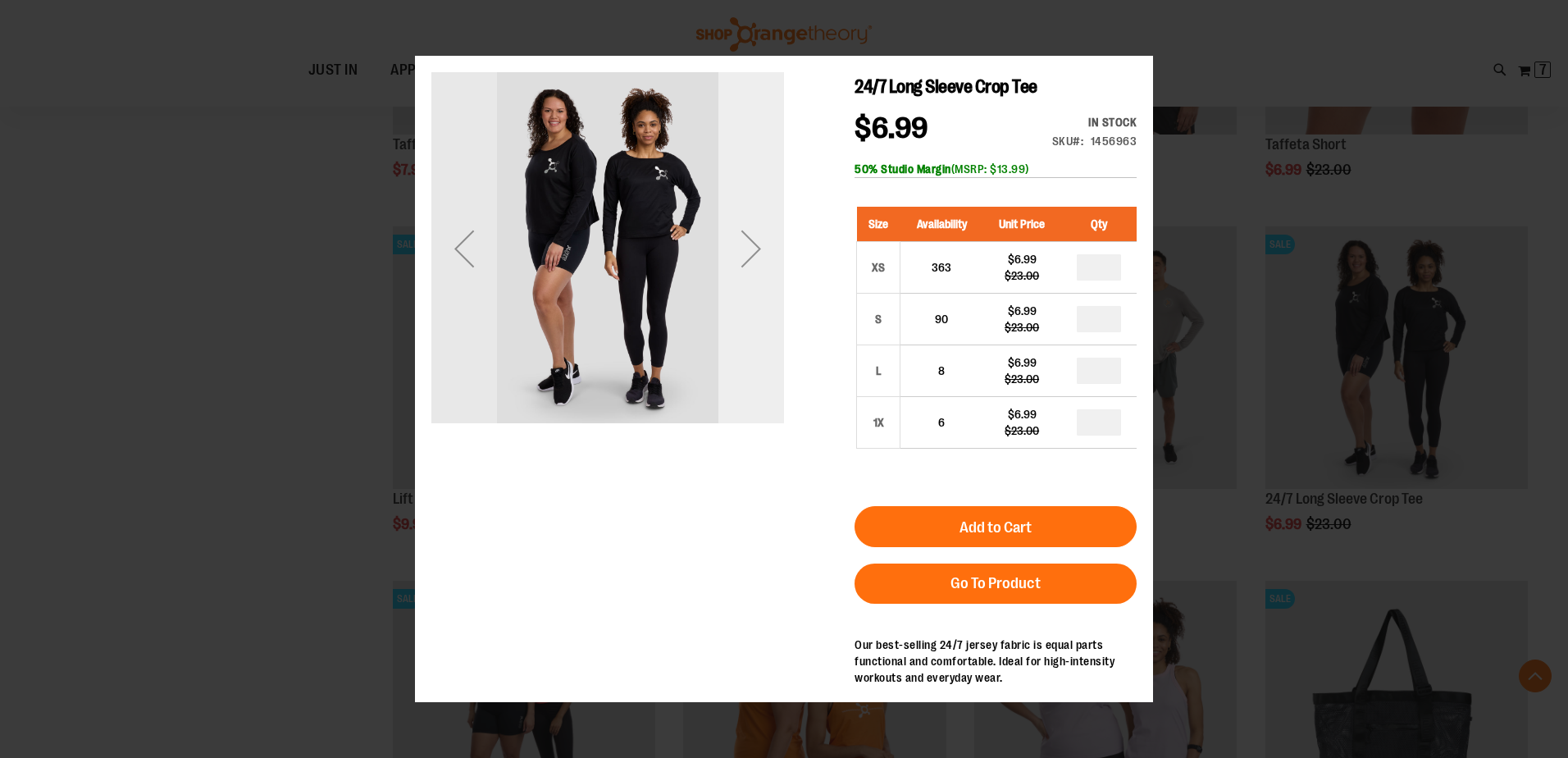
click at [747, 347] on div "Next" at bounding box center [751, 247] width 66 height 352
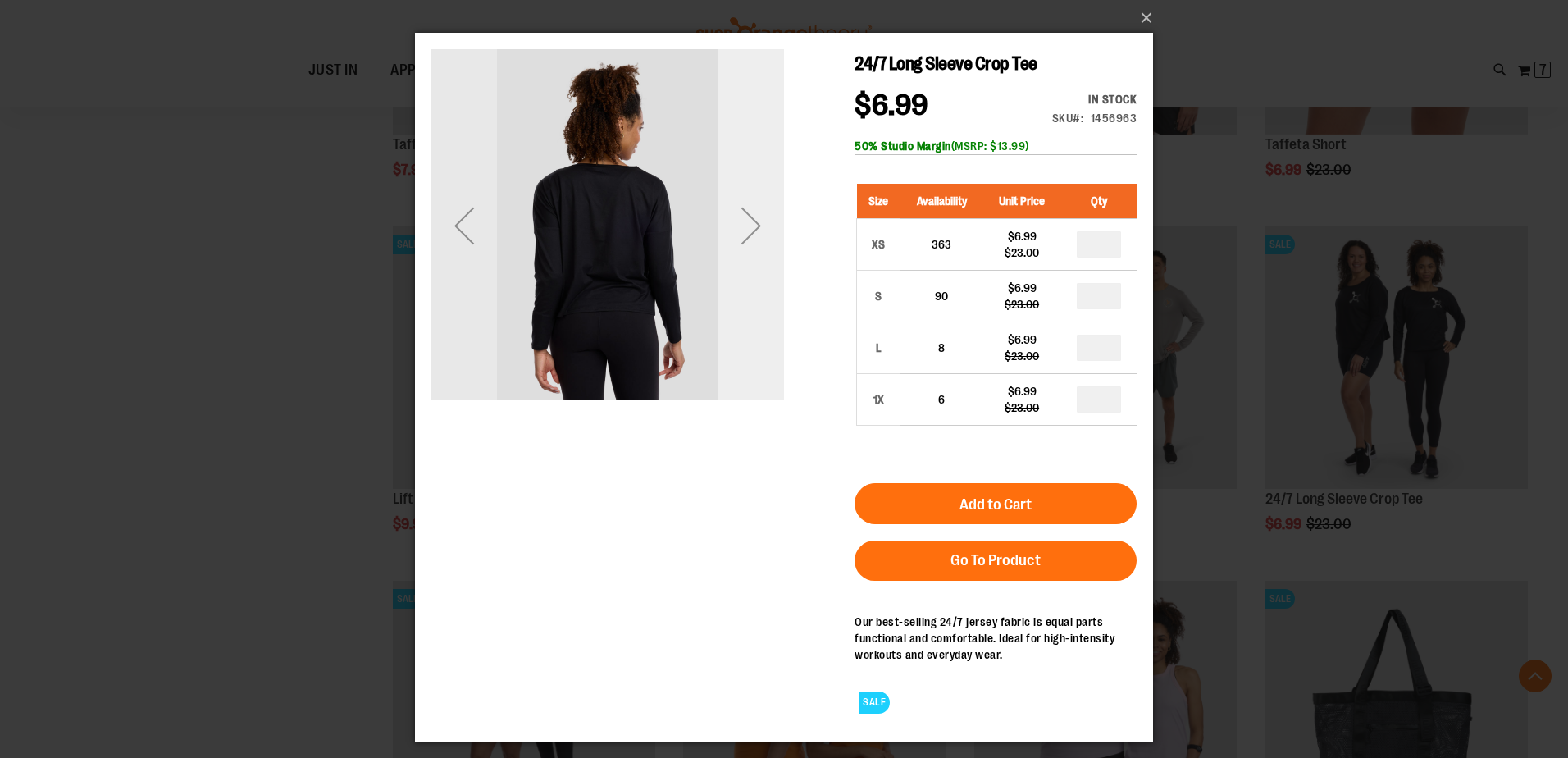
click at [764, 240] on div "Next" at bounding box center [751, 225] width 66 height 66
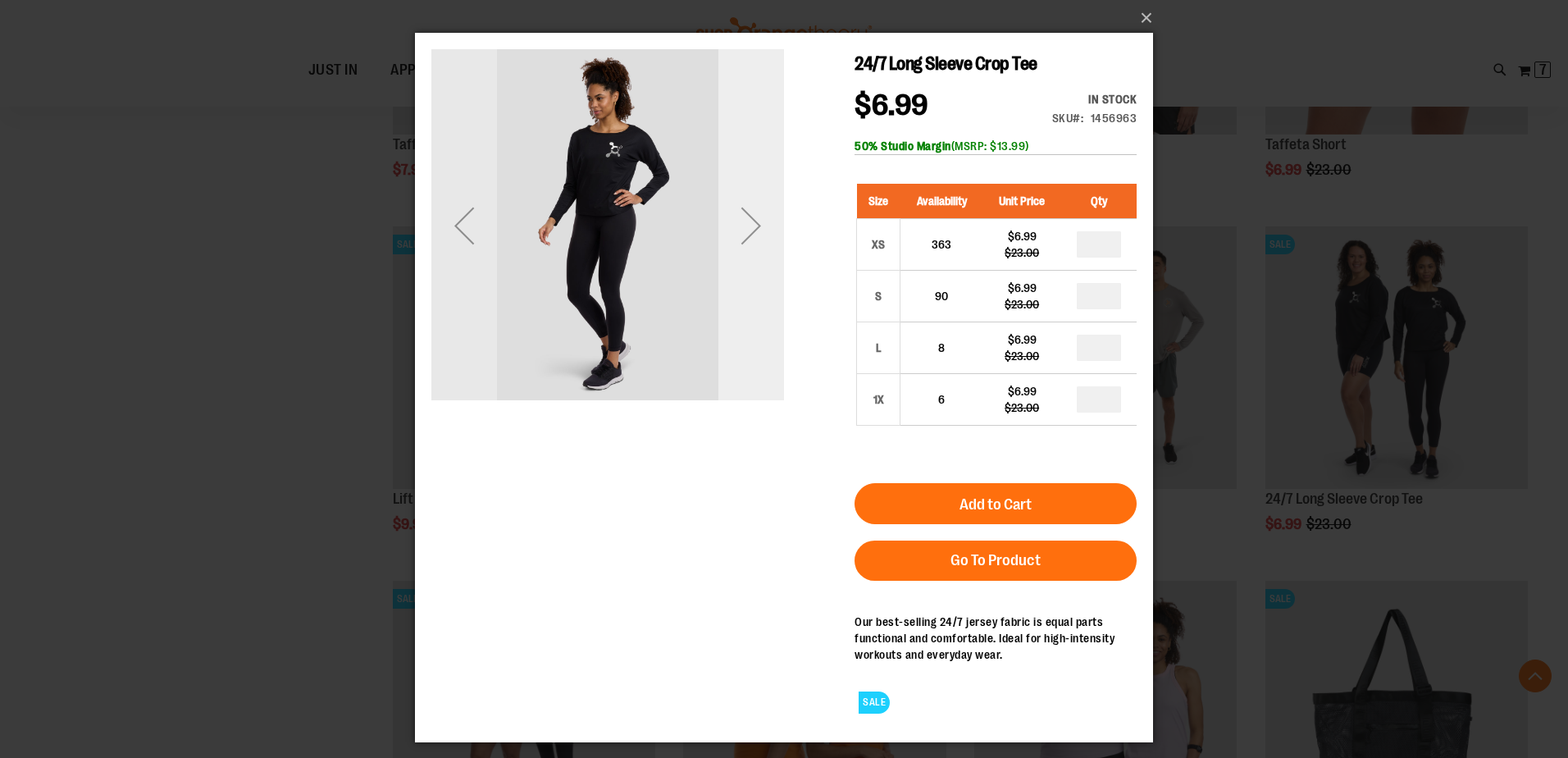
click at [758, 240] on div "Next" at bounding box center [751, 225] width 66 height 66
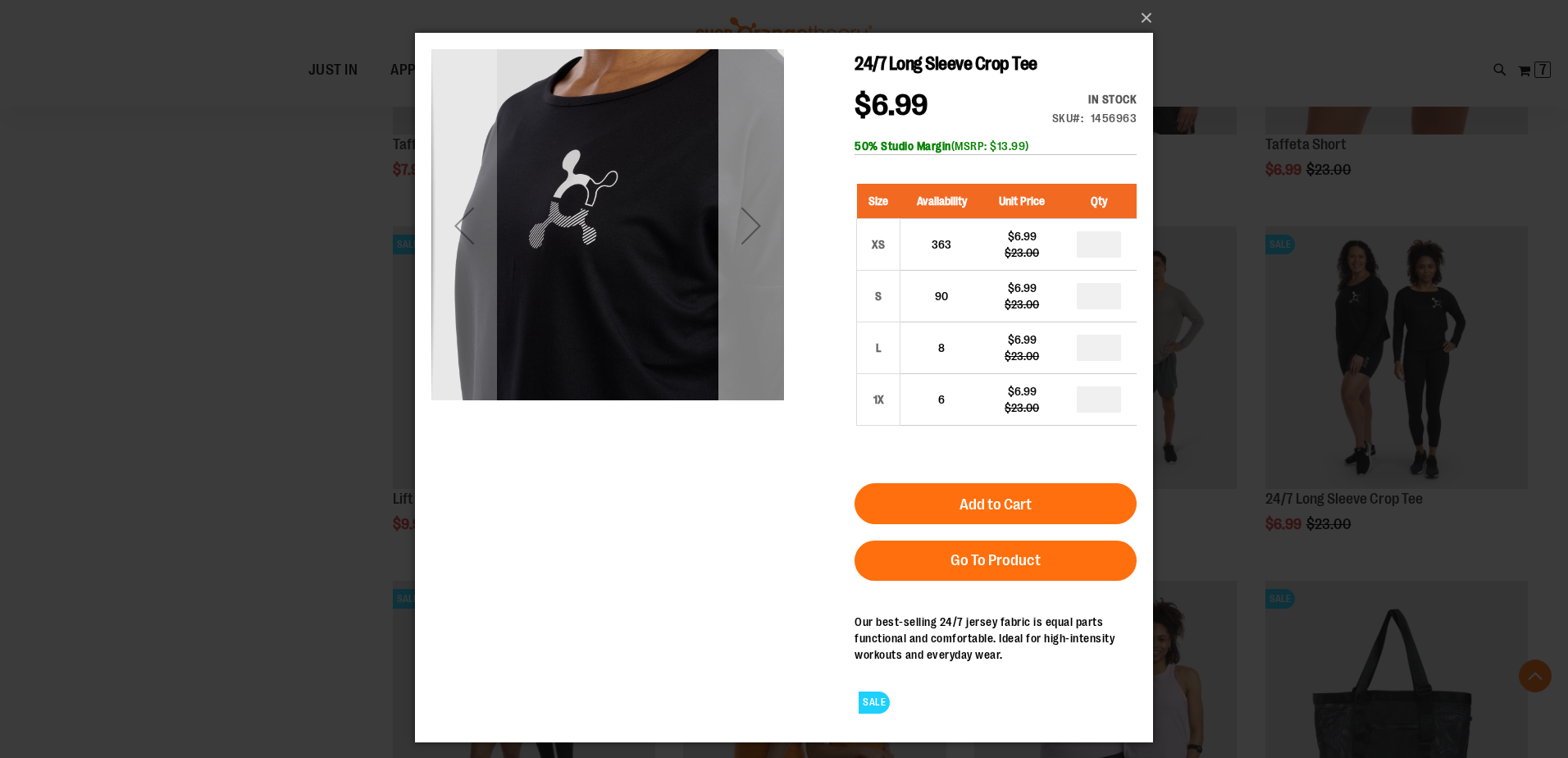
click at [742, 235] on div "Next" at bounding box center [751, 225] width 66 height 66
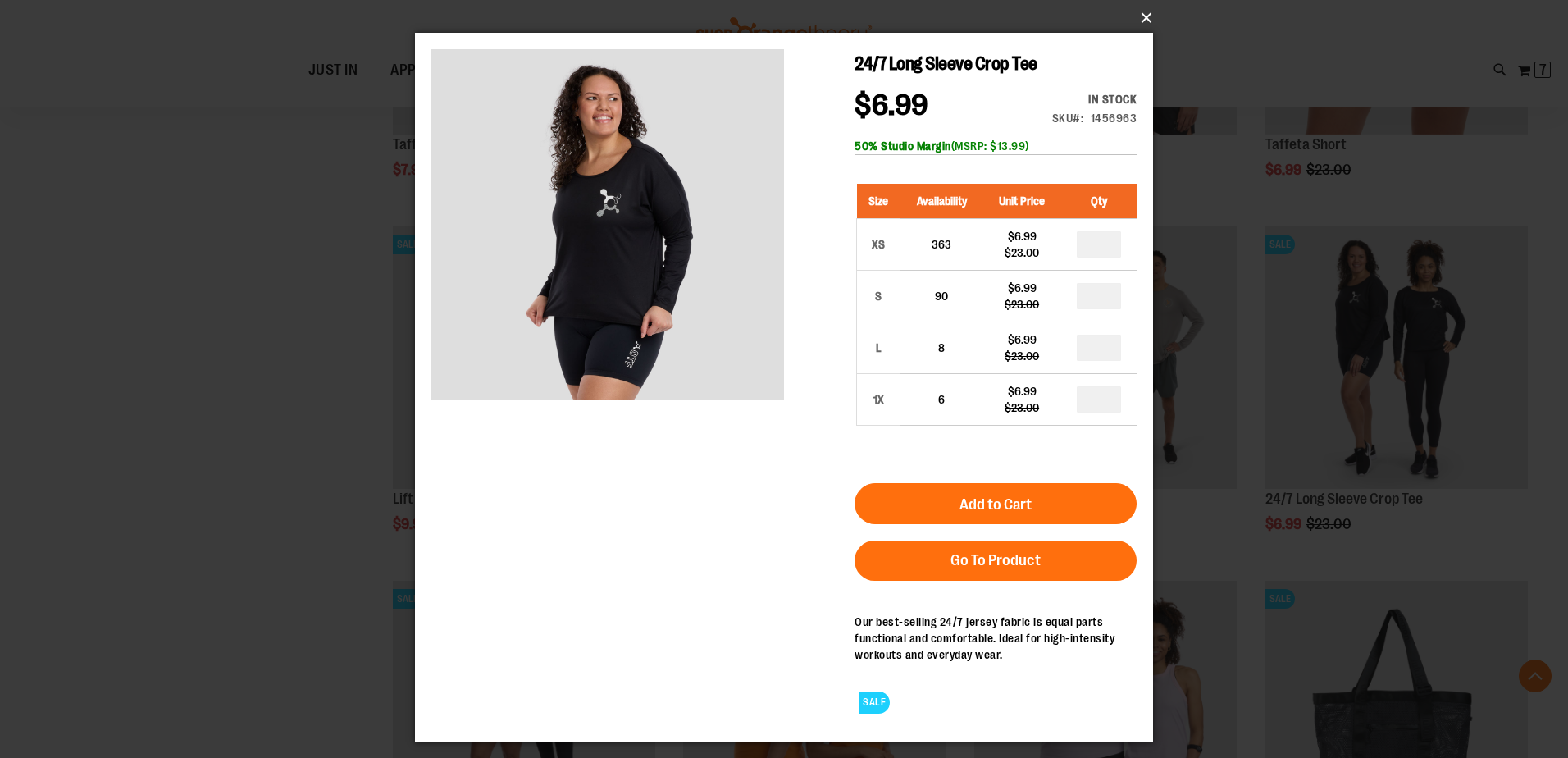
drag, startPoint x: 1137, startPoint y: 22, endPoint x: 1119, endPoint y: 38, distance: 24.1
click at [1138, 22] on button "×" at bounding box center [789, 17] width 738 height 36
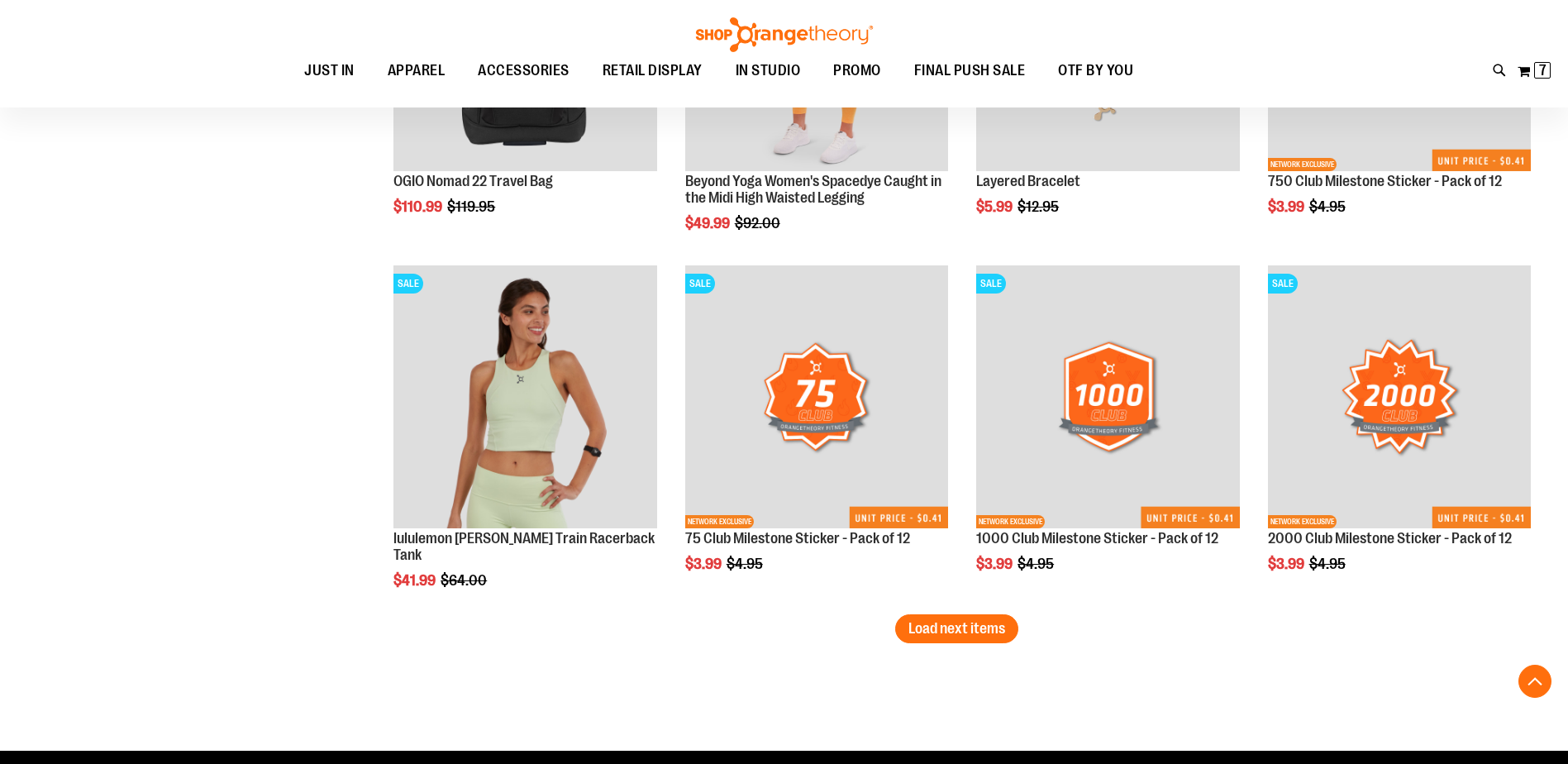
scroll to position [16900, 0]
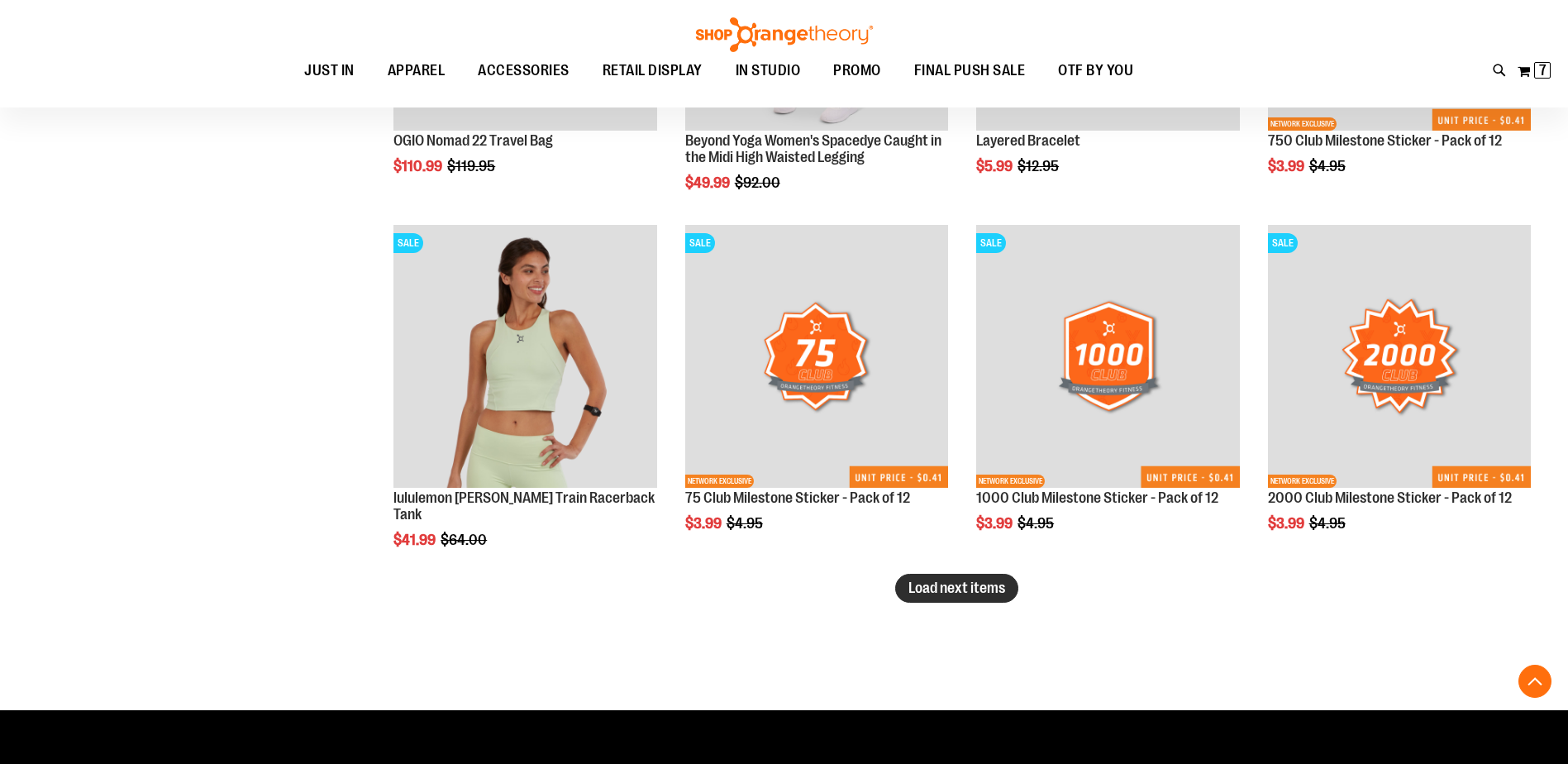
click at [975, 582] on span "Load next items" at bounding box center [957, 588] width 97 height 17
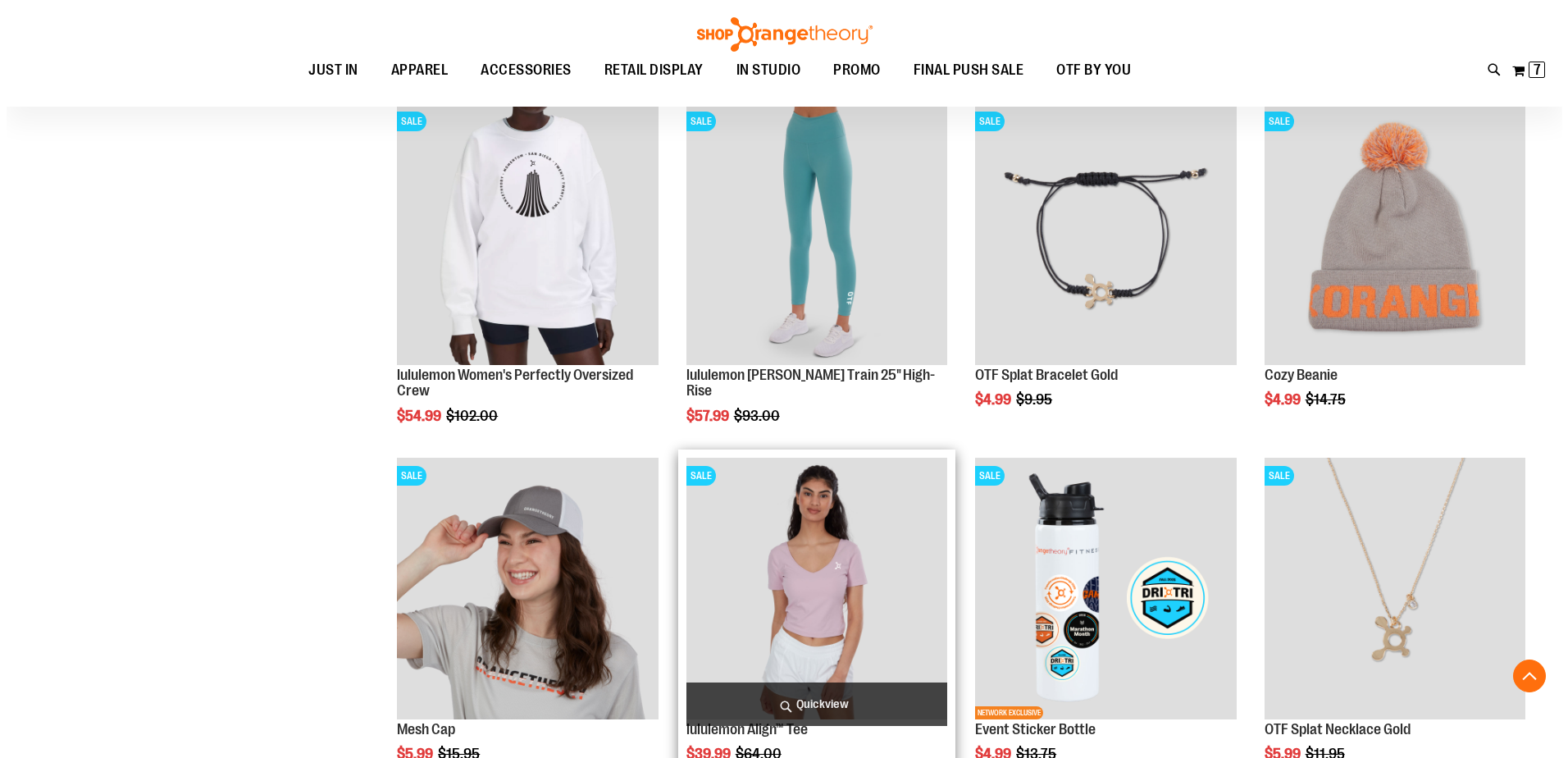
scroll to position [17177, 0]
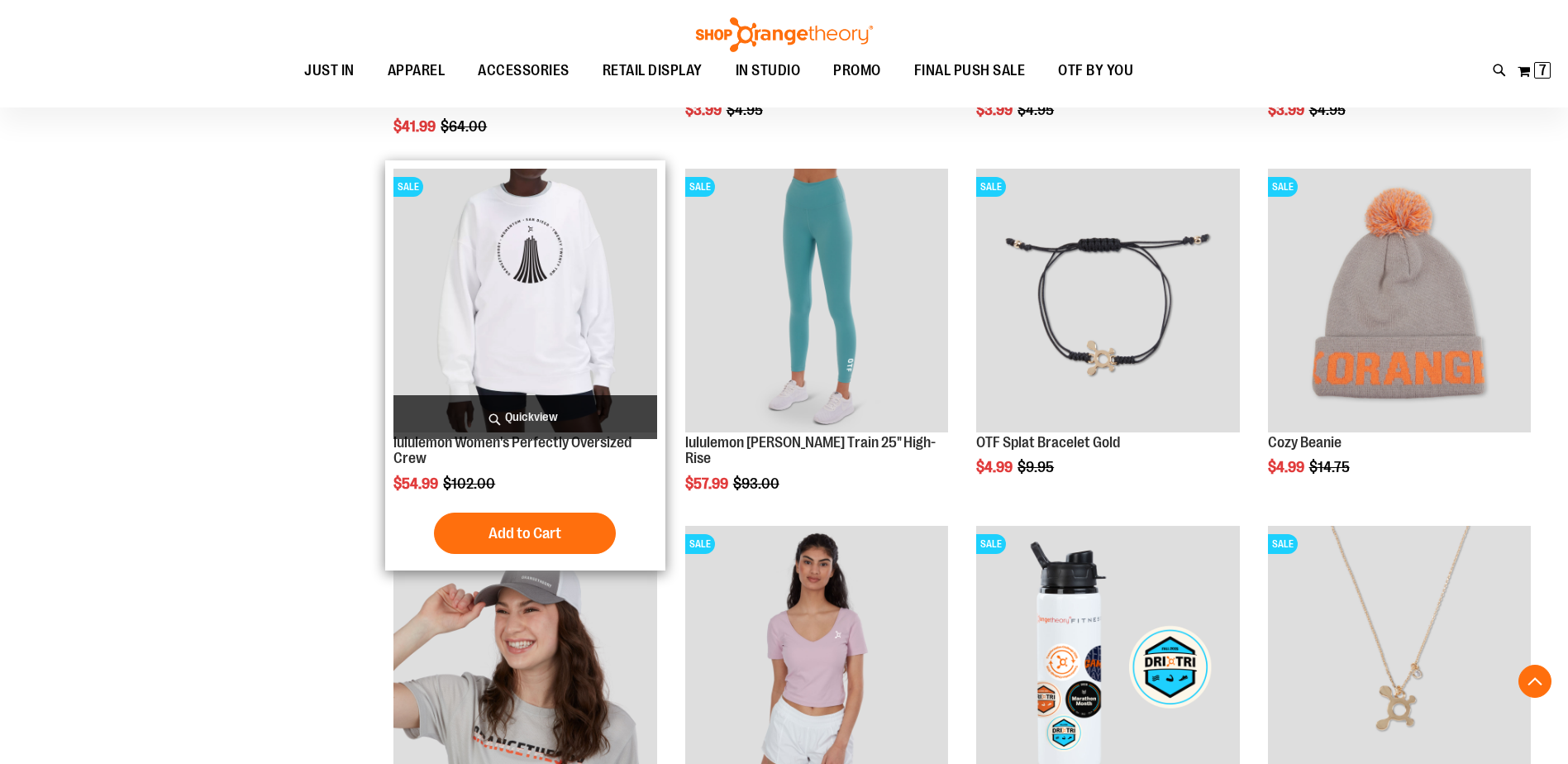
click at [526, 427] on span "Quickview" at bounding box center [524, 417] width 263 height 44
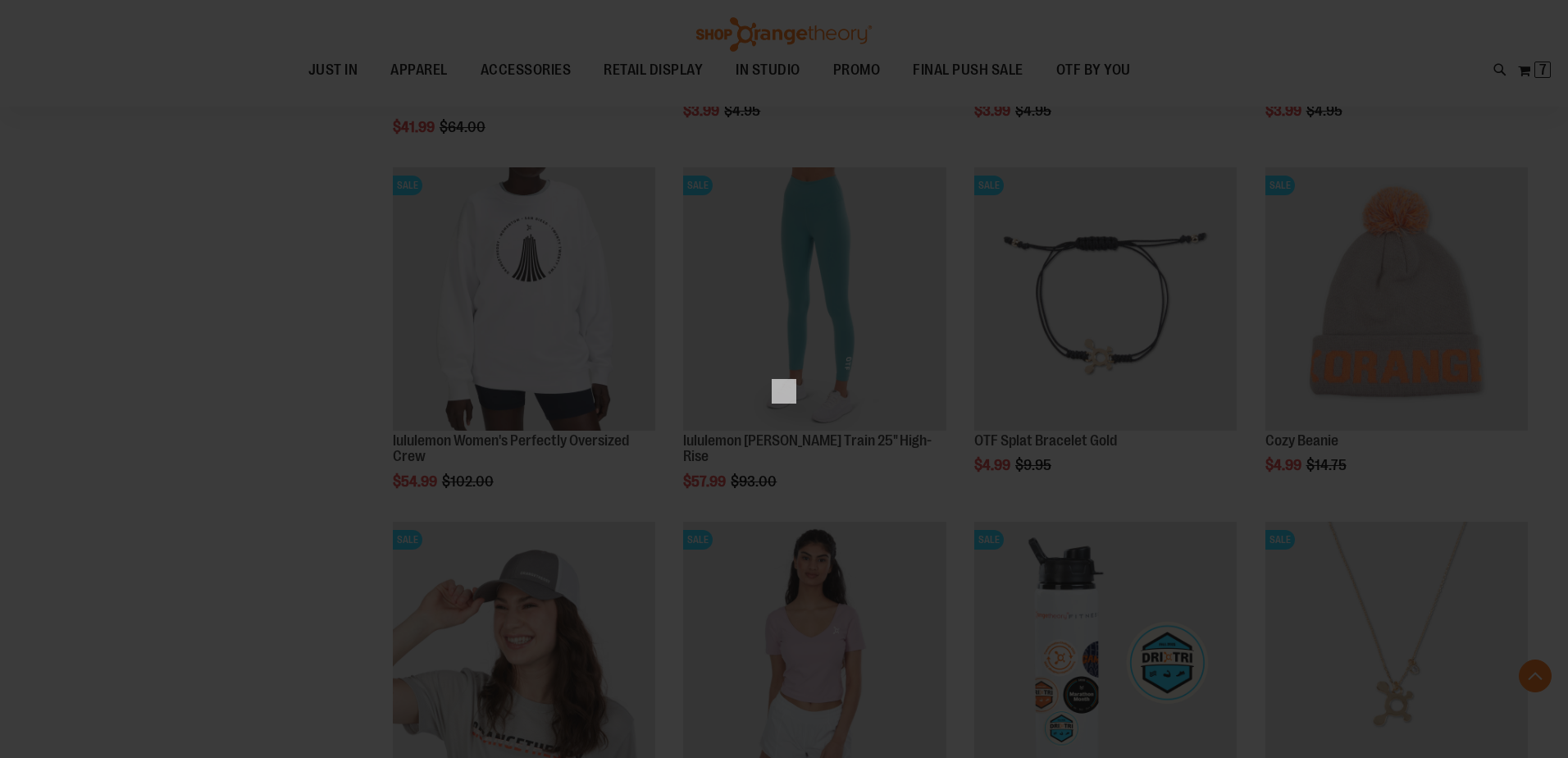
scroll to position [0, 0]
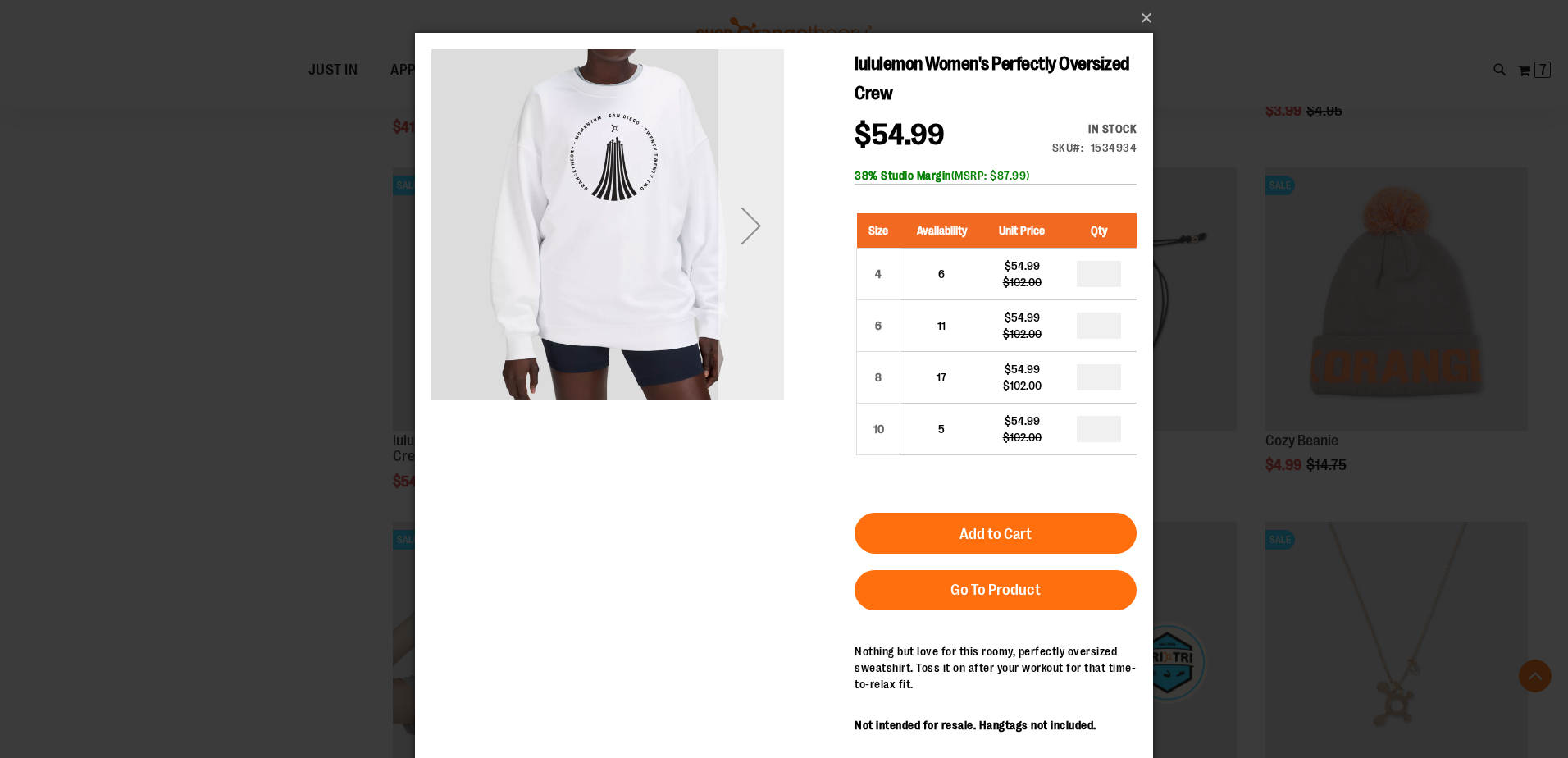
click at [742, 227] on div "Next" at bounding box center [751, 225] width 66 height 66
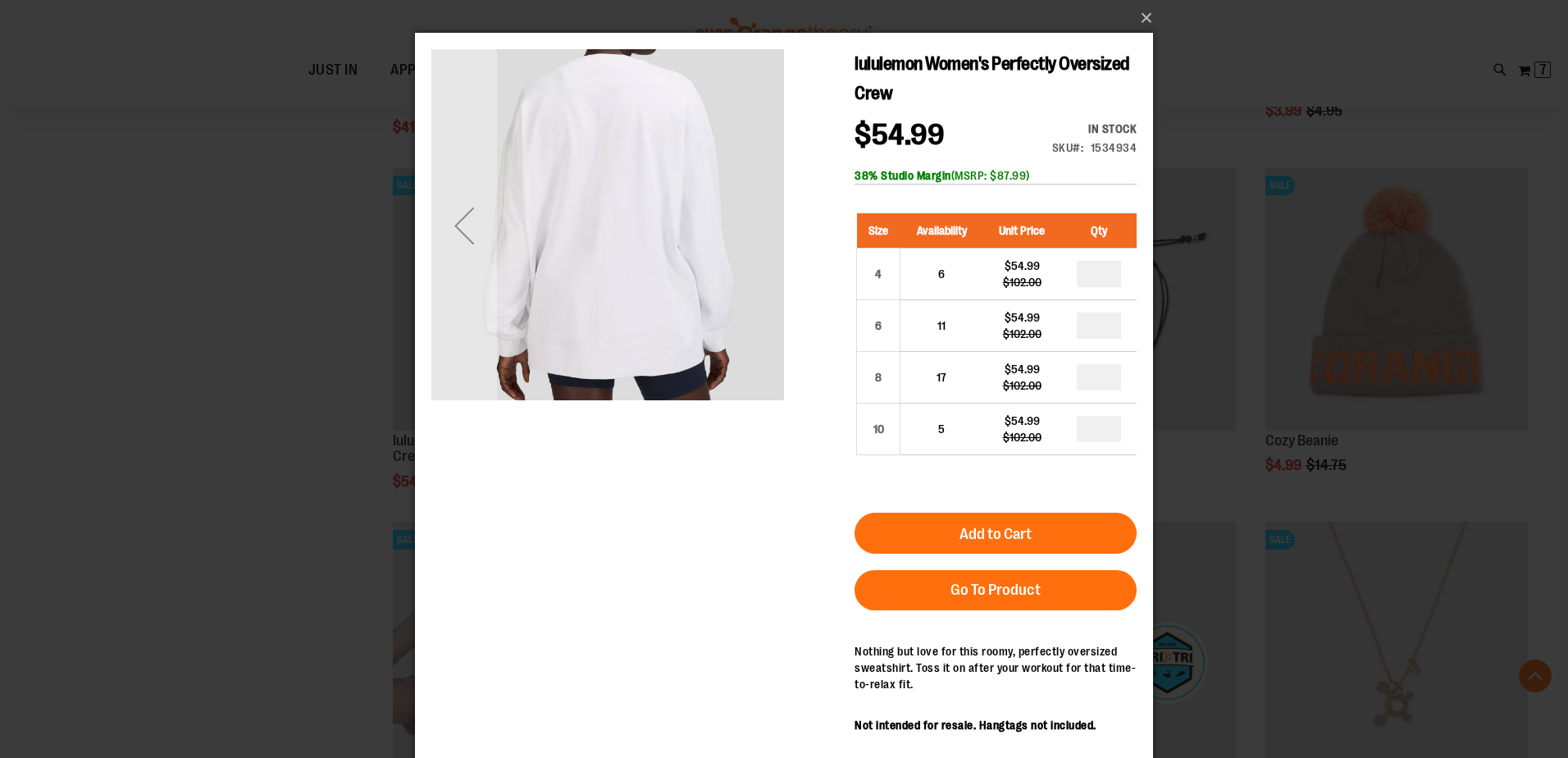
click at [736, 229] on img "carousel" at bounding box center [607, 223] width 352 height 352
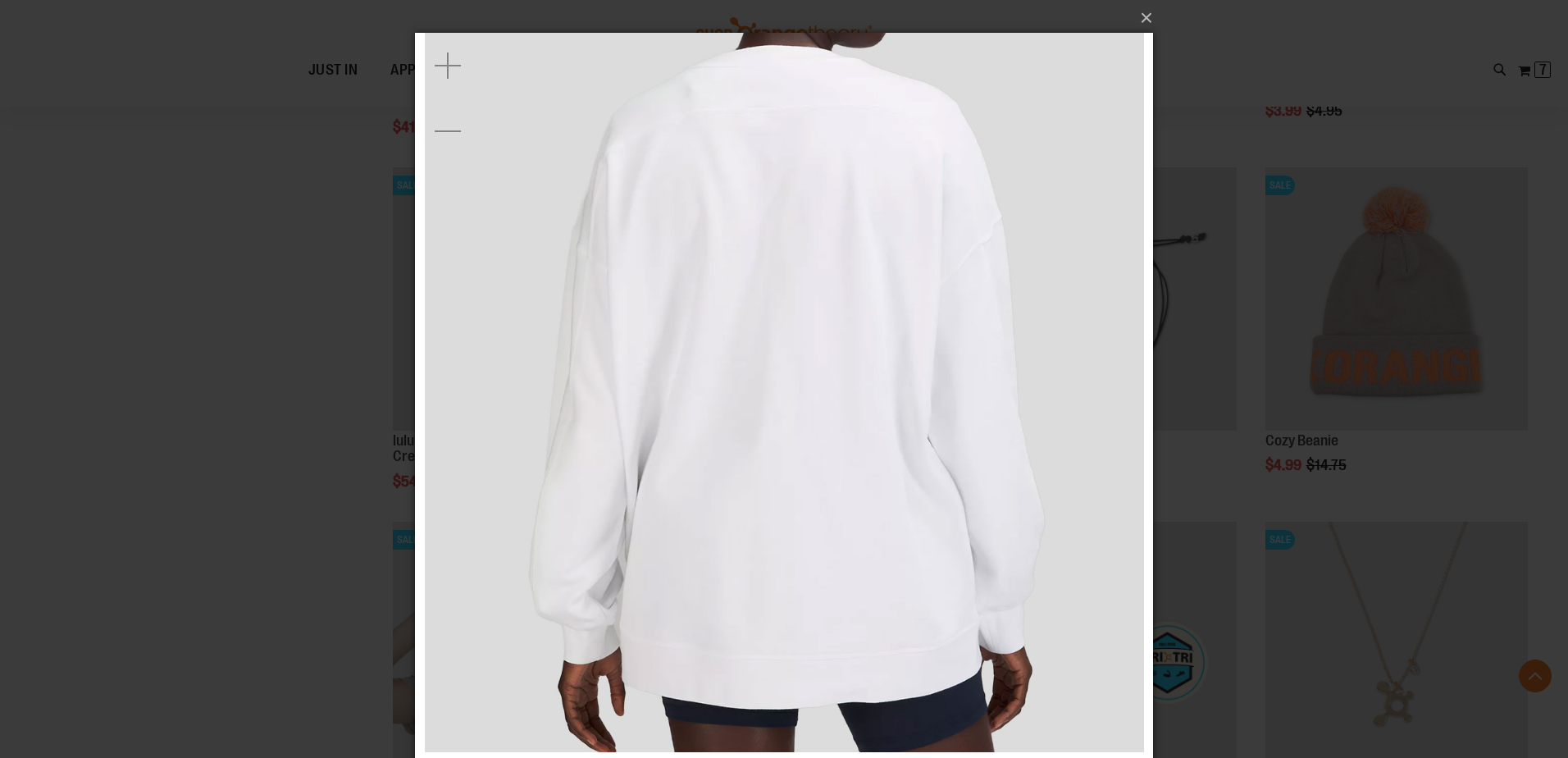
drag, startPoint x: 1173, startPoint y: 449, endPoint x: 840, endPoint y: 424, distance: 333.9
click at [1162, 452] on div "×" at bounding box center [784, 379] width 1568 height 758
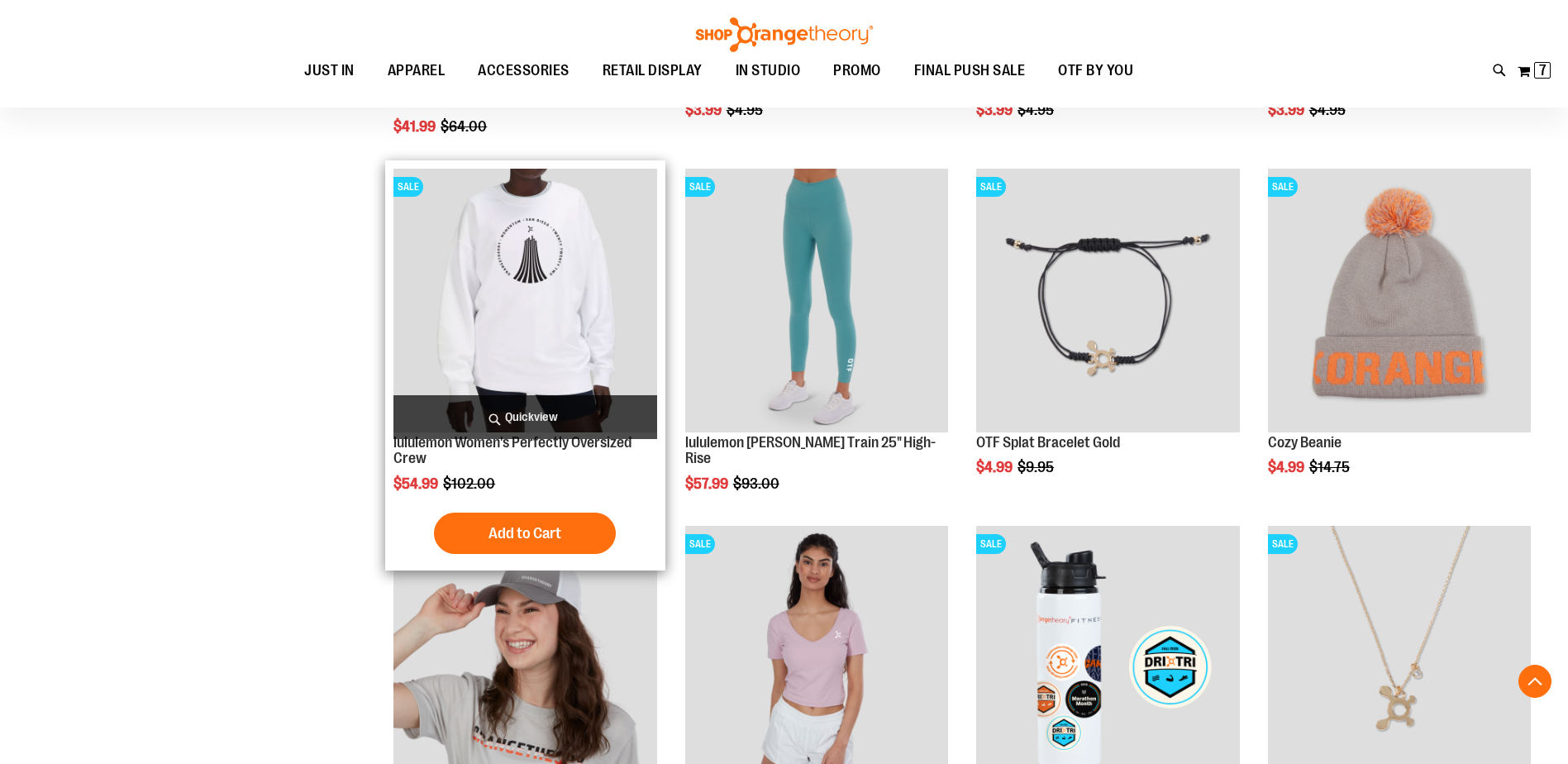
click at [553, 423] on span "Quickview" at bounding box center [524, 417] width 263 height 44
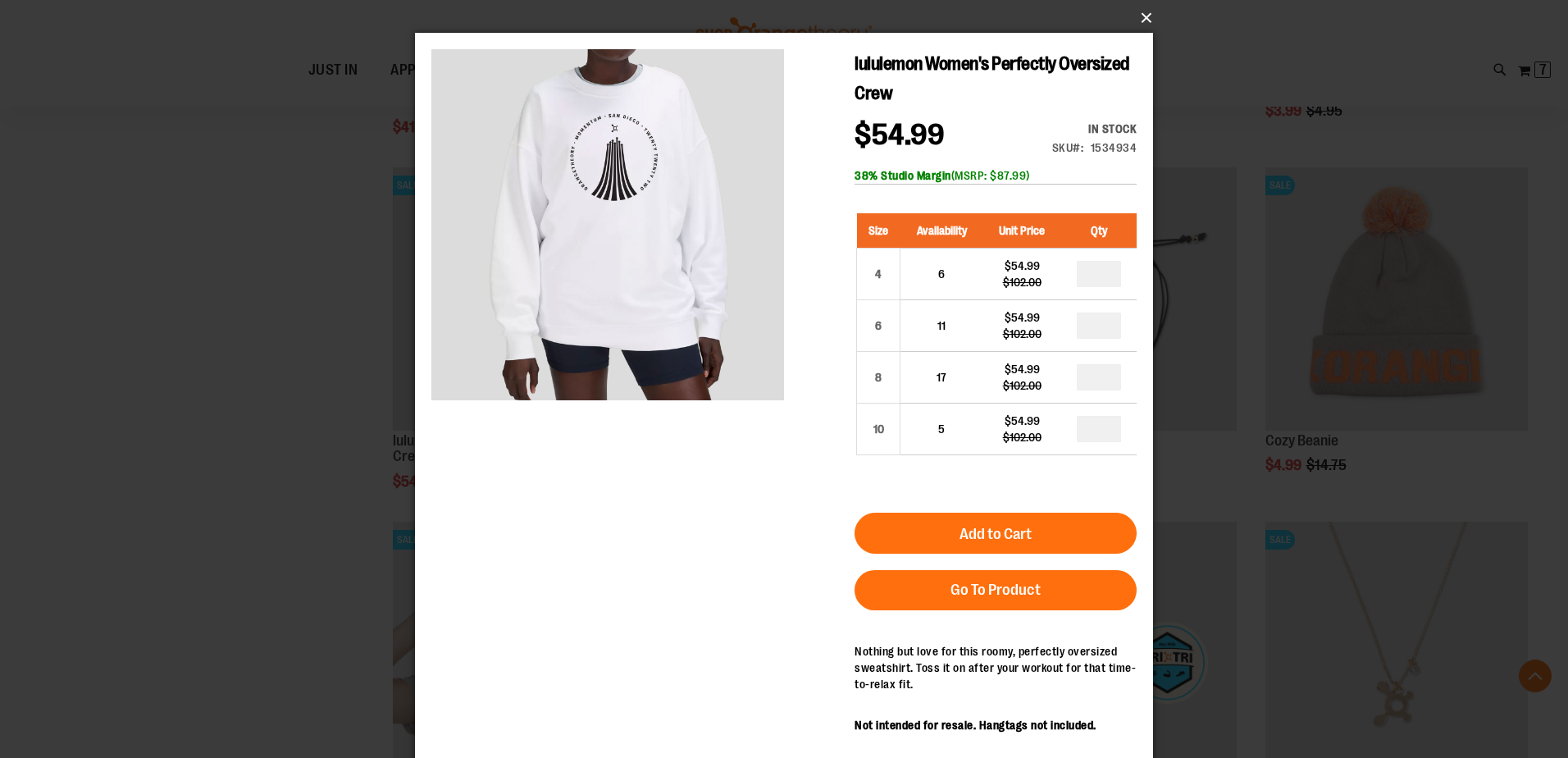
click at [1139, 17] on button "×" at bounding box center [789, 17] width 738 height 36
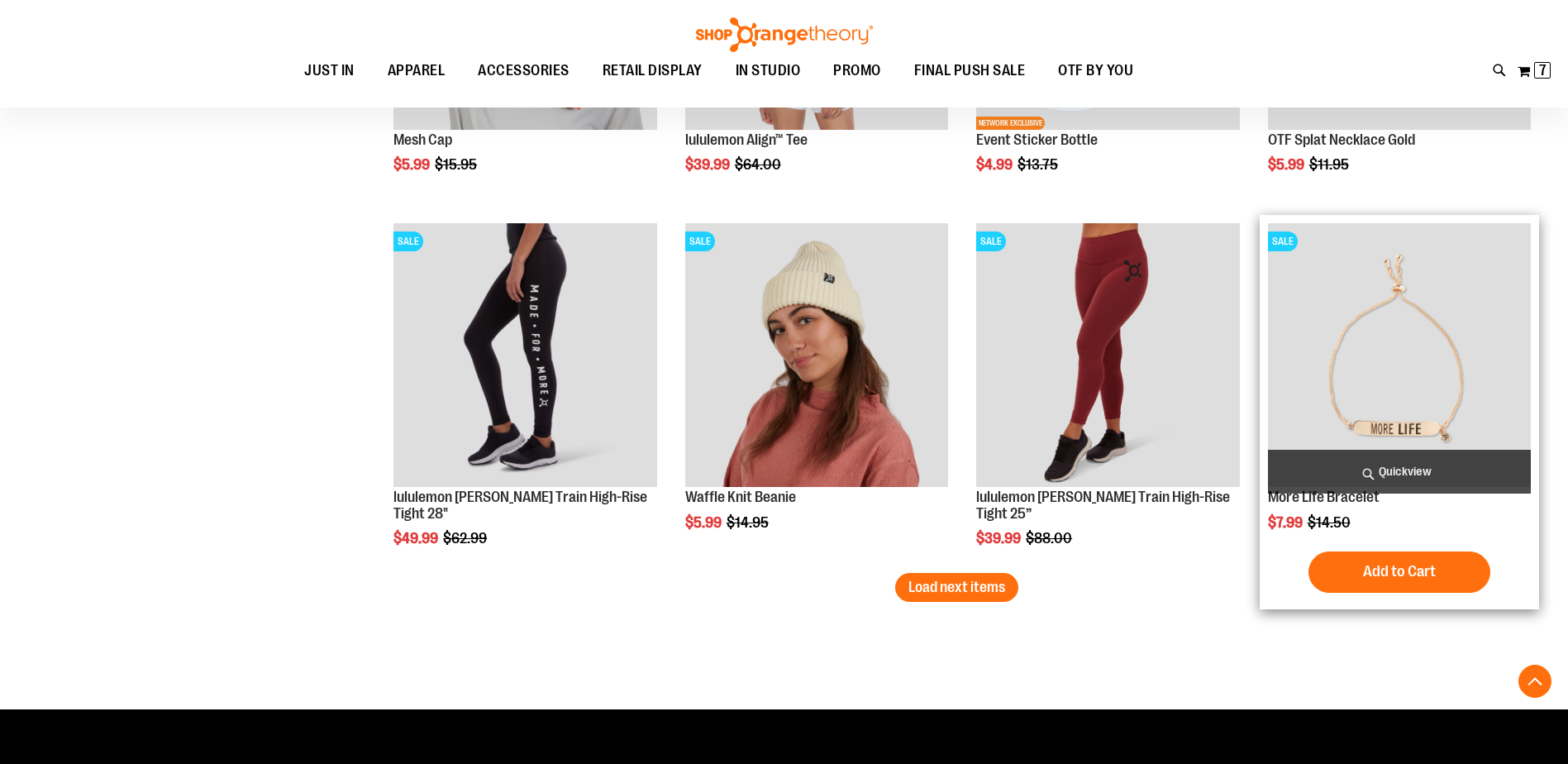
scroll to position [17975, 0]
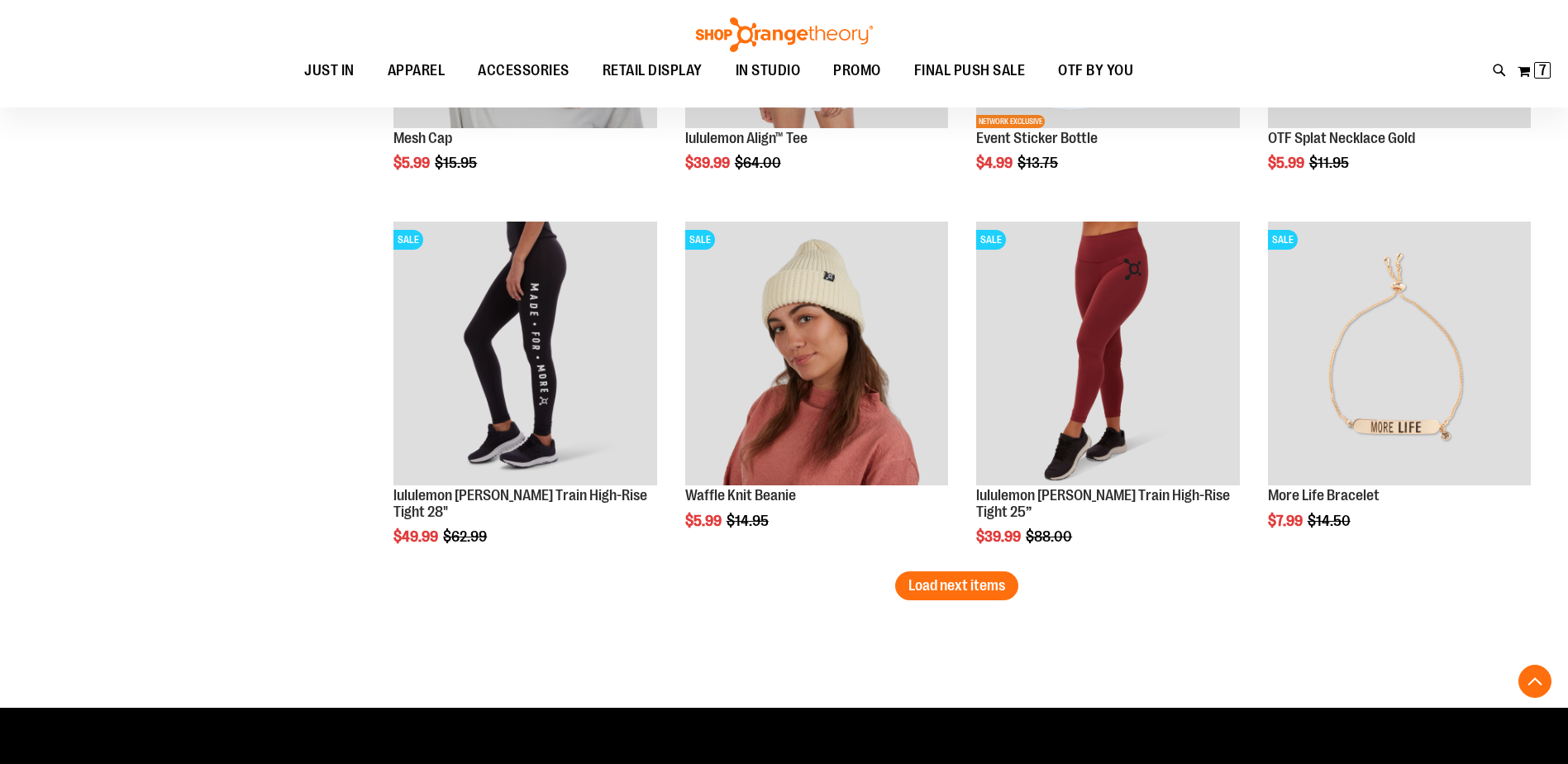
drag, startPoint x: 939, startPoint y: 589, endPoint x: 947, endPoint y: 590, distance: 8.1
click at [935, 590] on span "Load next items" at bounding box center [957, 585] width 97 height 17
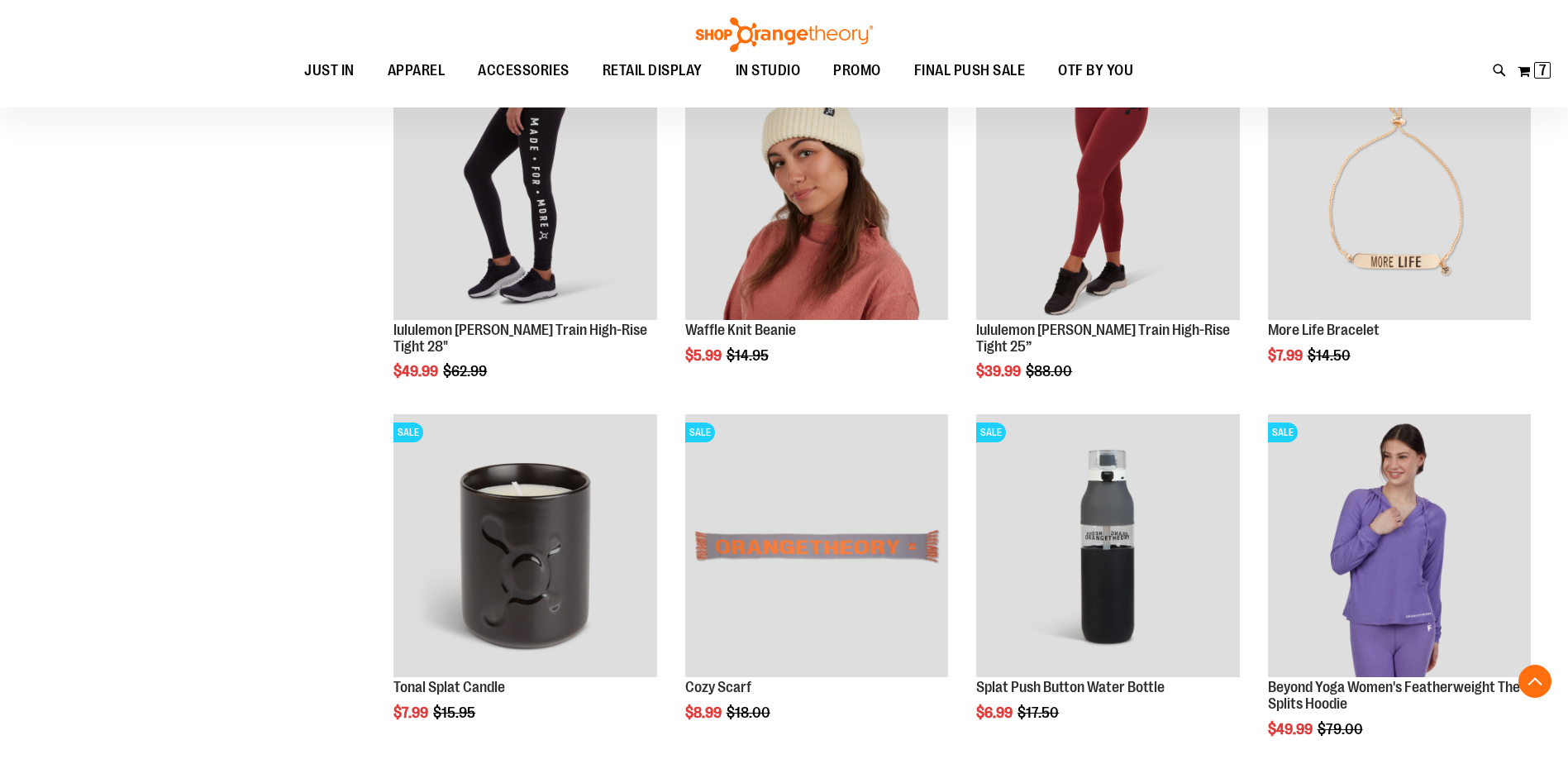
scroll to position [17726, 0]
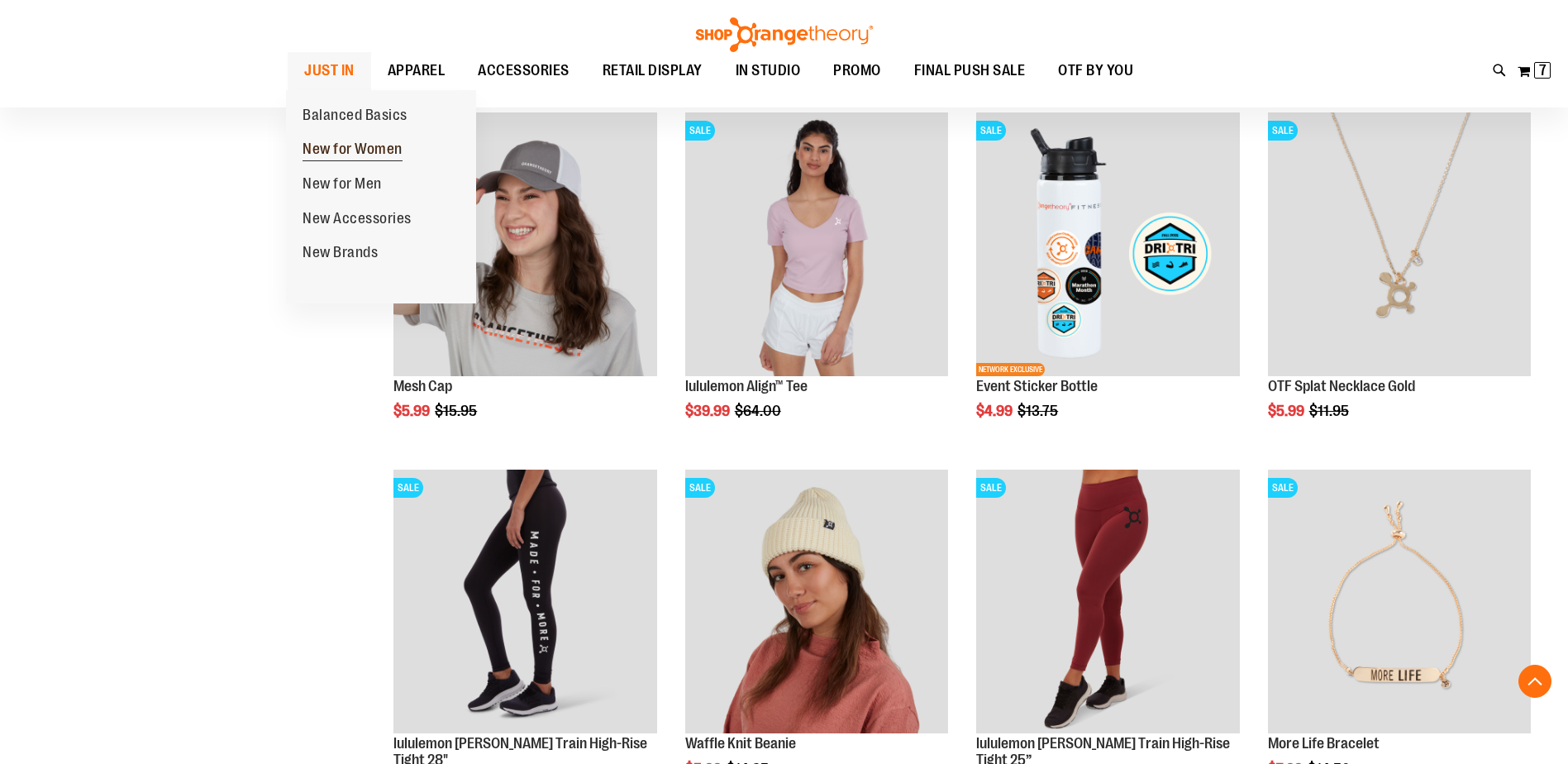
click at [336, 145] on span "New for Women" at bounding box center [352, 150] width 100 height 20
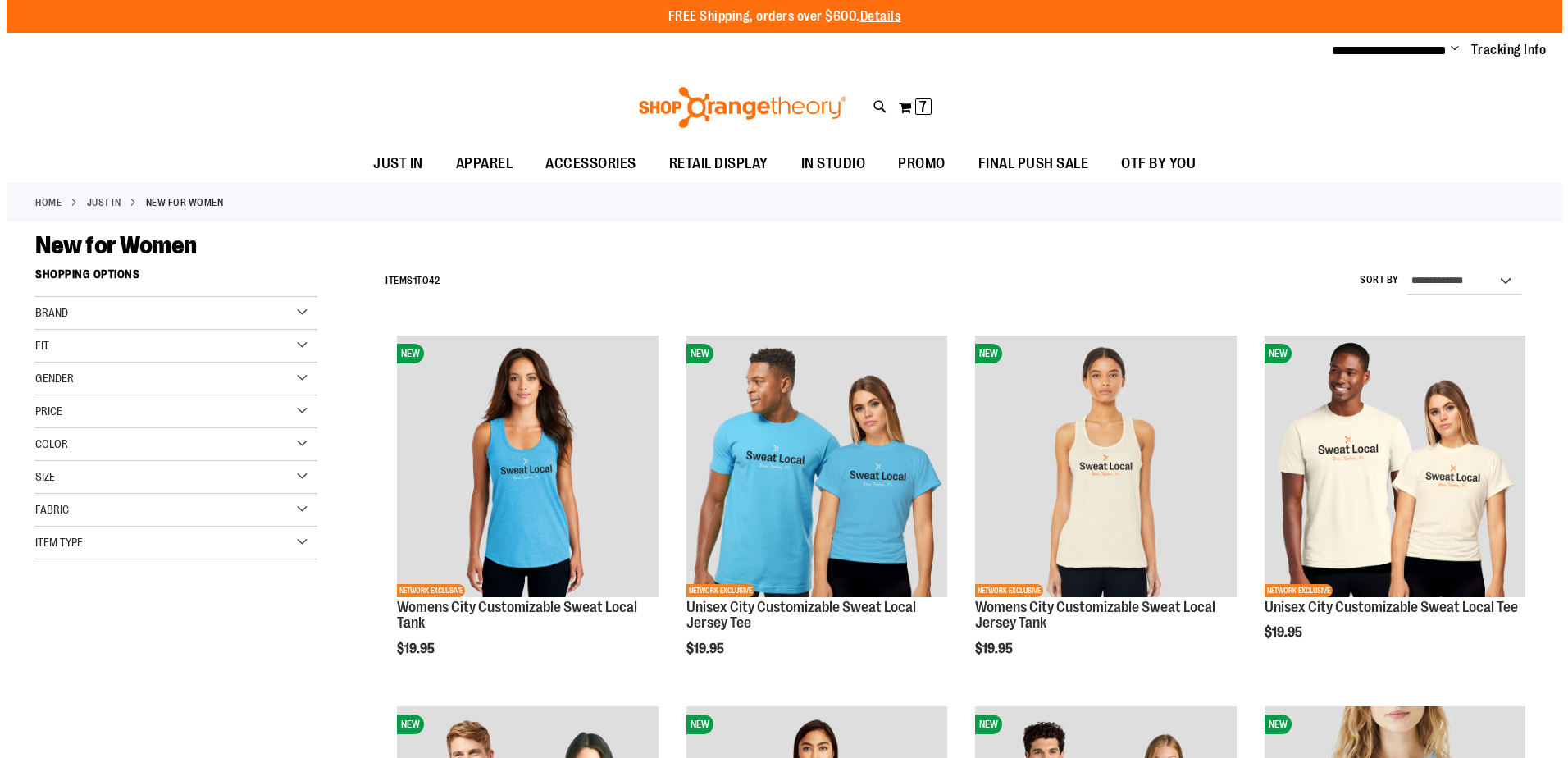
scroll to position [81, 0]
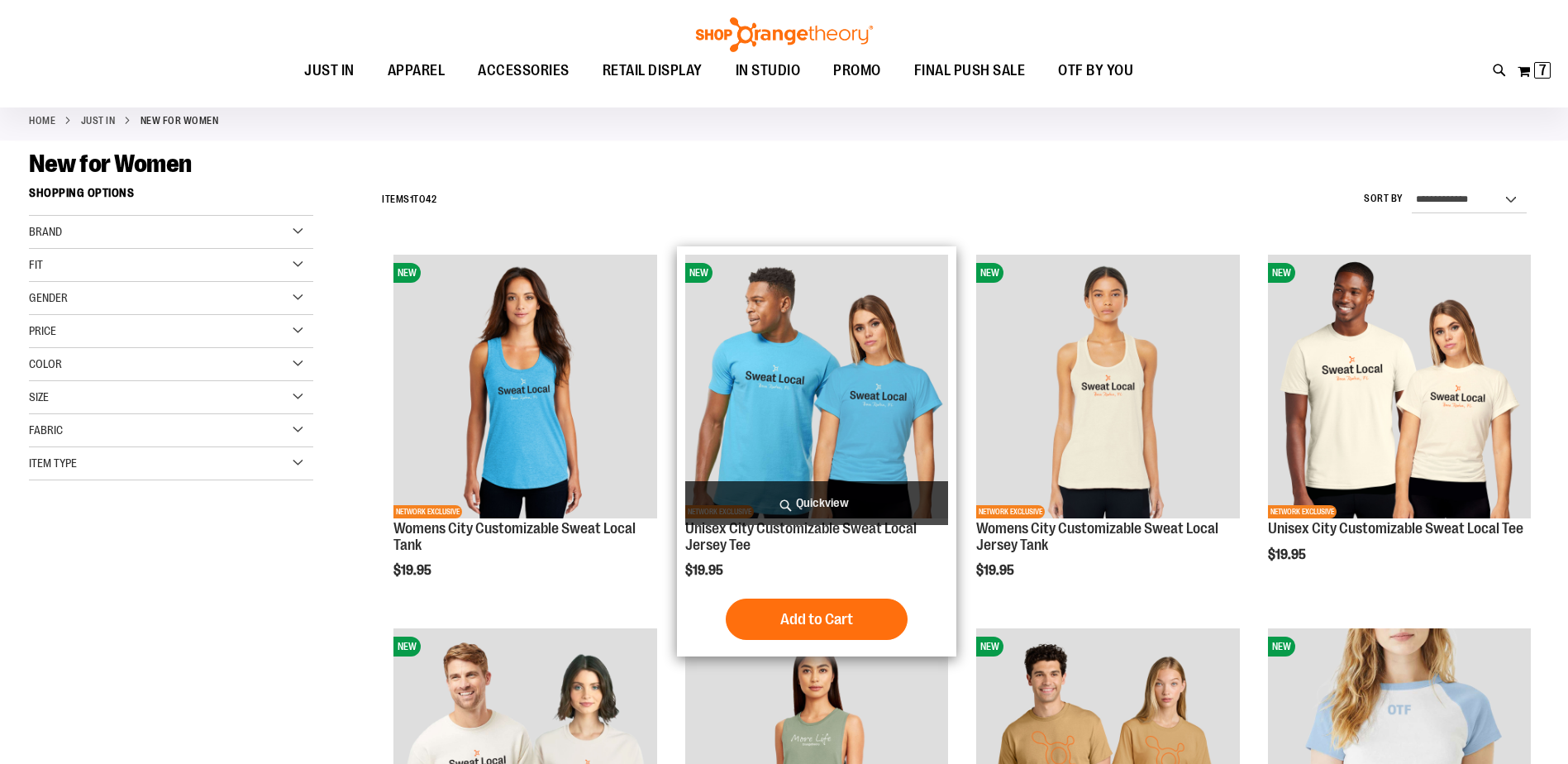
type input "**********"
click at [792, 491] on span "Quickview" at bounding box center [817, 503] width 263 height 44
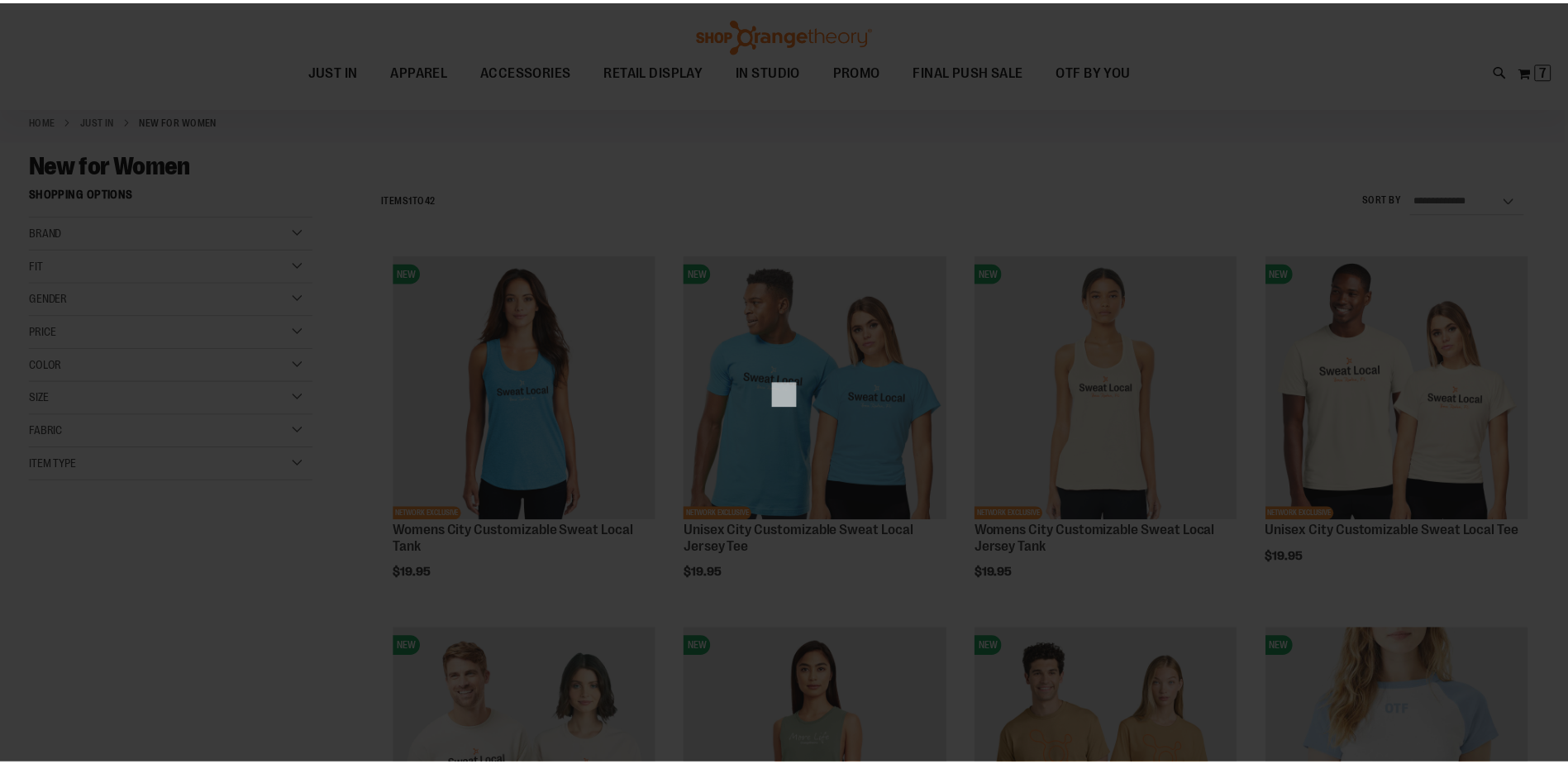
scroll to position [0, 0]
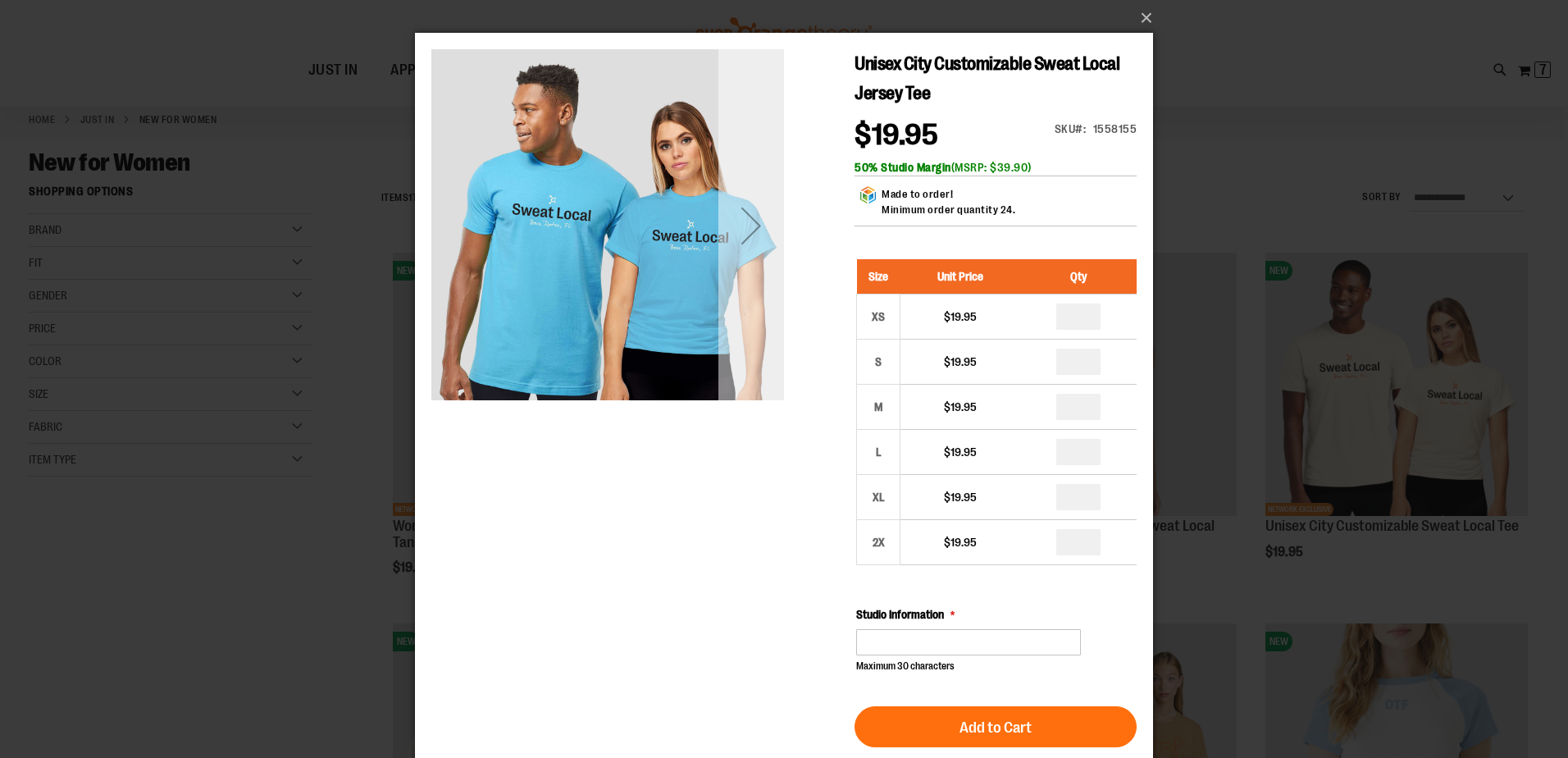
click at [760, 244] on div "Next" at bounding box center [751, 225] width 66 height 66
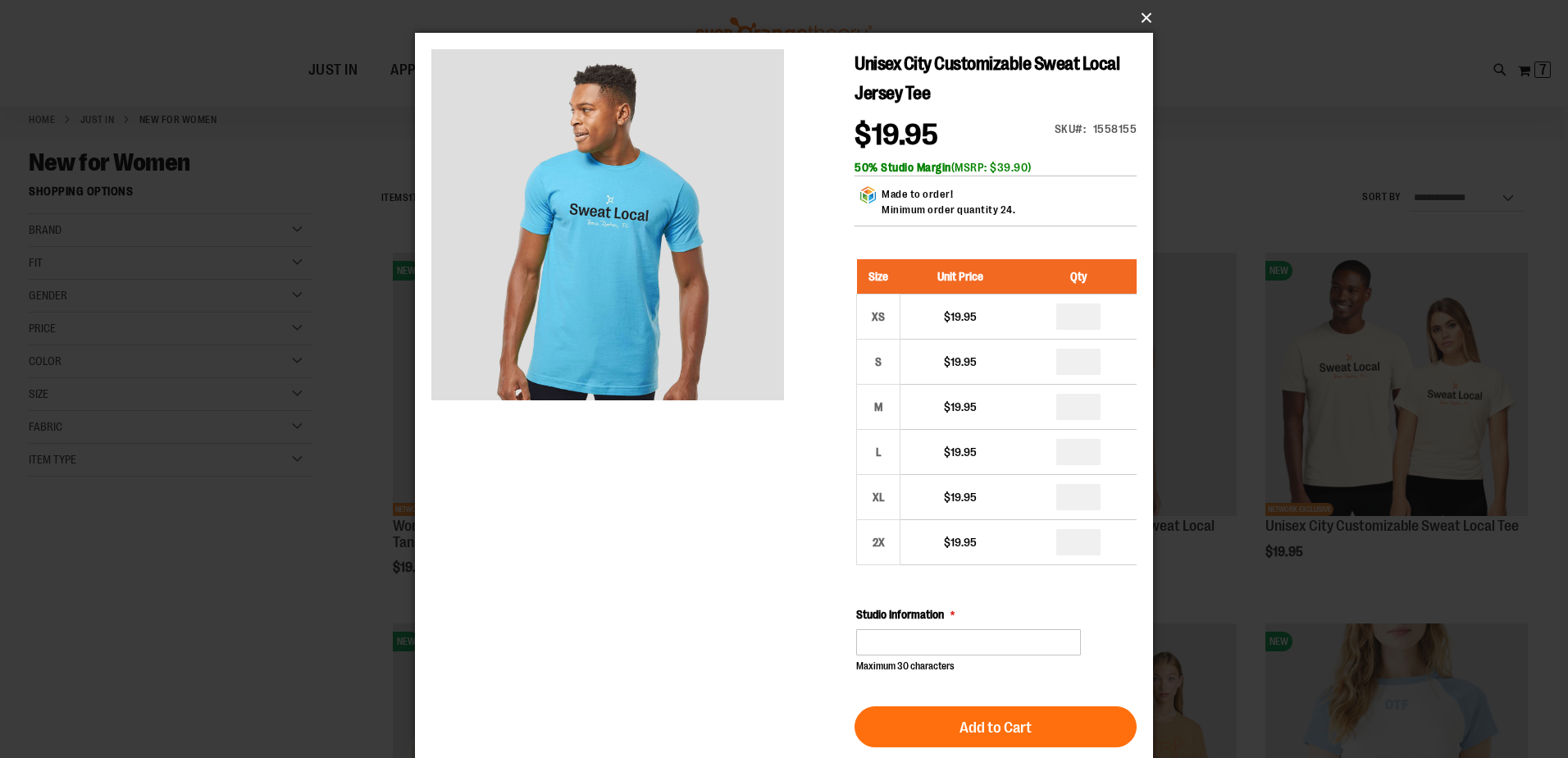
click at [1146, 17] on button "×" at bounding box center [789, 17] width 738 height 36
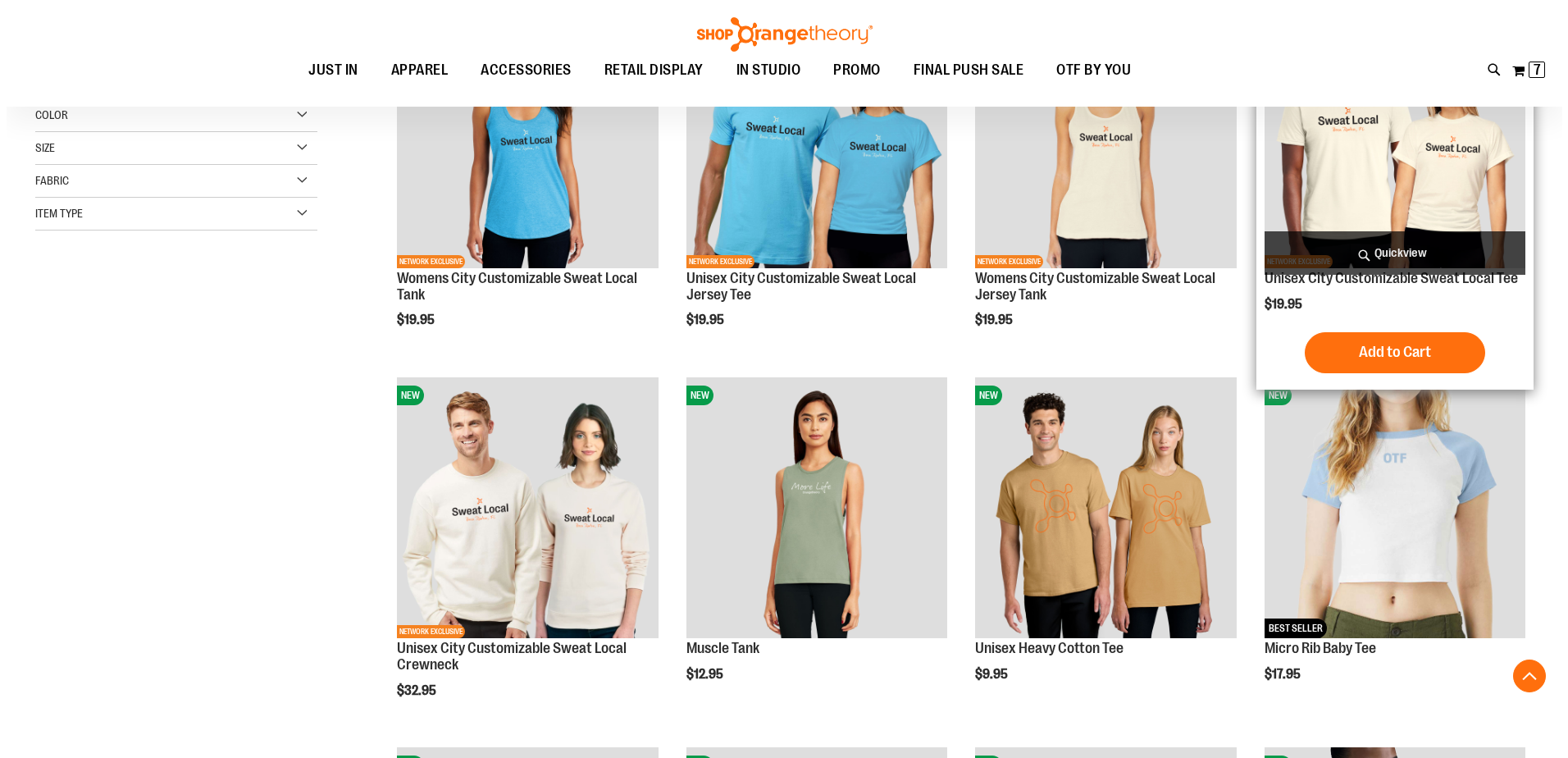
scroll to position [409, 0]
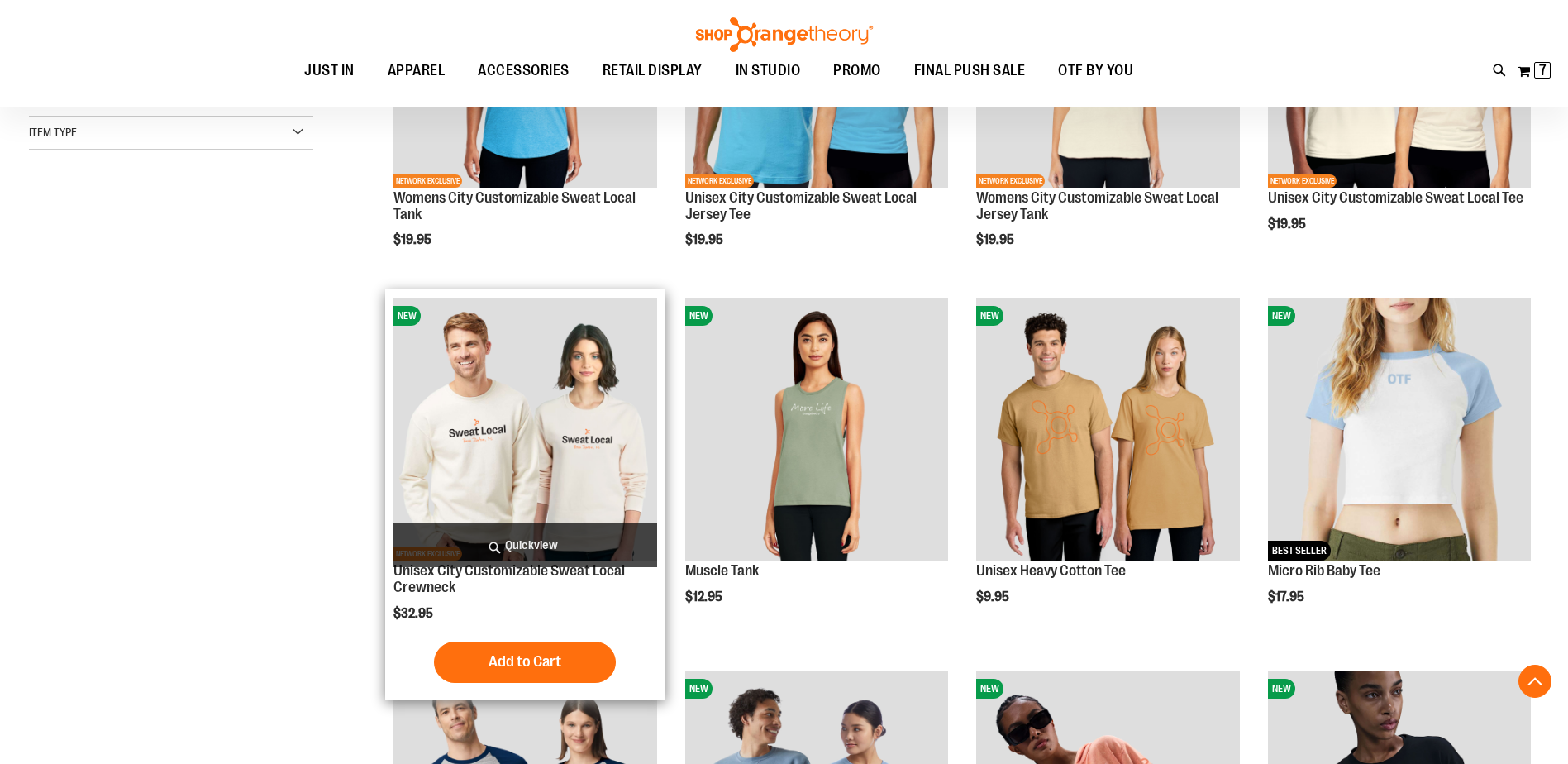
click at [541, 540] on span "Quickview" at bounding box center [524, 545] width 263 height 44
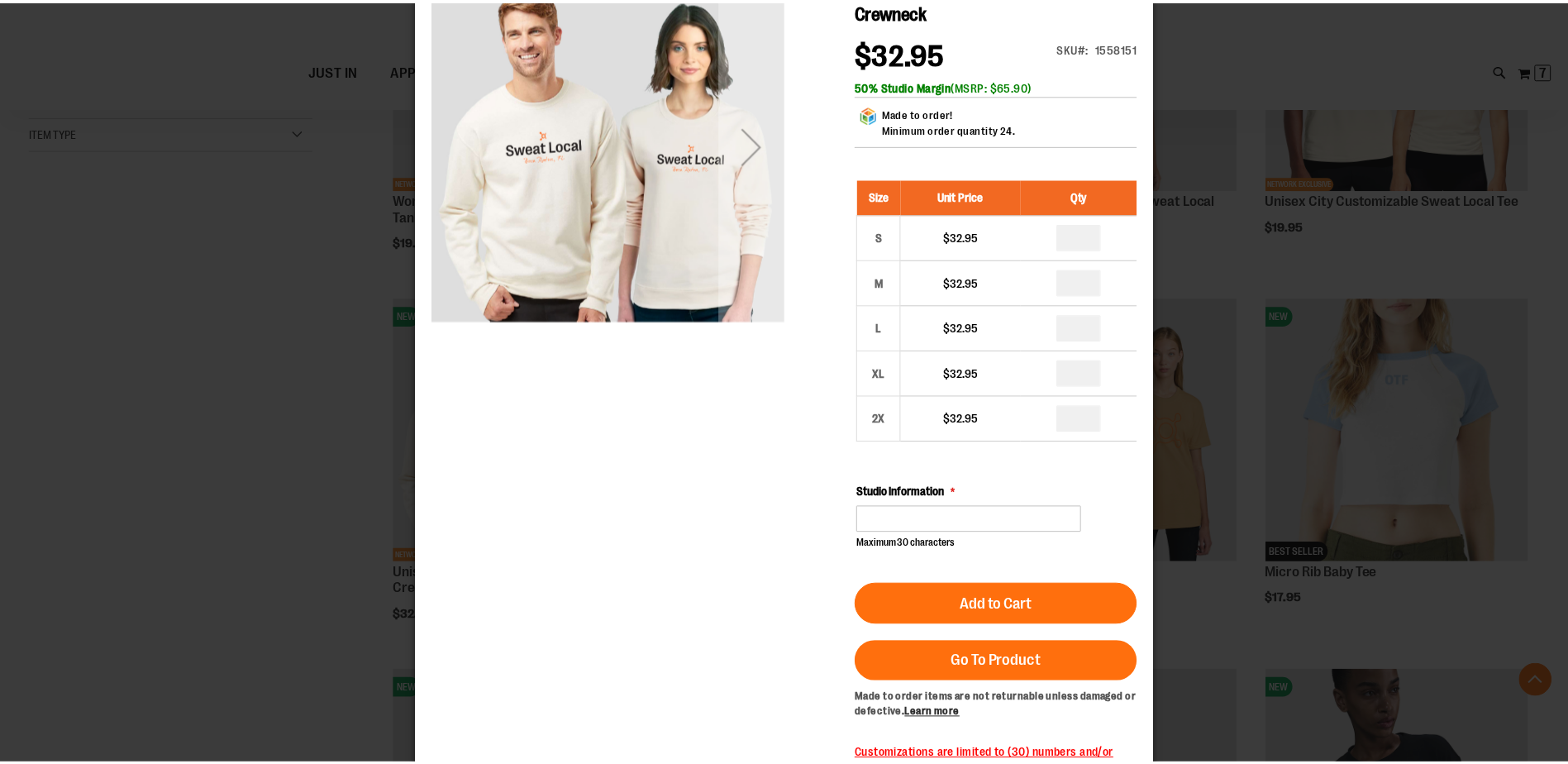
scroll to position [0, 0]
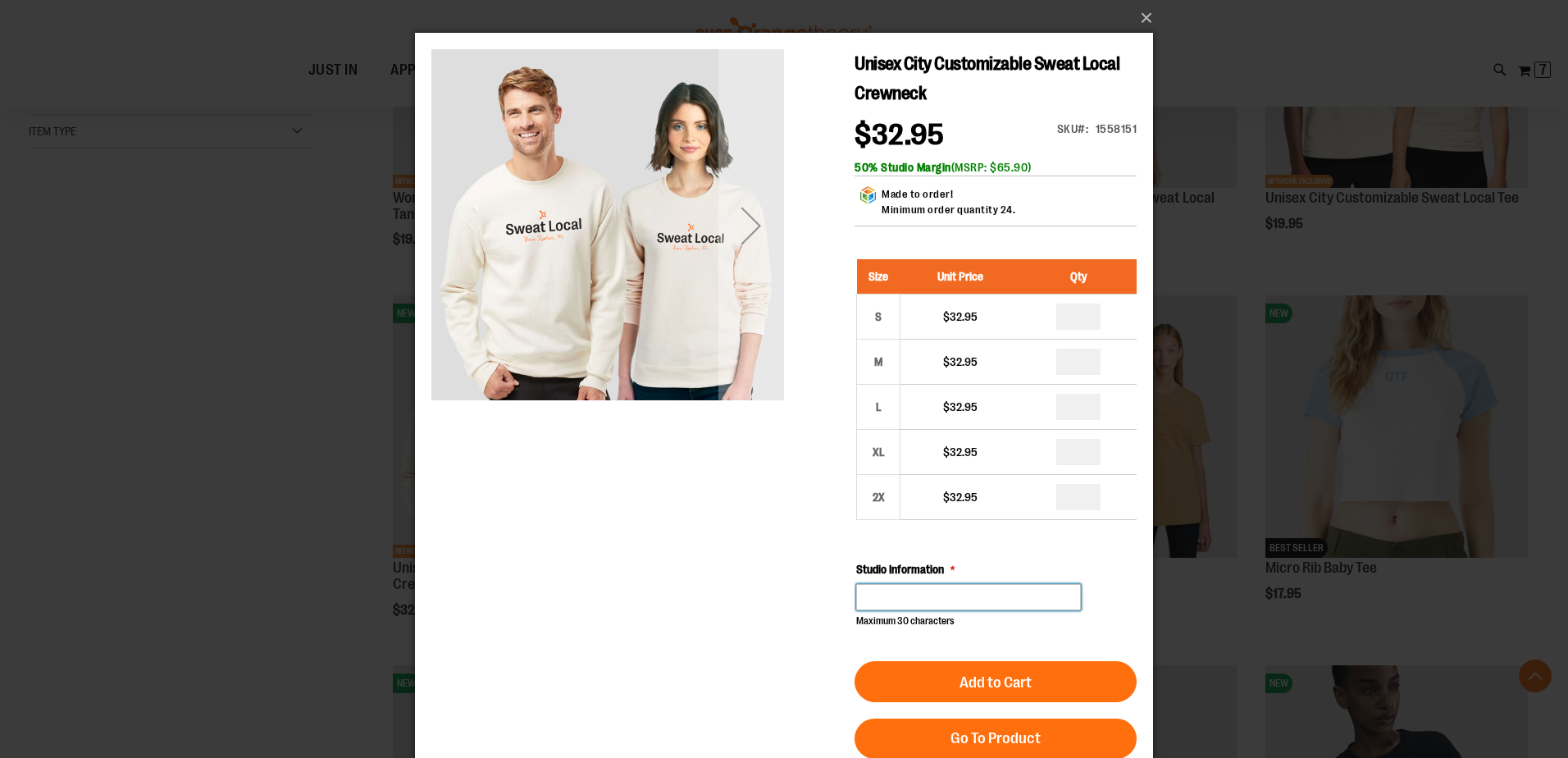
click at [1012, 585] on input "Studio Information" at bounding box center [968, 597] width 225 height 26
click at [749, 233] on div "Next" at bounding box center [751, 225] width 66 height 66
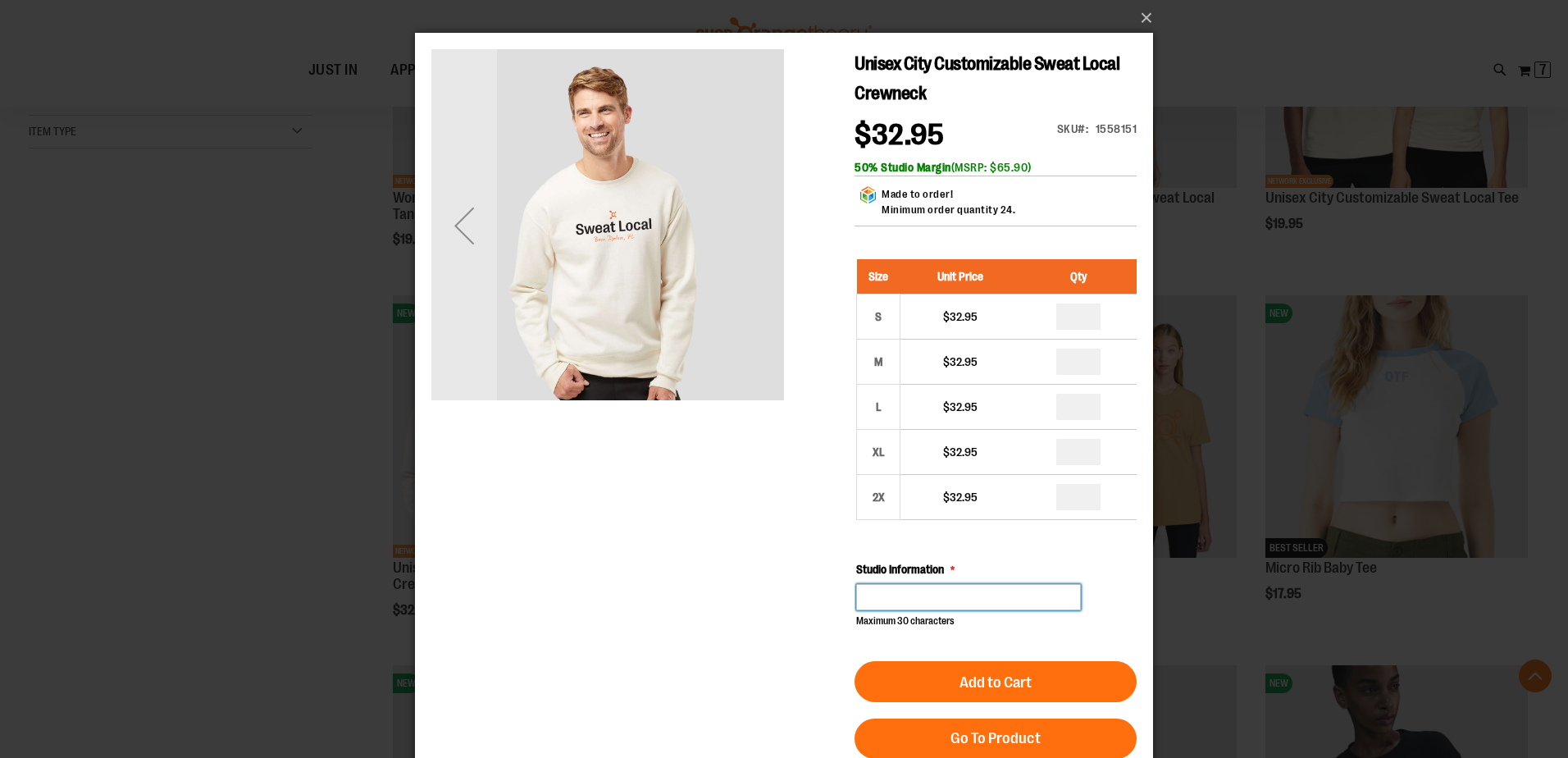
click at [742, 237] on img "carousel" at bounding box center [607, 223] width 352 height 352
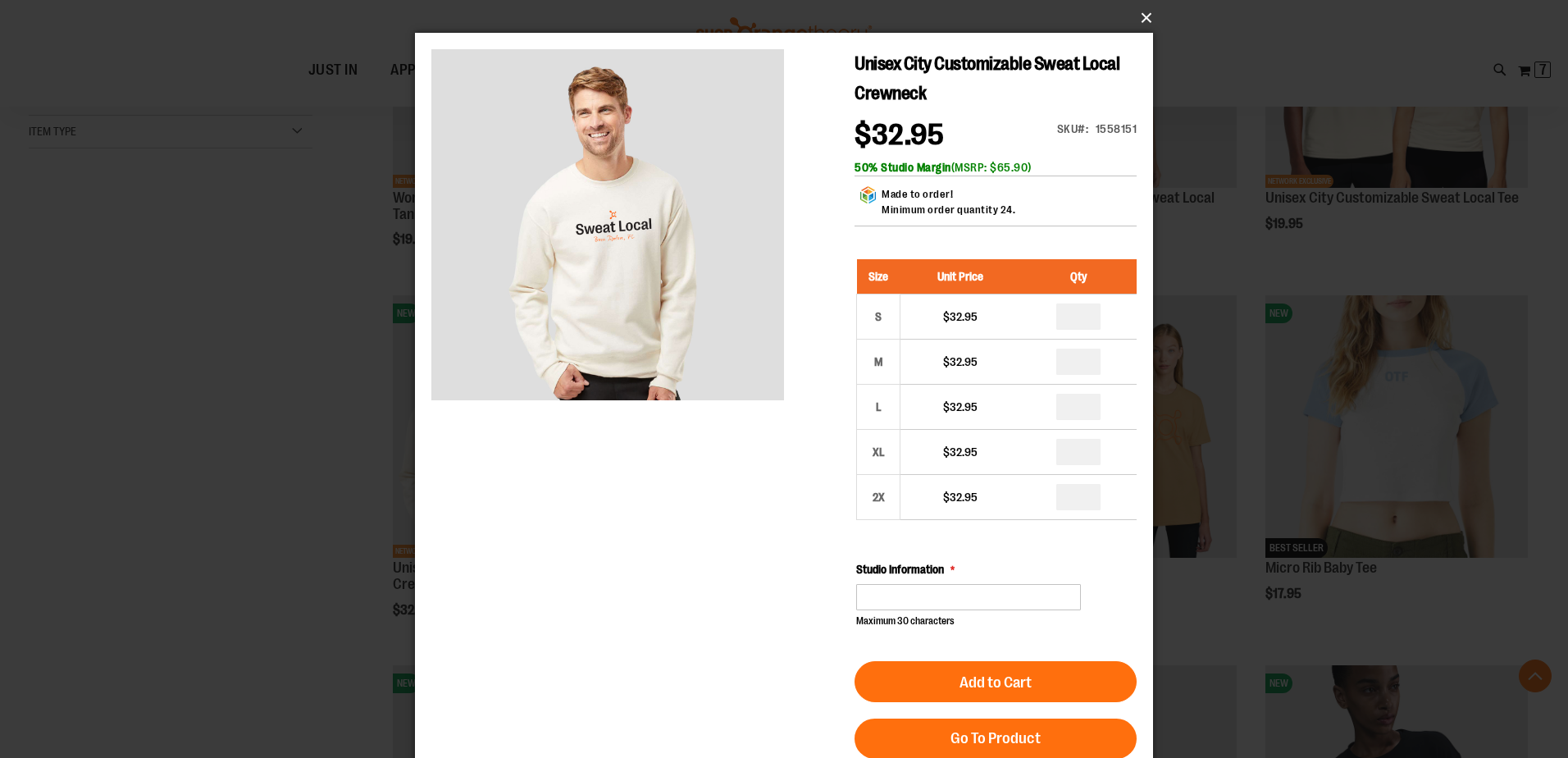
click at [1146, 20] on button "×" at bounding box center [789, 17] width 738 height 36
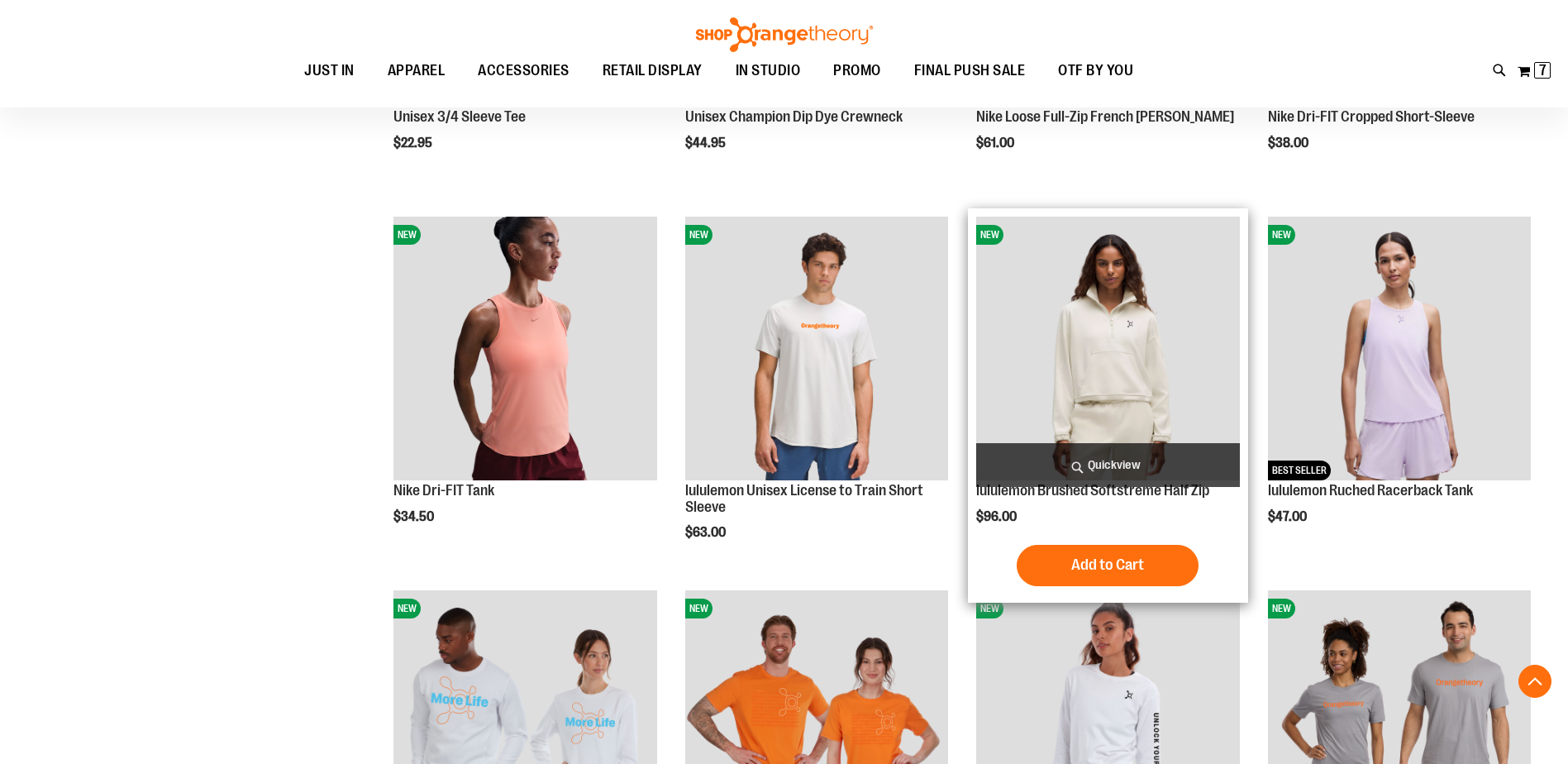
scroll to position [1322, 0]
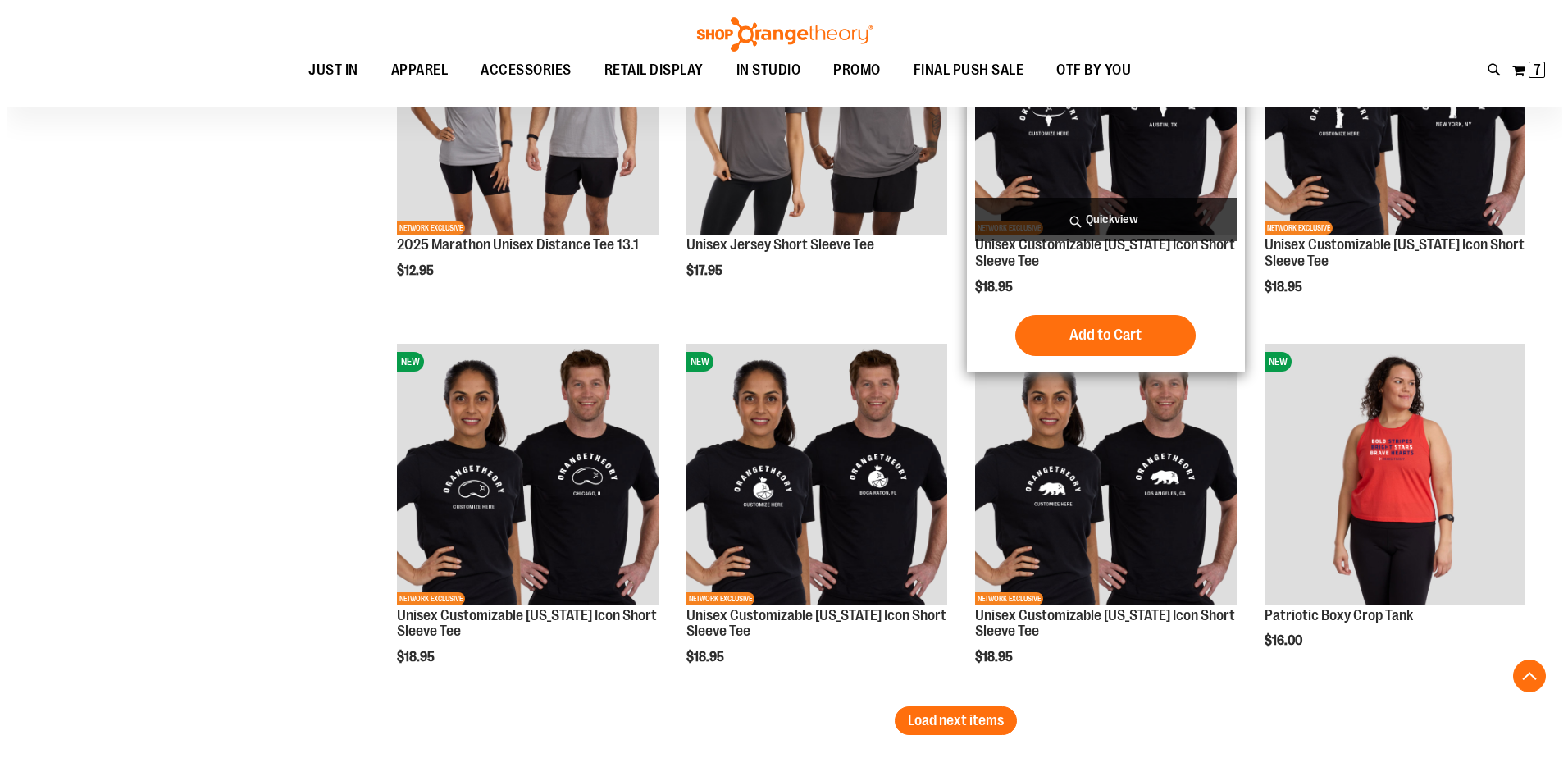
scroll to position [3034, 0]
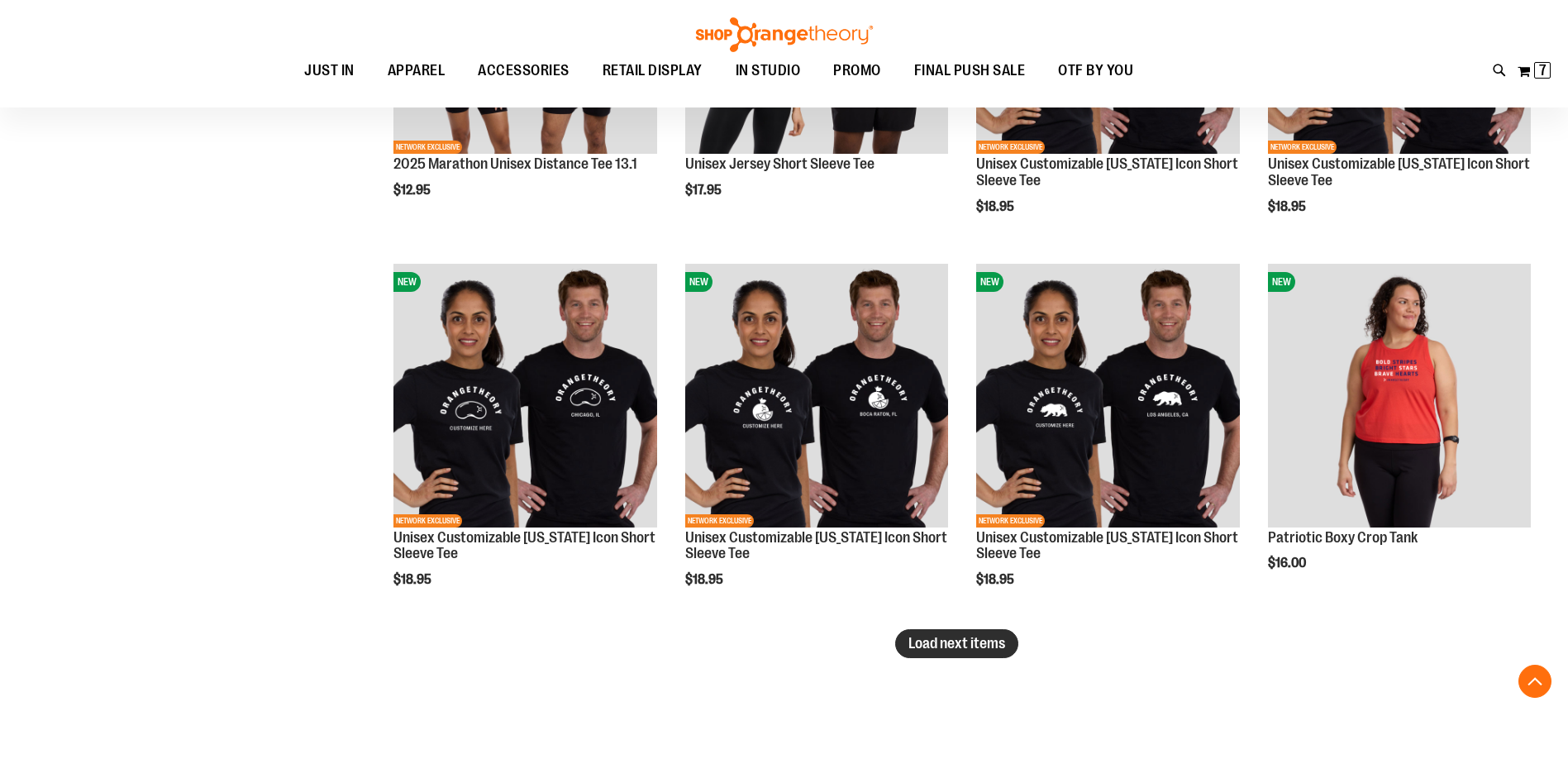
click at [982, 647] on span "Load next items" at bounding box center [957, 642] width 97 height 17
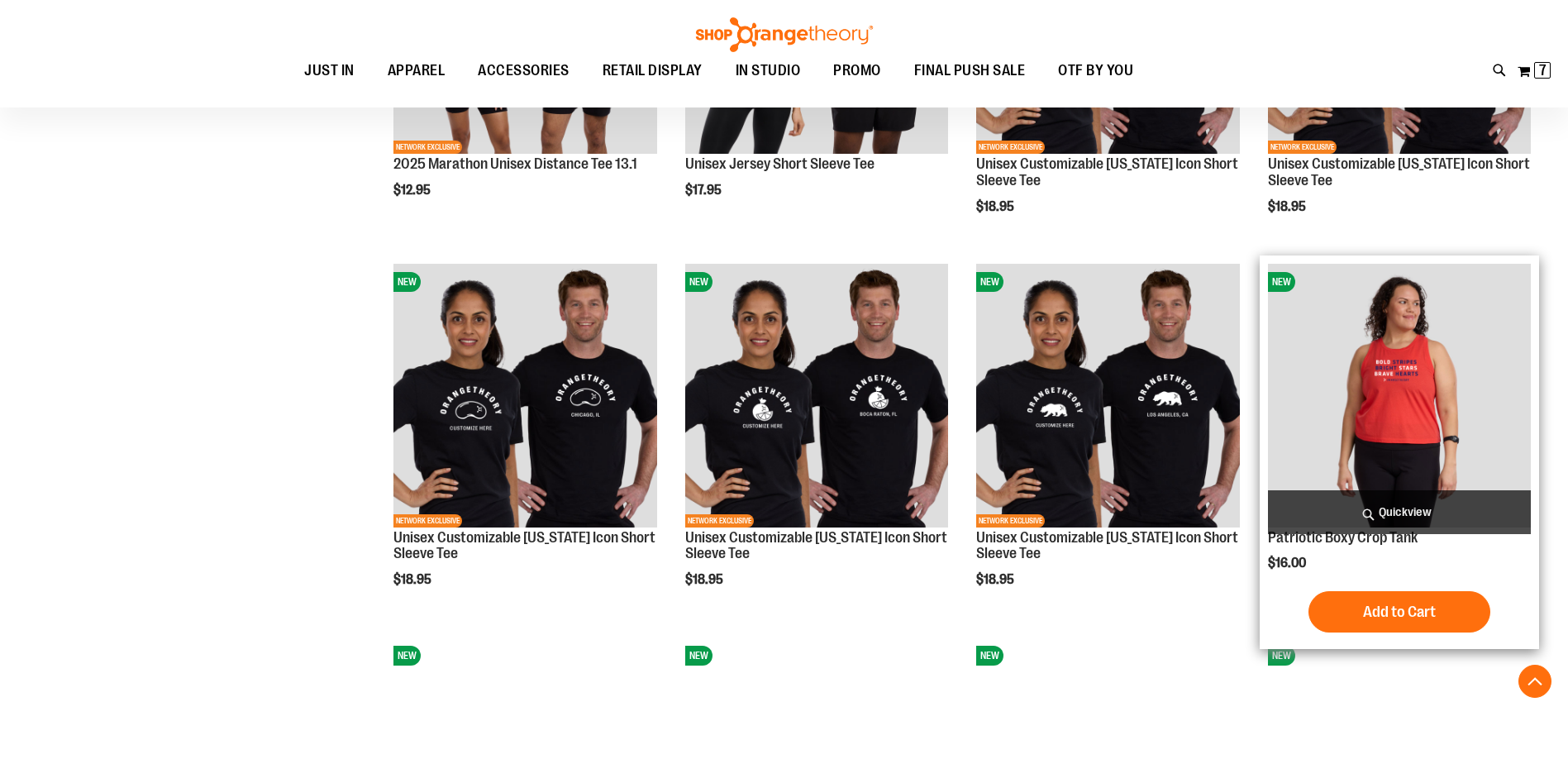
click at [1392, 514] on span "Quickview" at bounding box center [1400, 512] width 263 height 44
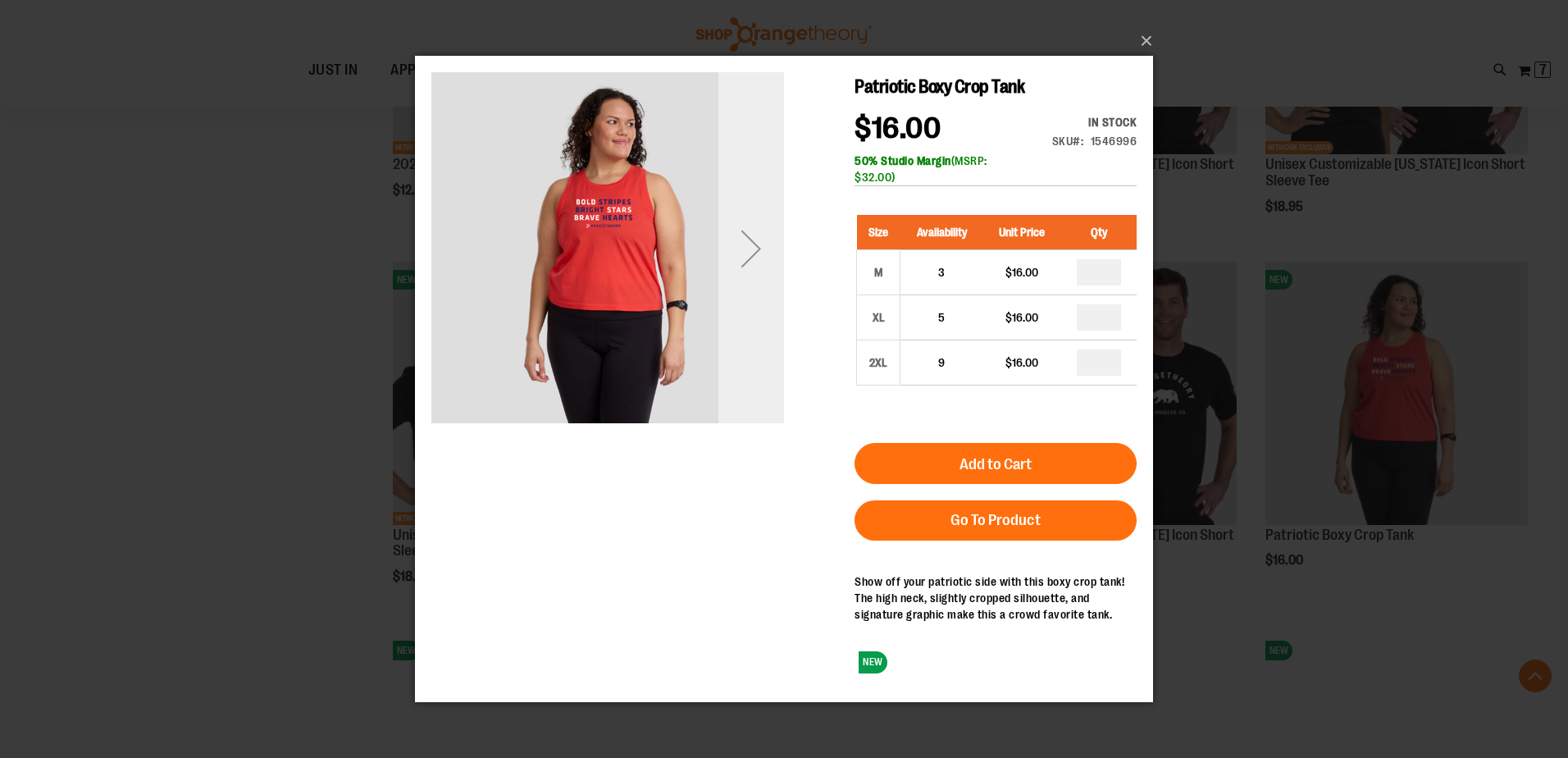
click at [742, 263] on div "Next" at bounding box center [751, 247] width 66 height 66
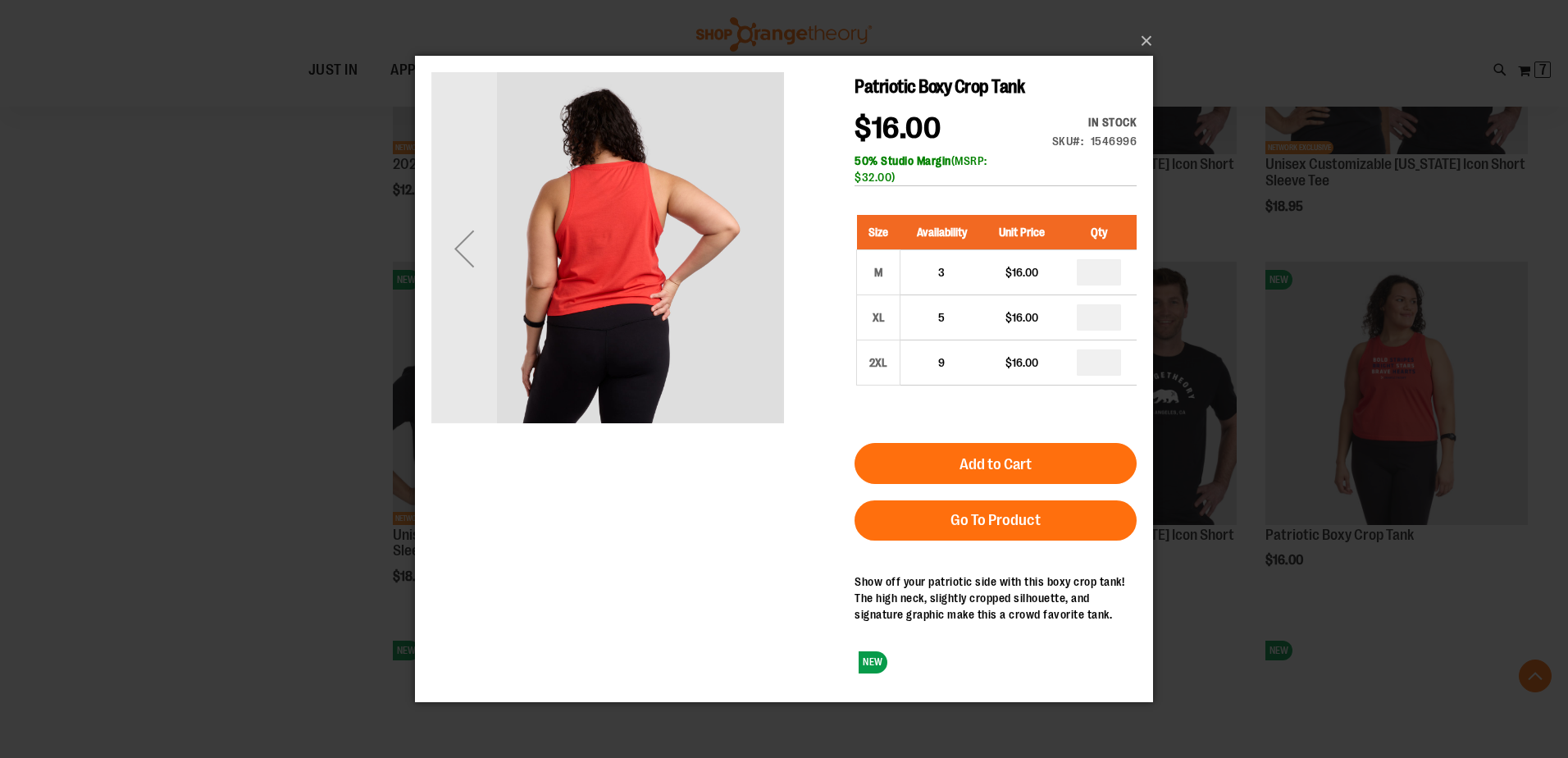
click at [741, 264] on img "carousel" at bounding box center [607, 246] width 352 height 352
click at [1142, 38] on button "×" at bounding box center [789, 40] width 738 height 36
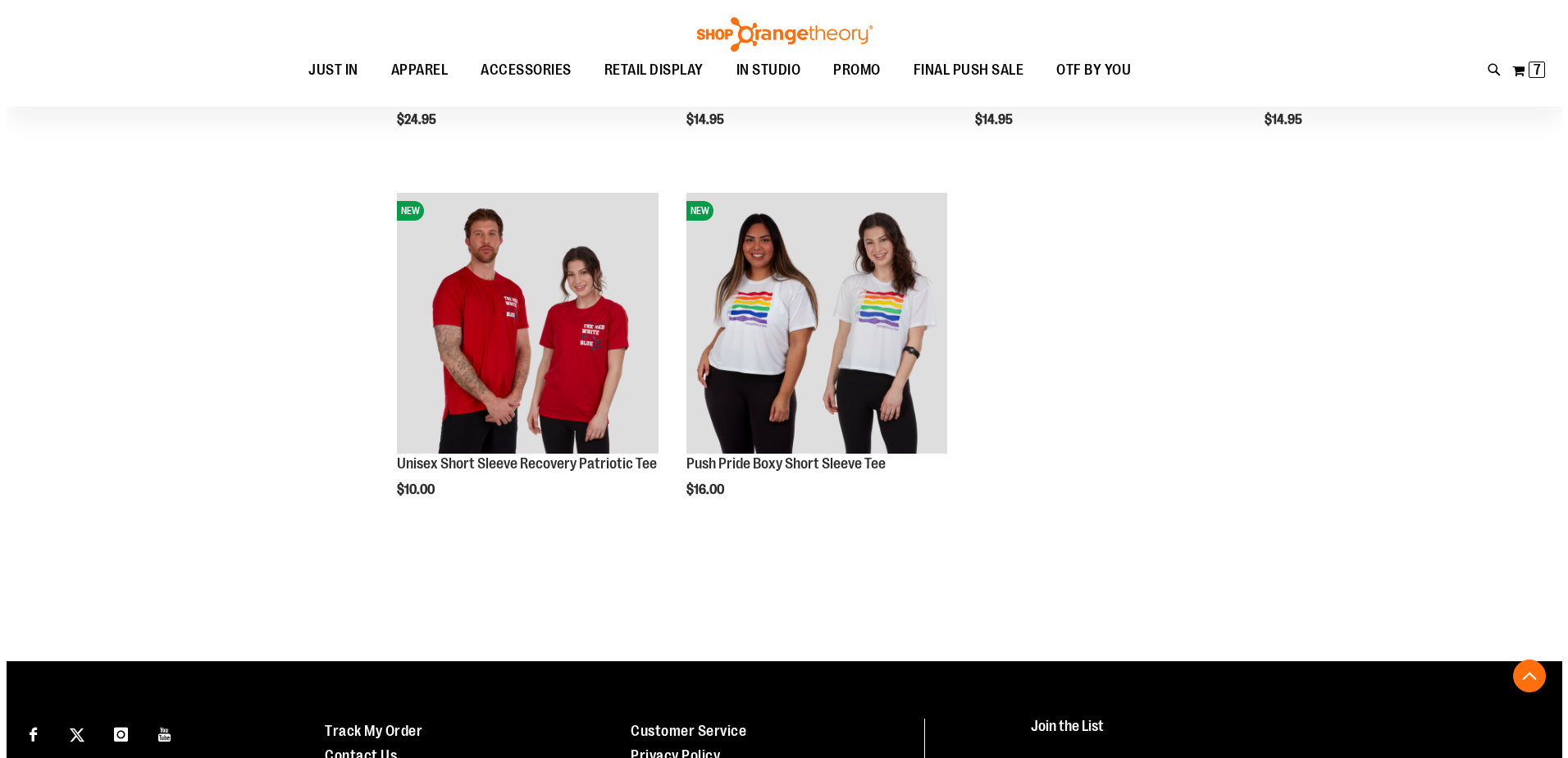
scroll to position [3807, 0]
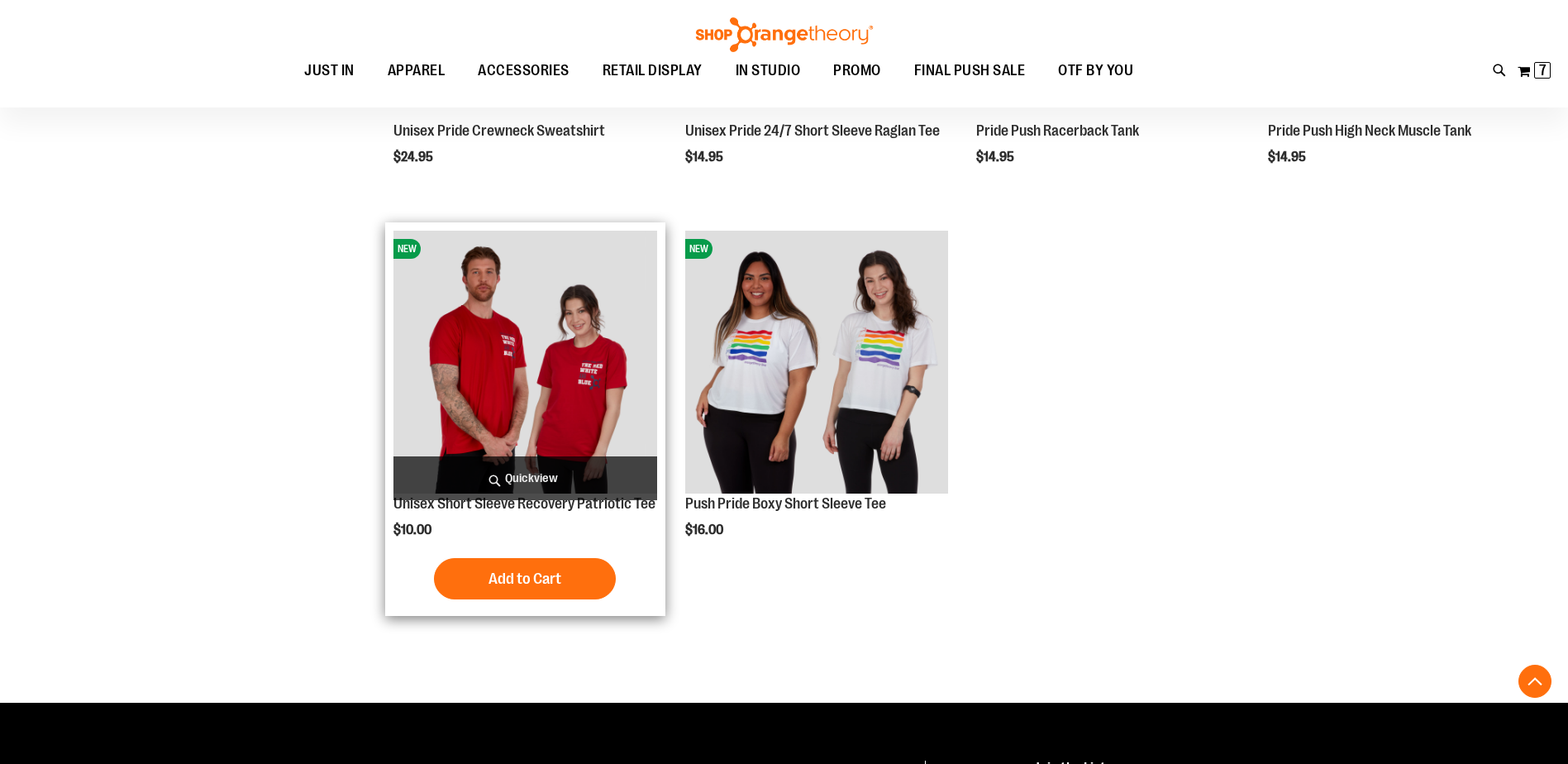
click at [535, 459] on span "Quickview" at bounding box center [524, 478] width 263 height 44
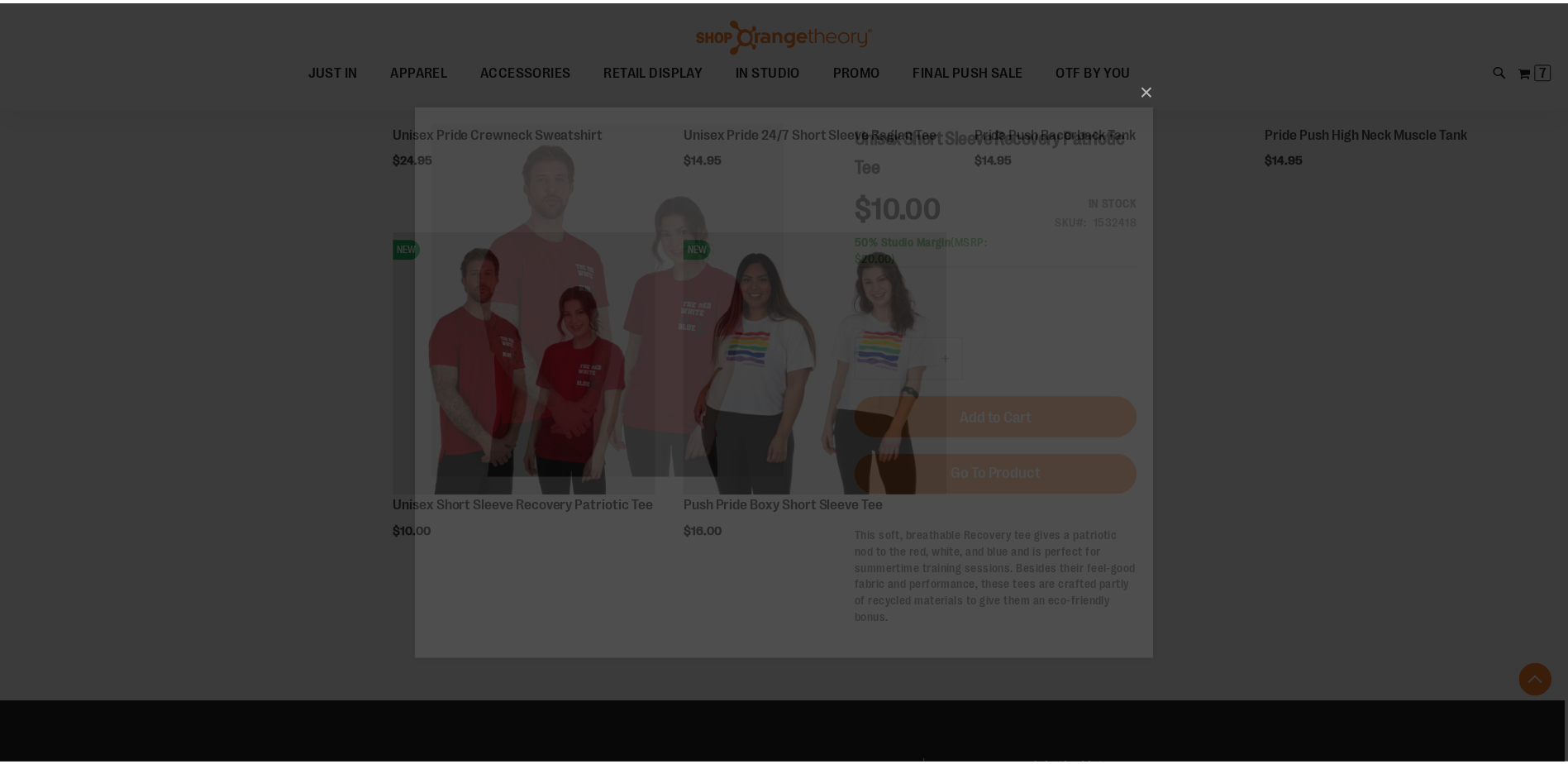
scroll to position [0, 0]
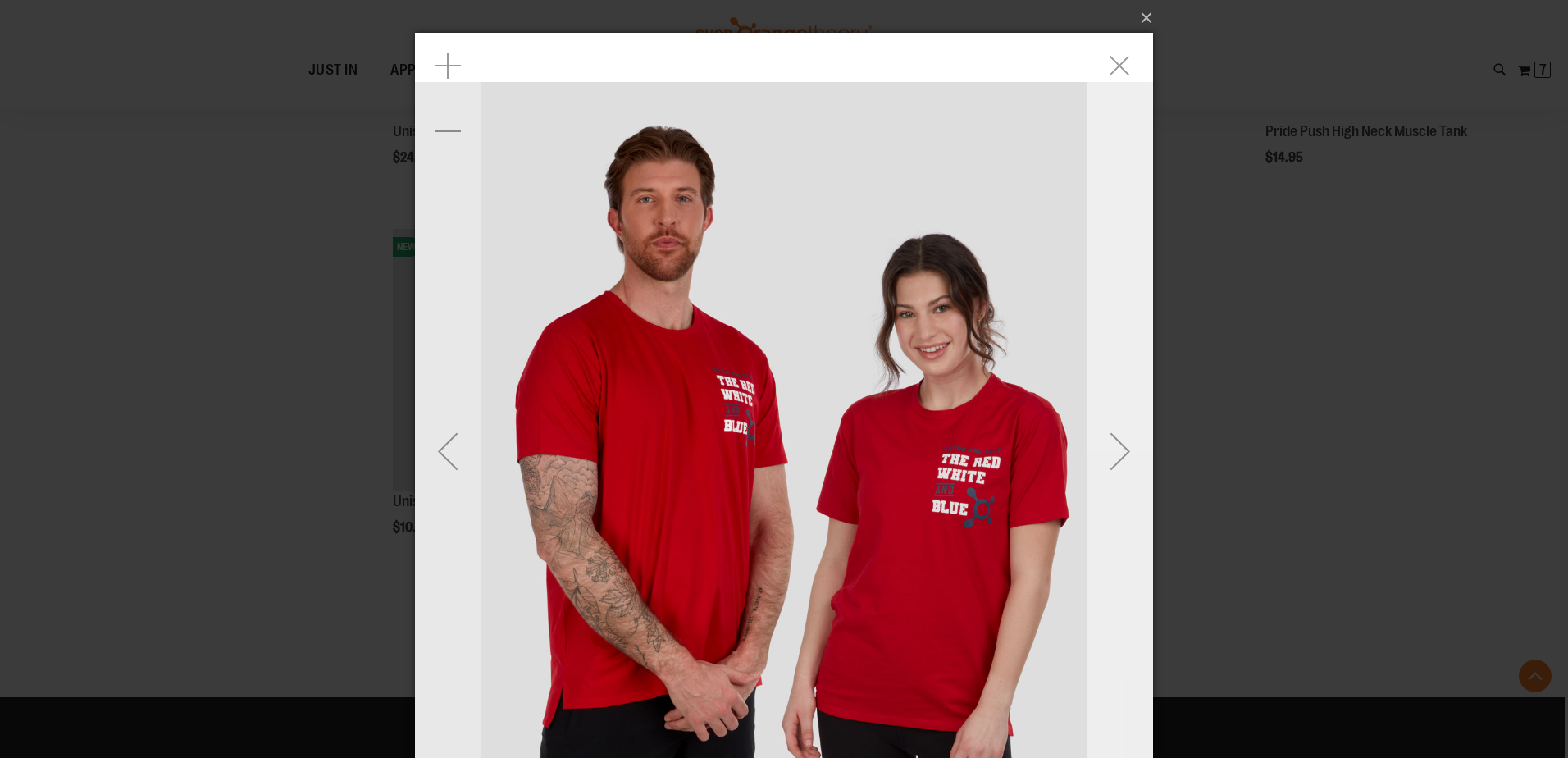
click at [1115, 448] on div "Next" at bounding box center [1120, 450] width 66 height 66
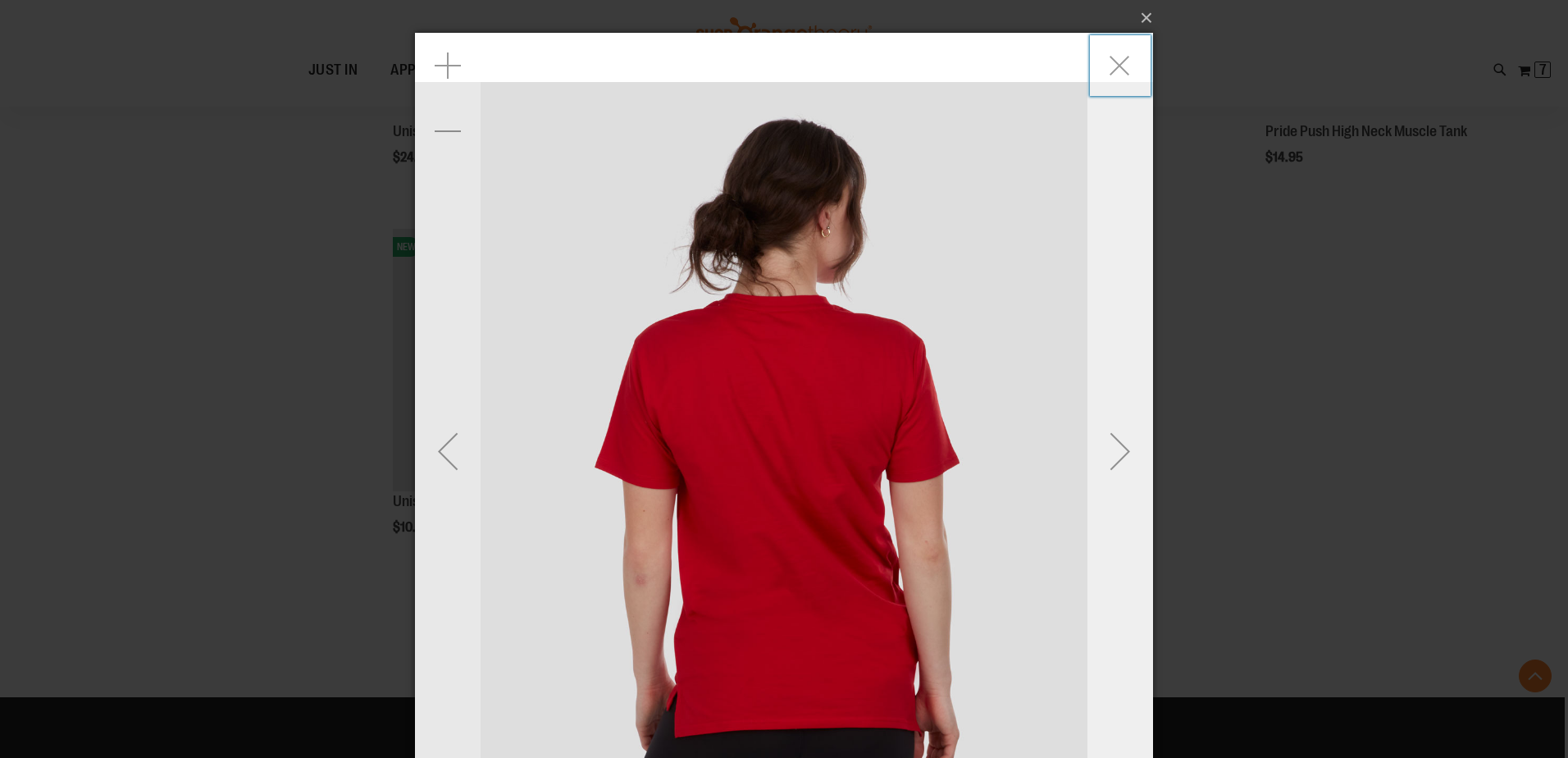
click at [1112, 446] on div "Next" at bounding box center [1120, 450] width 66 height 66
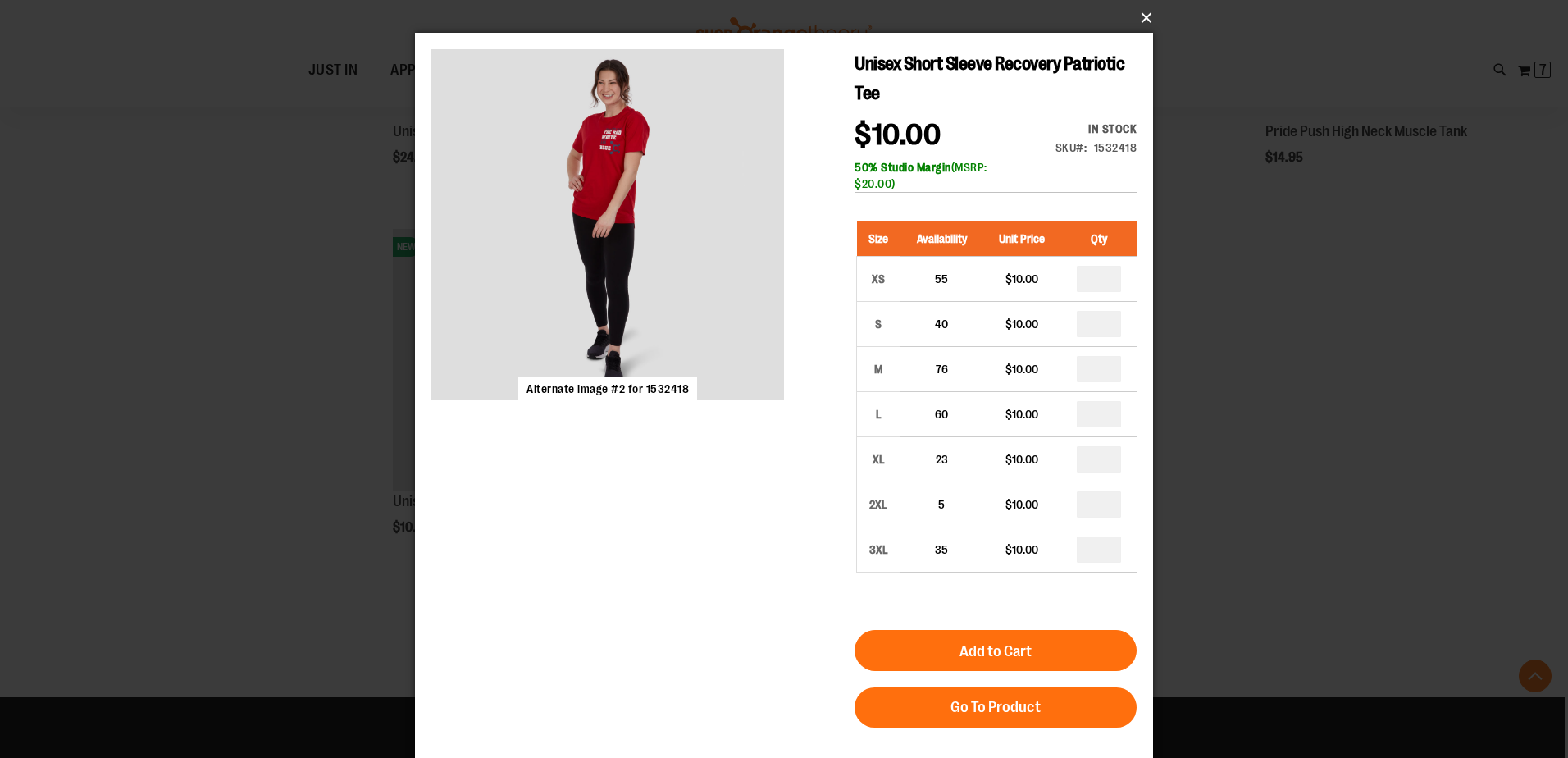
click at [1139, 10] on button "×" at bounding box center [789, 17] width 738 height 36
